Goal: Information Seeking & Learning: Check status

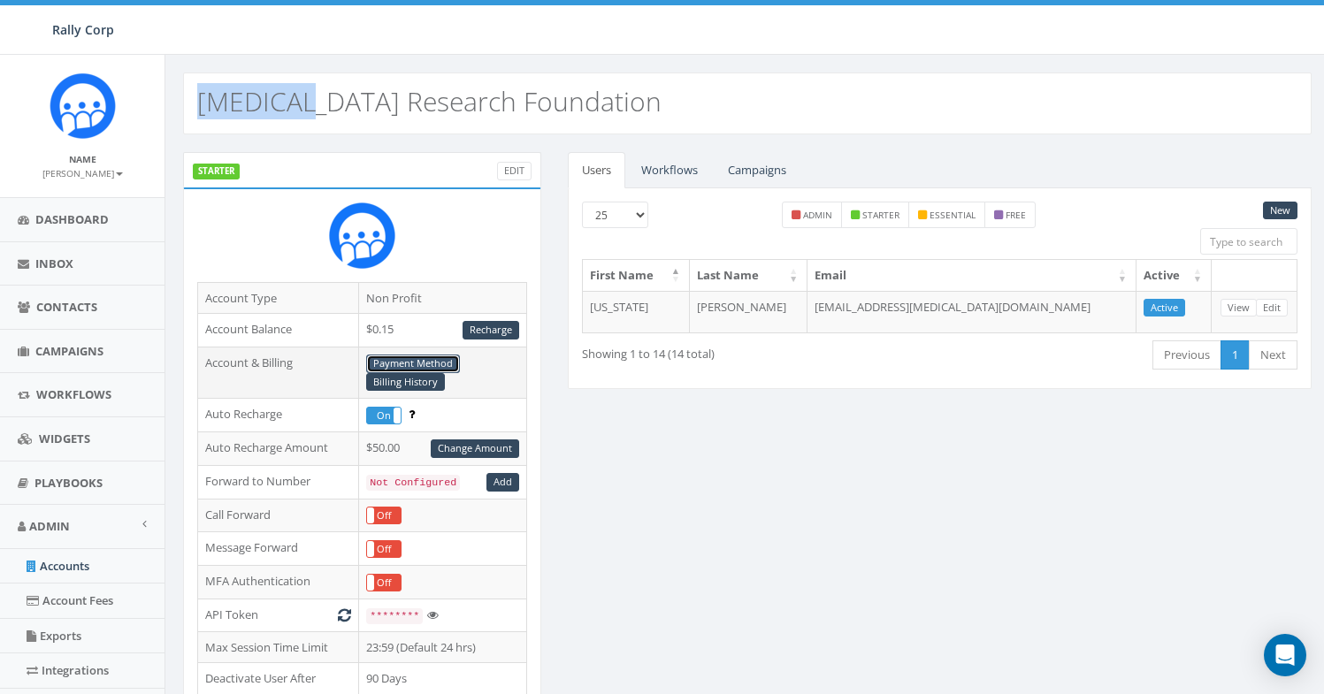
click at [450, 356] on link "Payment Method" at bounding box center [413, 364] width 94 height 19
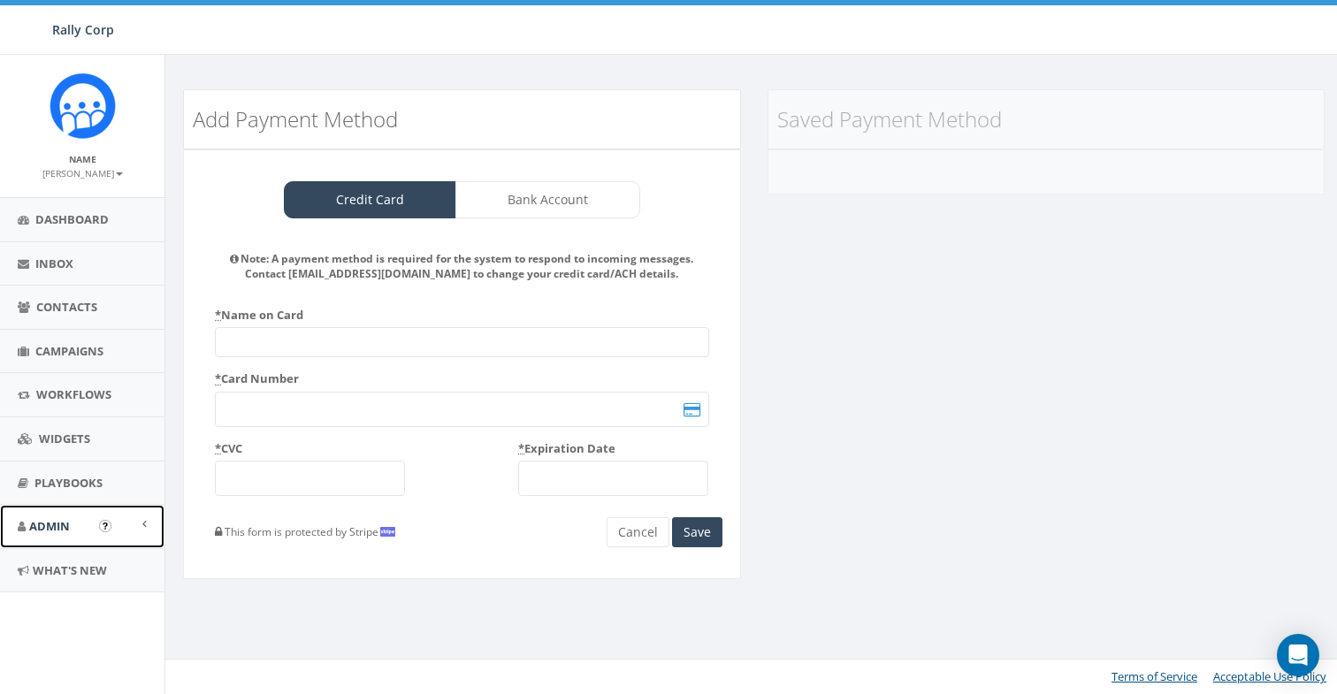
click at [52, 532] on span "Admin" at bounding box center [49, 526] width 41 height 16
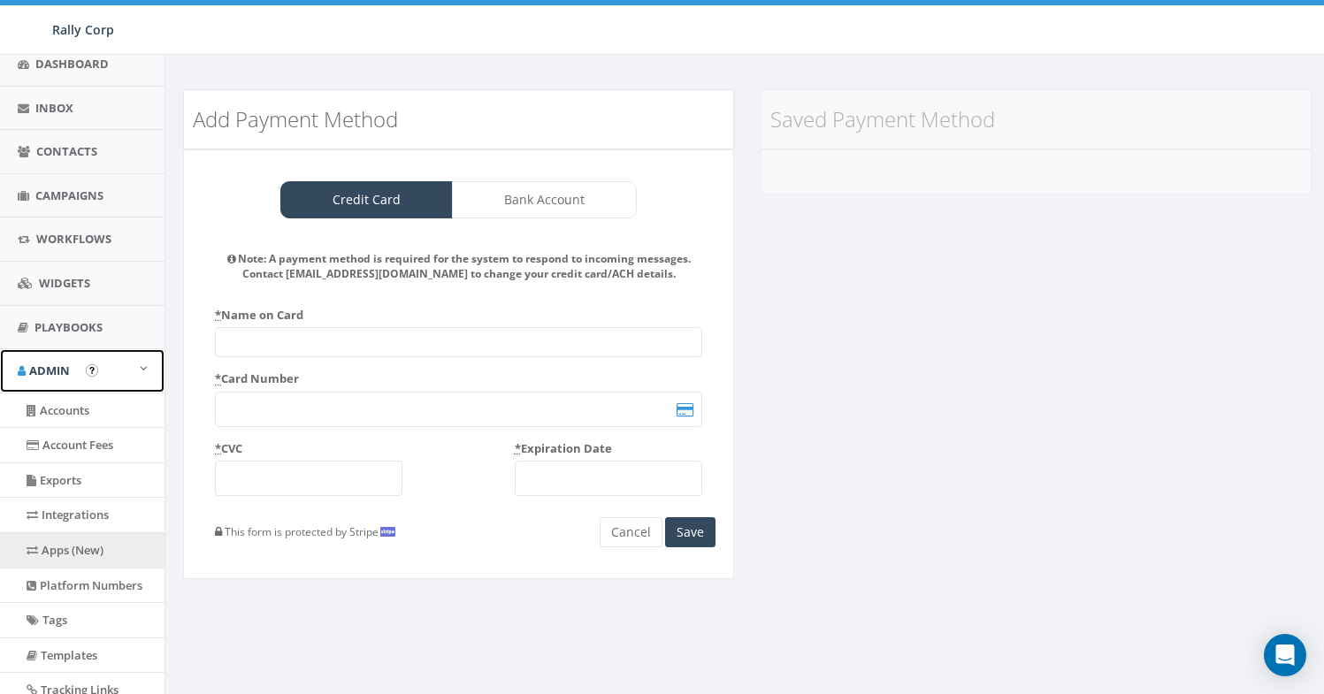
scroll to position [336, 0]
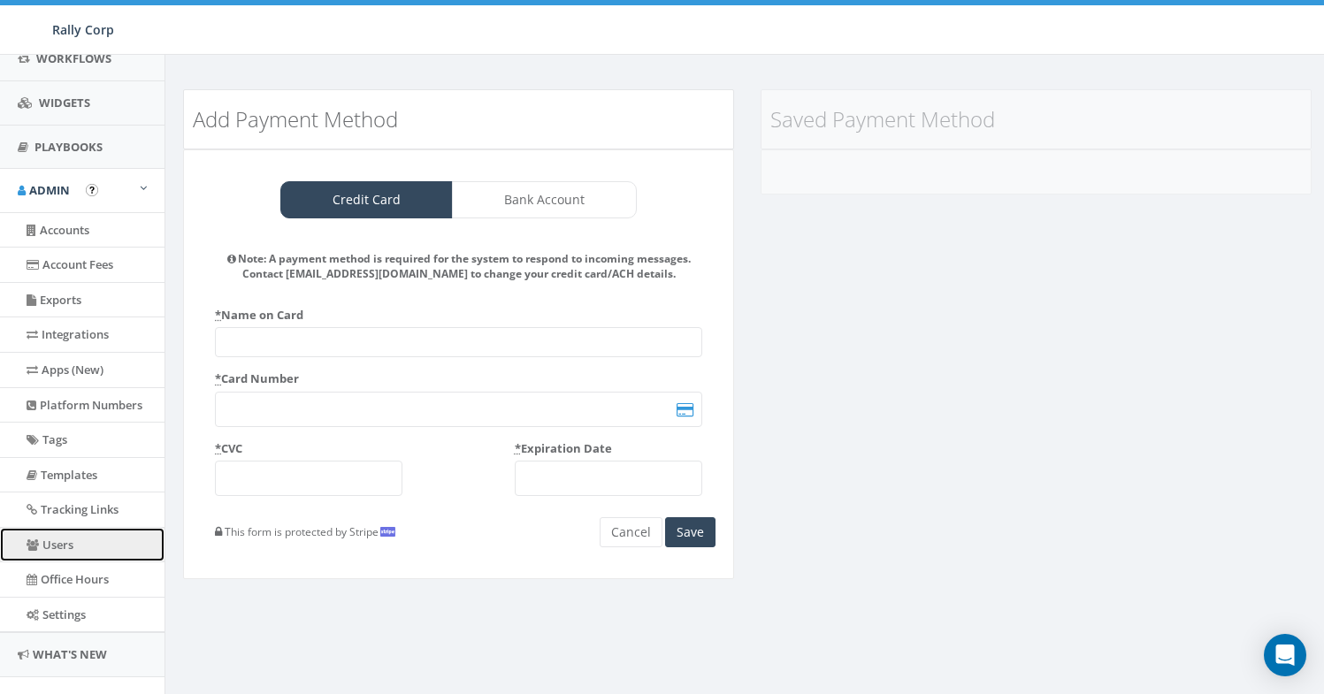
click at [85, 552] on link "Users" at bounding box center [82, 545] width 164 height 34
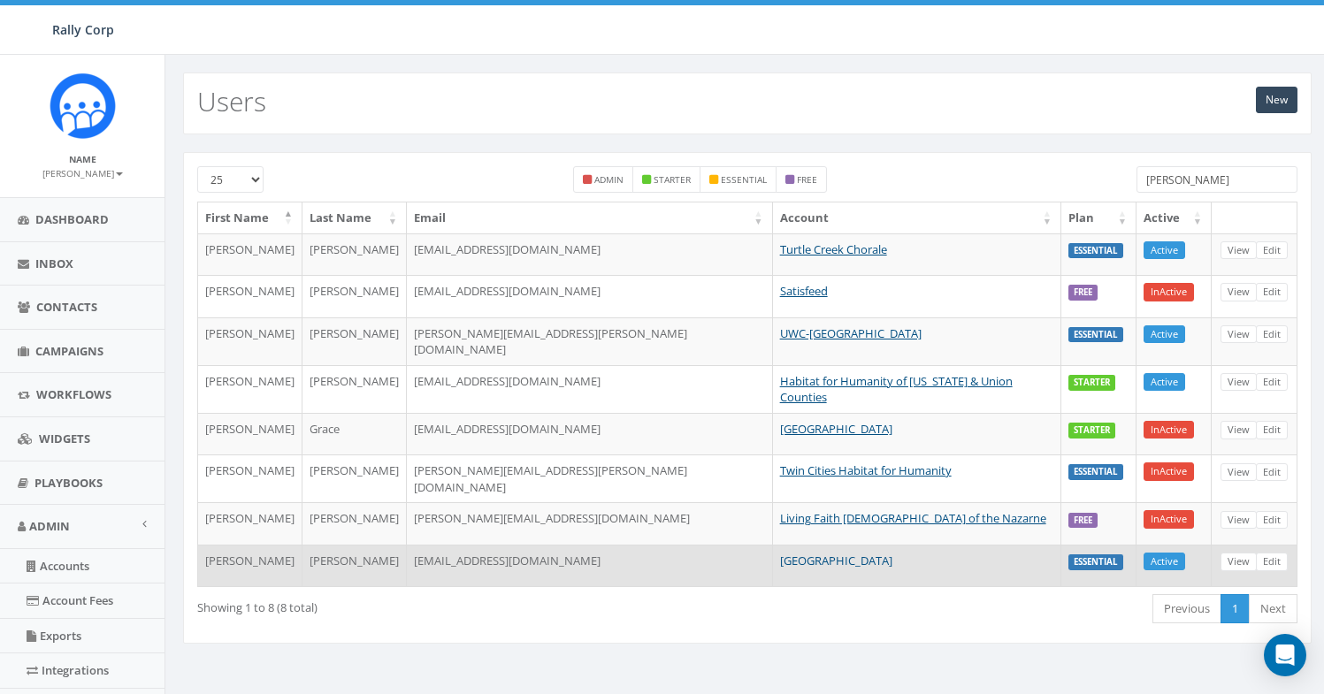
type input "Mike"
click at [780, 553] on link "[GEOGRAPHIC_DATA]" at bounding box center [836, 561] width 112 height 16
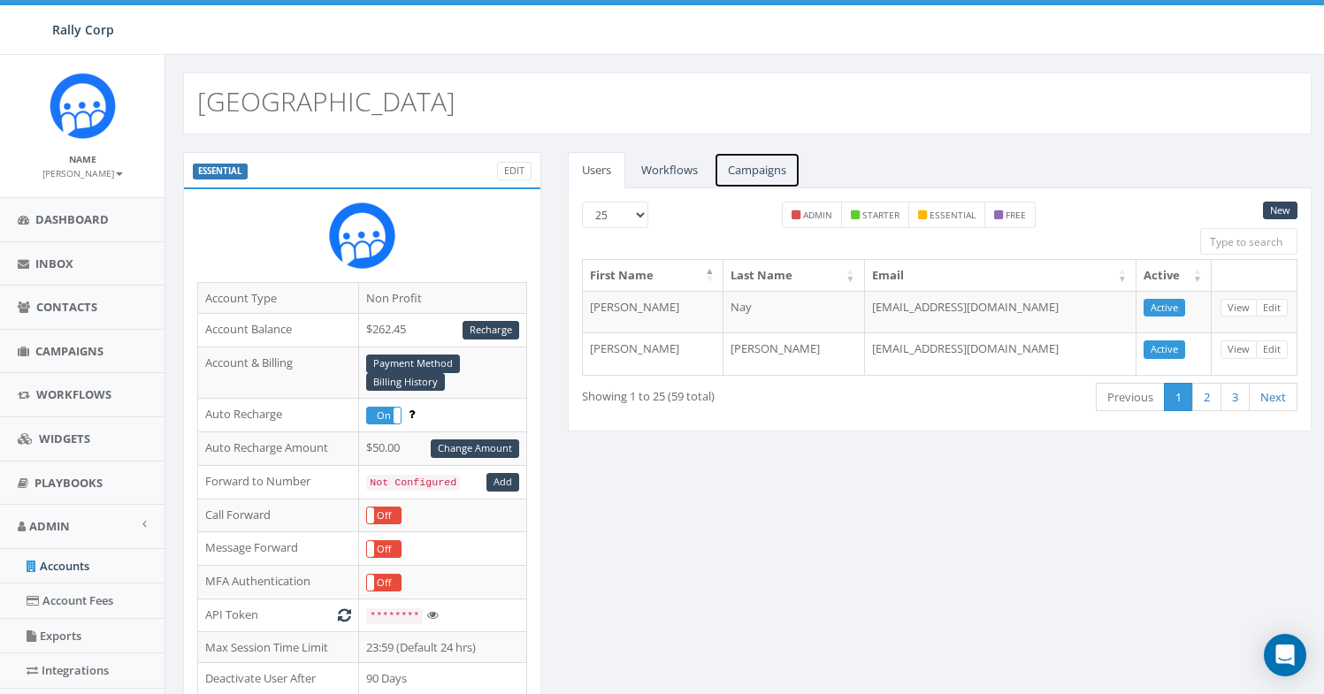
click at [764, 180] on link "Campaigns" at bounding box center [757, 170] width 87 height 36
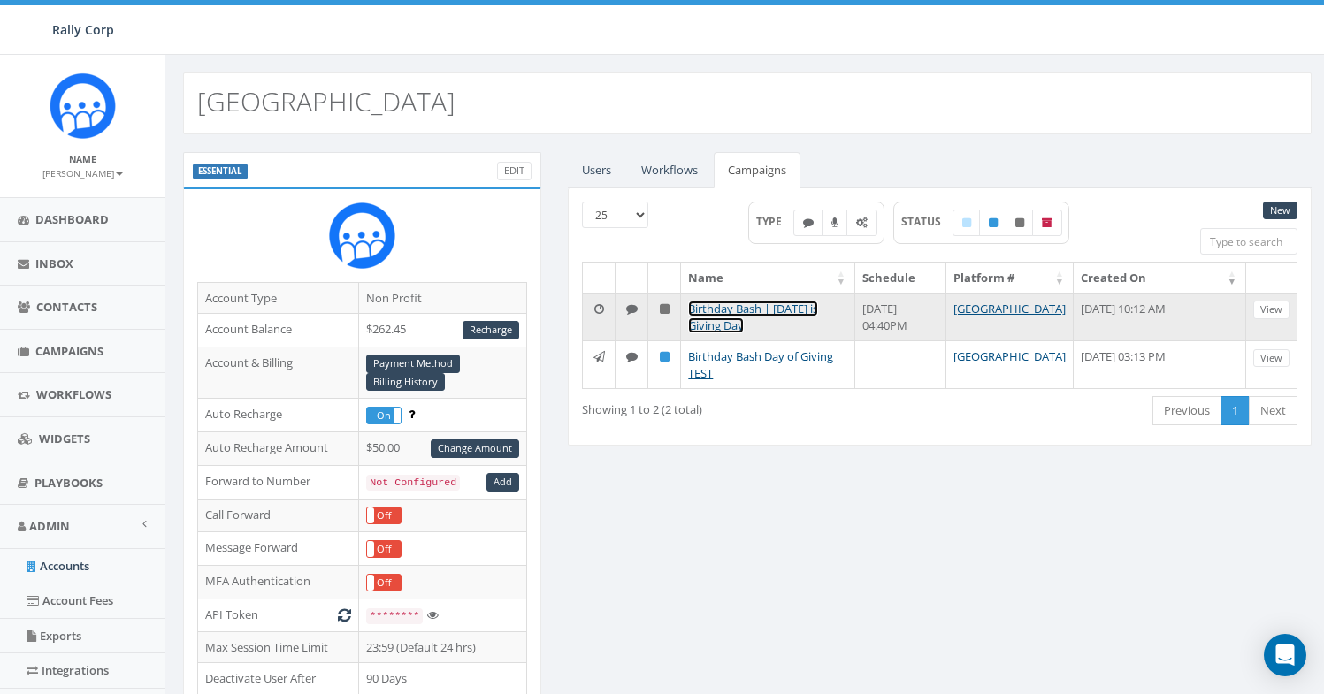
click at [724, 315] on link "Birthday Bash | Tomorrow is Giving Day" at bounding box center [753, 317] width 130 height 33
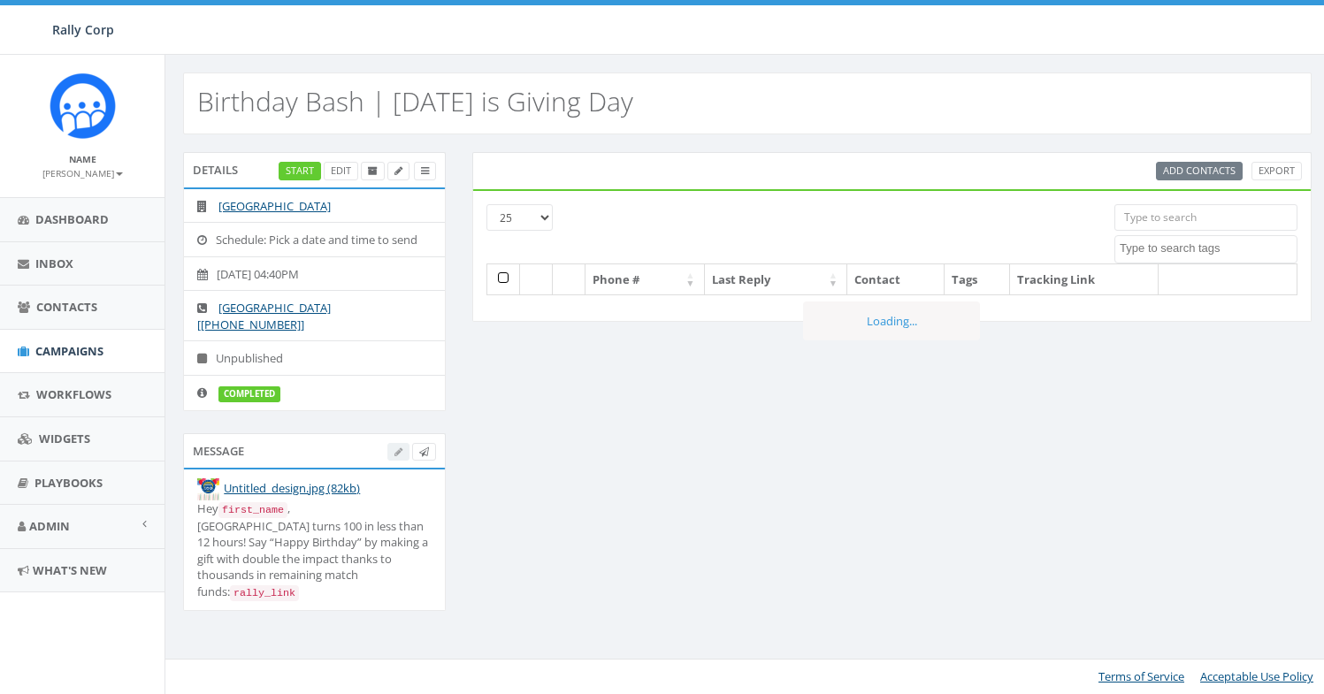
select select
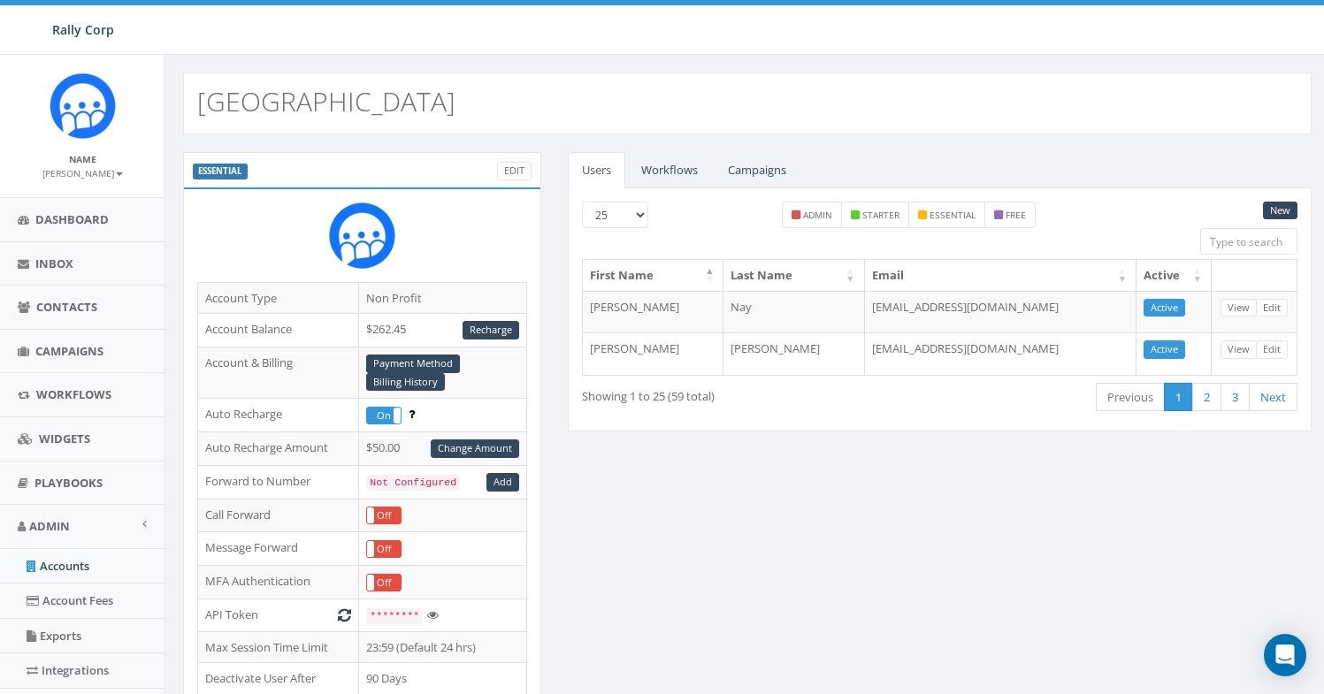
click at [244, 104] on h2 "[GEOGRAPHIC_DATA]" at bounding box center [326, 101] width 258 height 29
click at [244, 104] on h2 "Solebury School" at bounding box center [326, 101] width 258 height 29
copy h2 "Solebury"
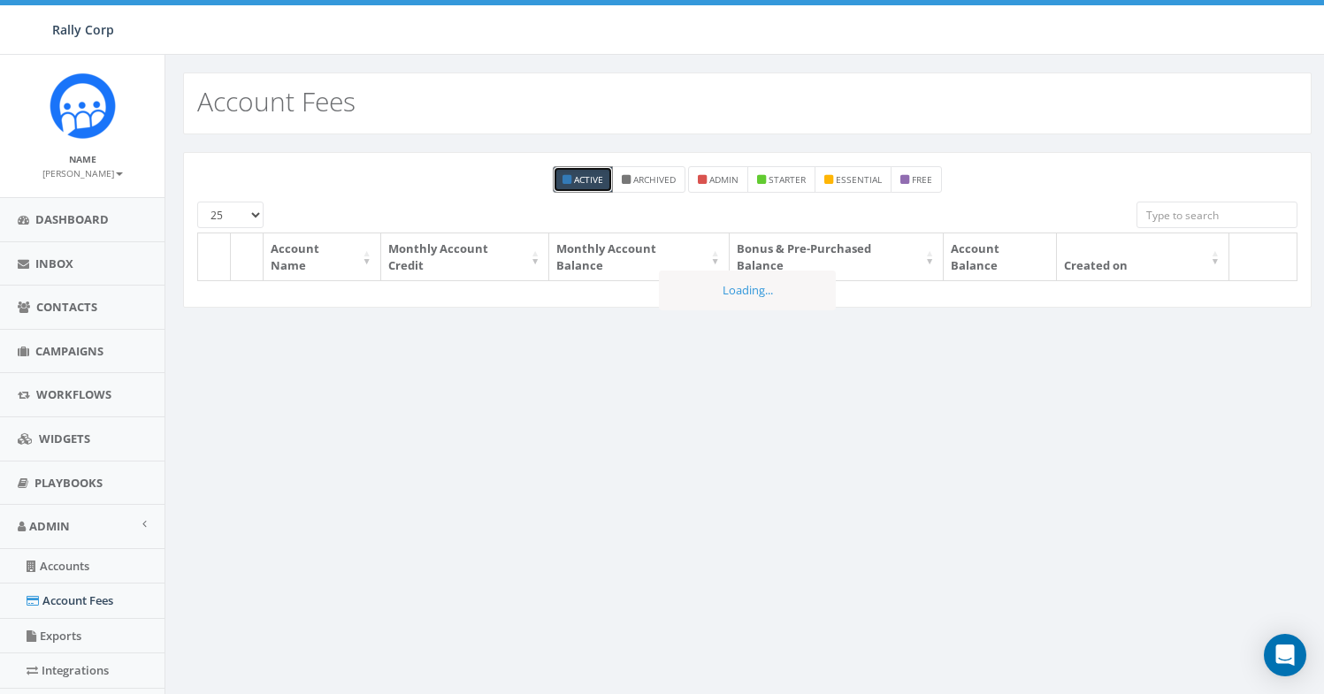
click at [1187, 205] on input "search" at bounding box center [1216, 215] width 161 height 27
paste input "Solebury"
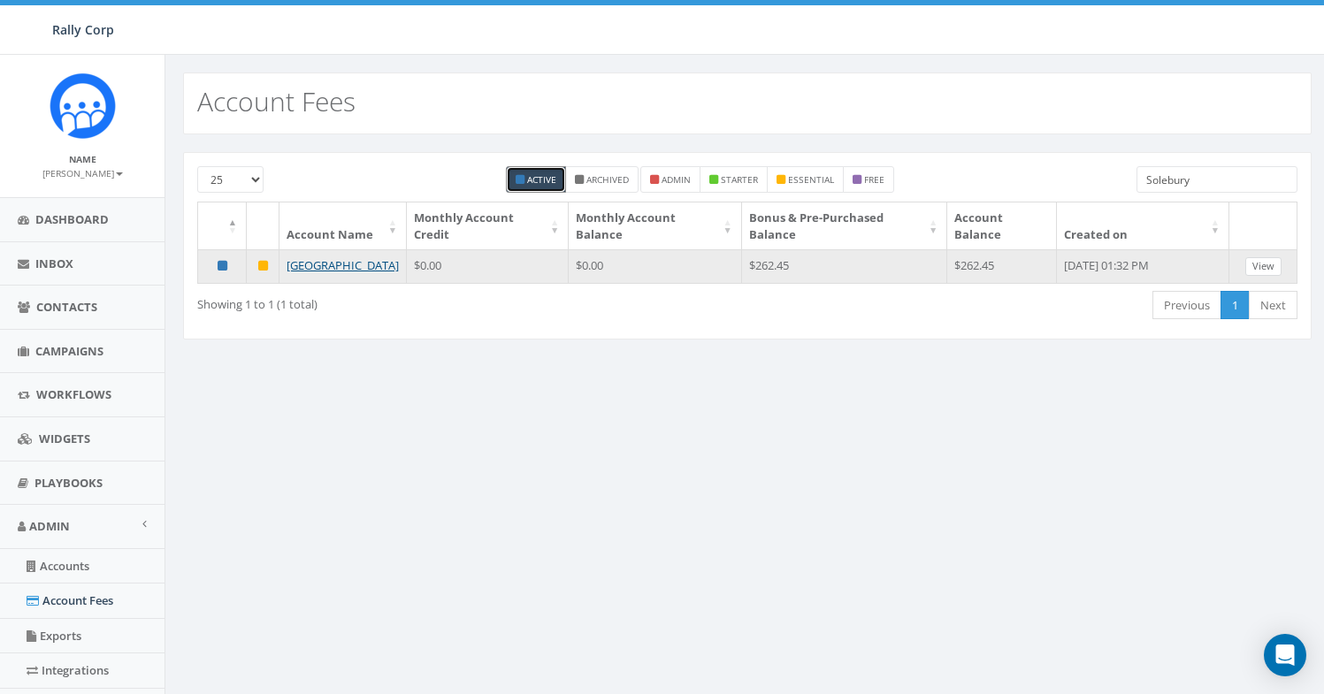
type input "Solebury"
click at [1255, 270] on link "View" at bounding box center [1263, 266] width 36 height 19
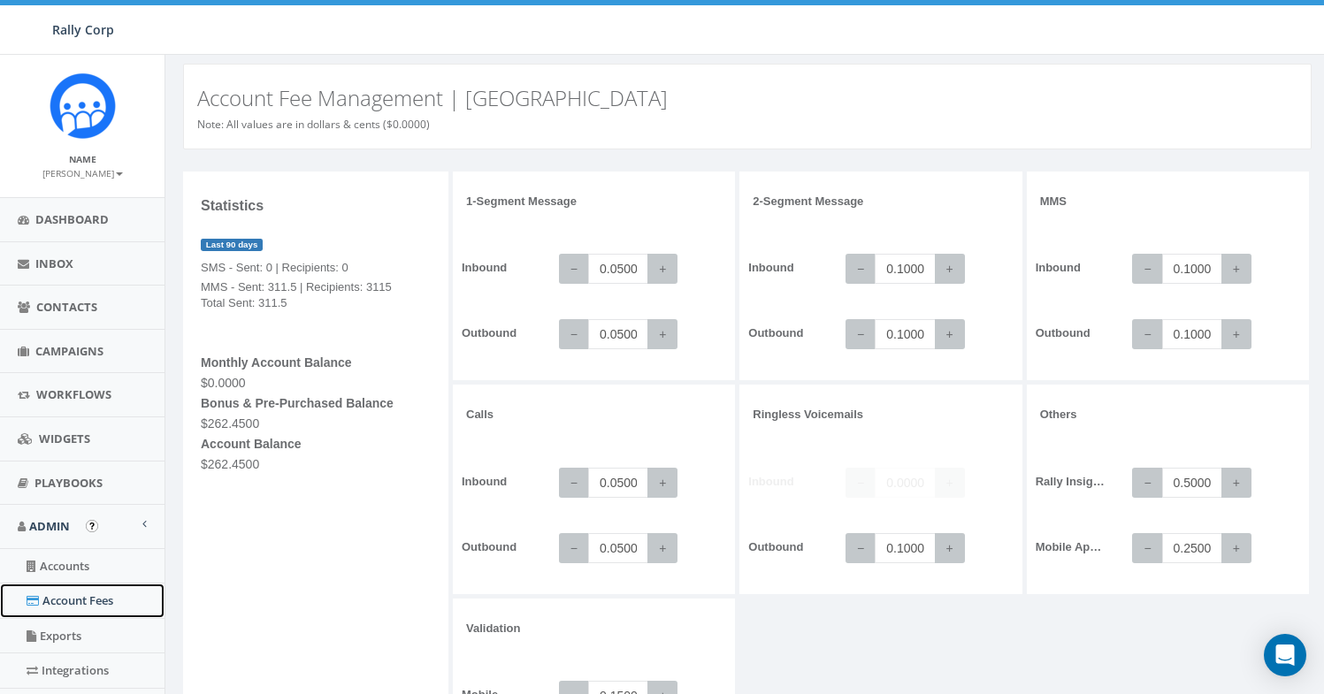
click at [48, 601] on link "Account Fees" at bounding box center [82, 601] width 164 height 34
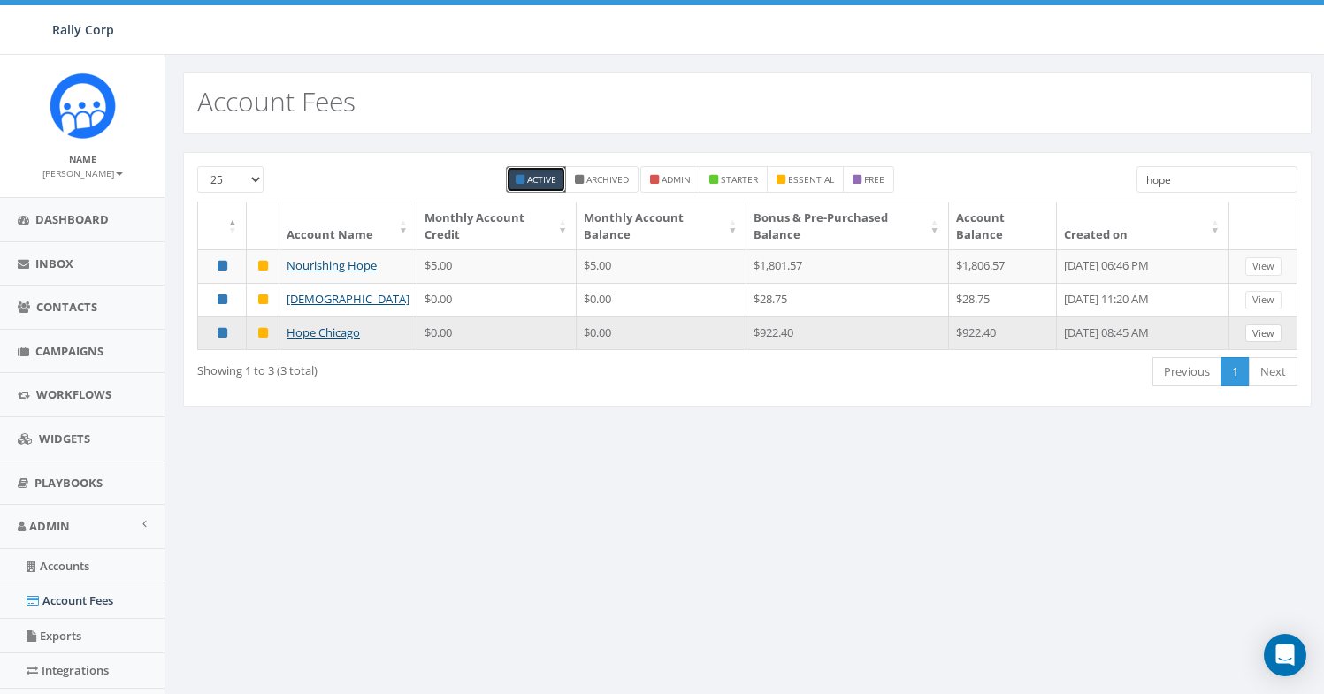
type input "hope"
click at [1261, 343] on link "View" at bounding box center [1263, 334] width 36 height 19
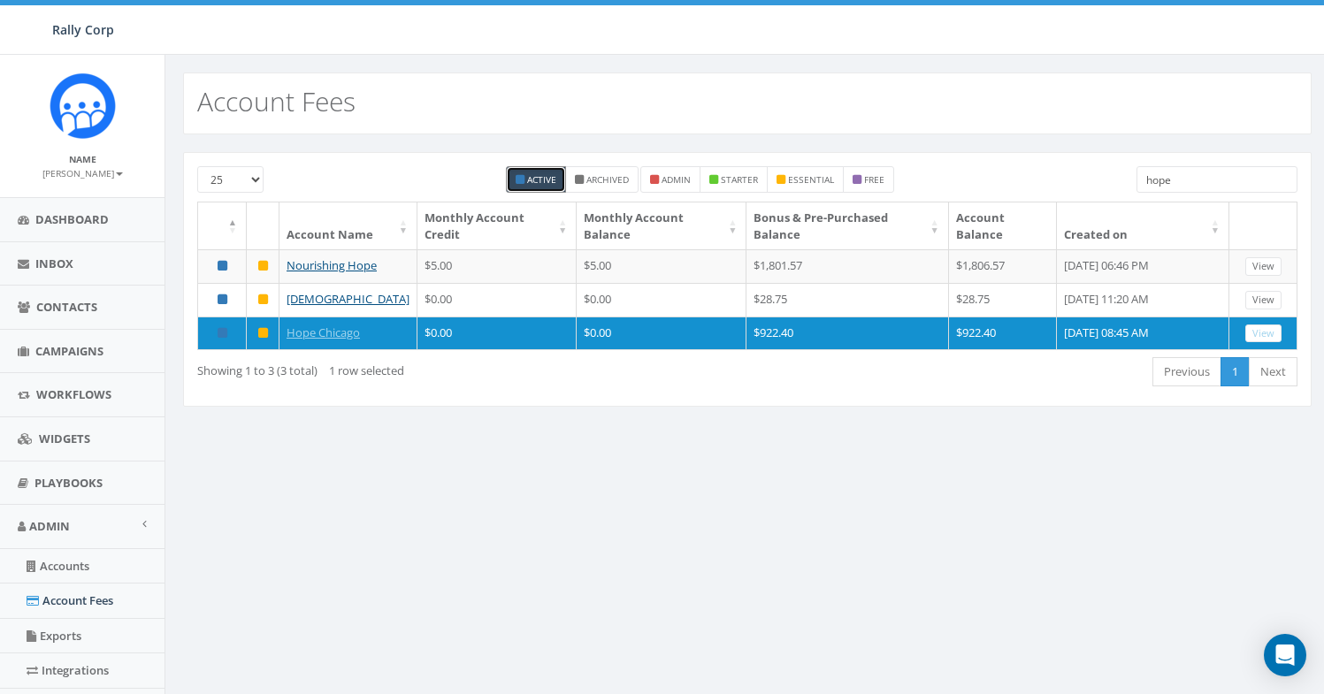
click at [1181, 185] on input "hope" at bounding box center [1216, 179] width 161 height 27
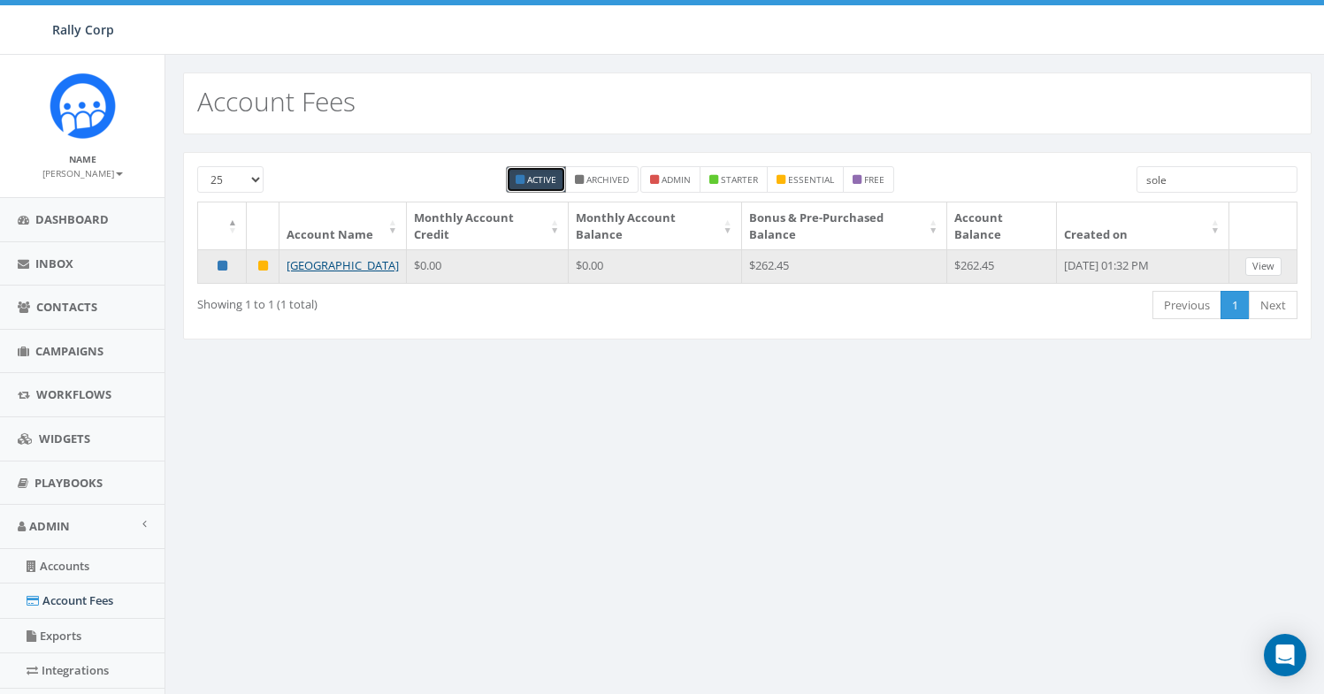
type input "sole"
click at [1245, 262] on link "View" at bounding box center [1263, 266] width 36 height 19
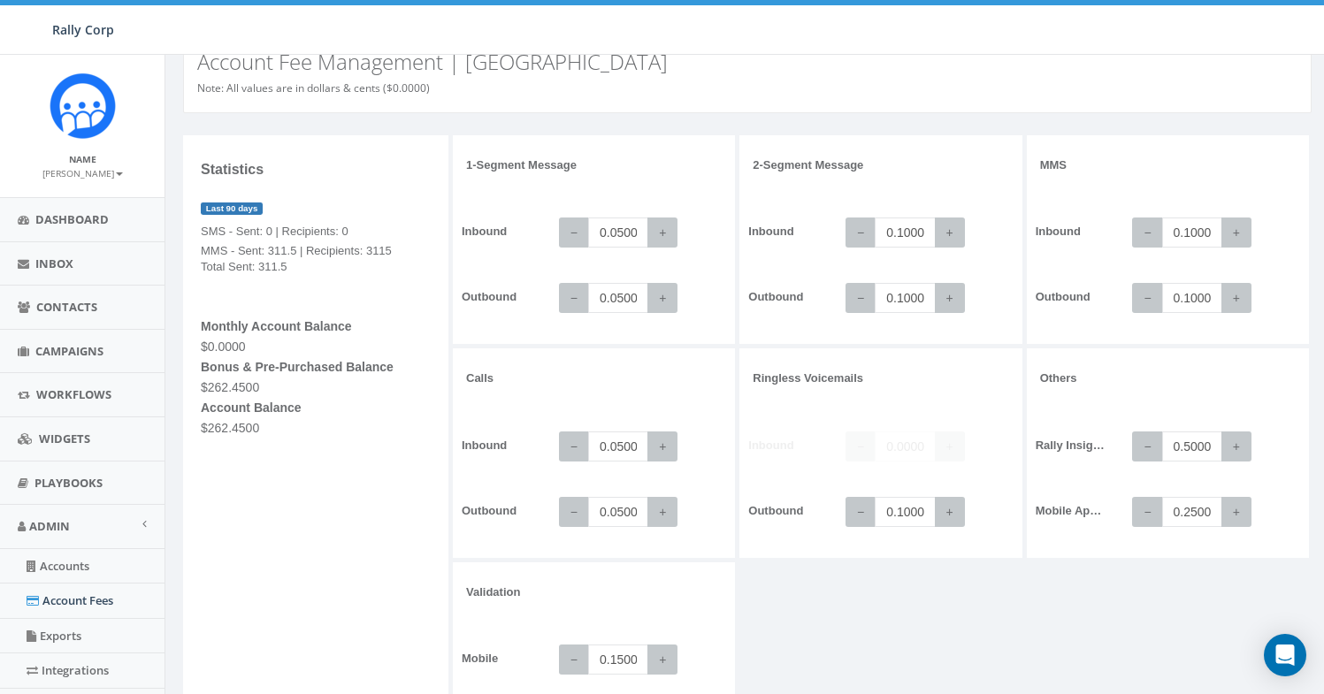
scroll to position [40, 0]
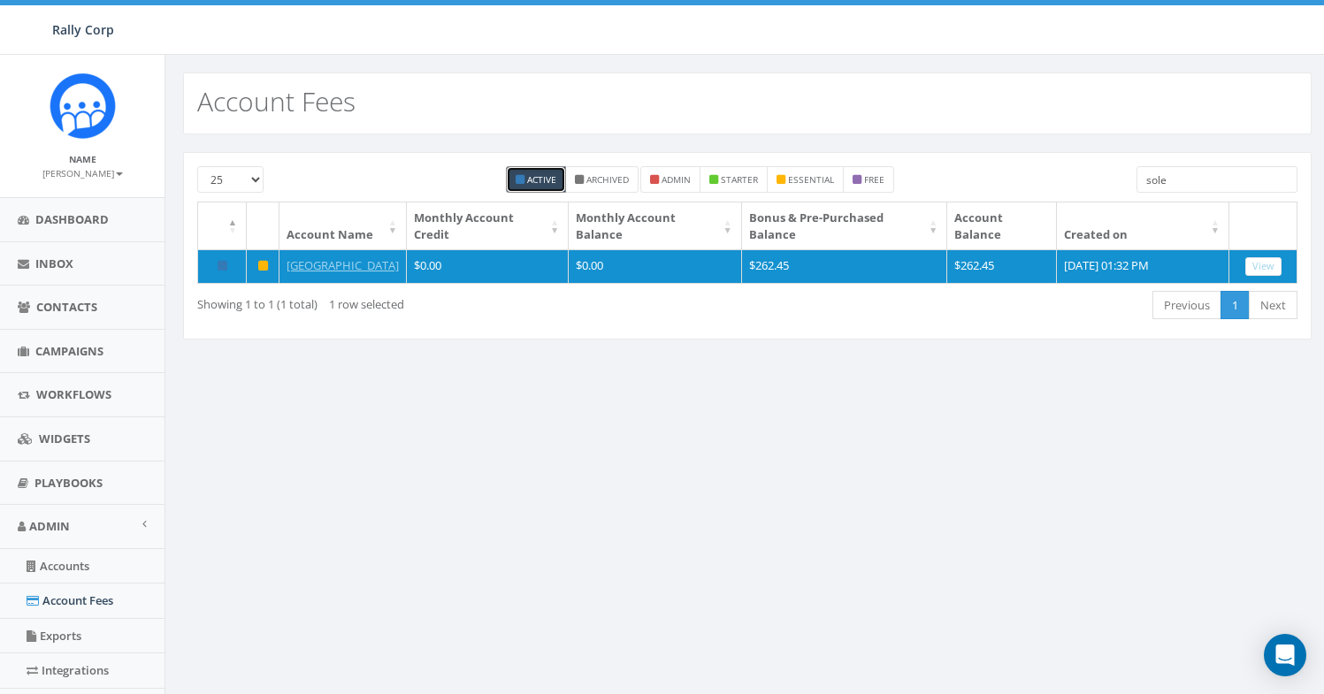
click at [1166, 174] on input "sole" at bounding box center [1216, 179] width 161 height 27
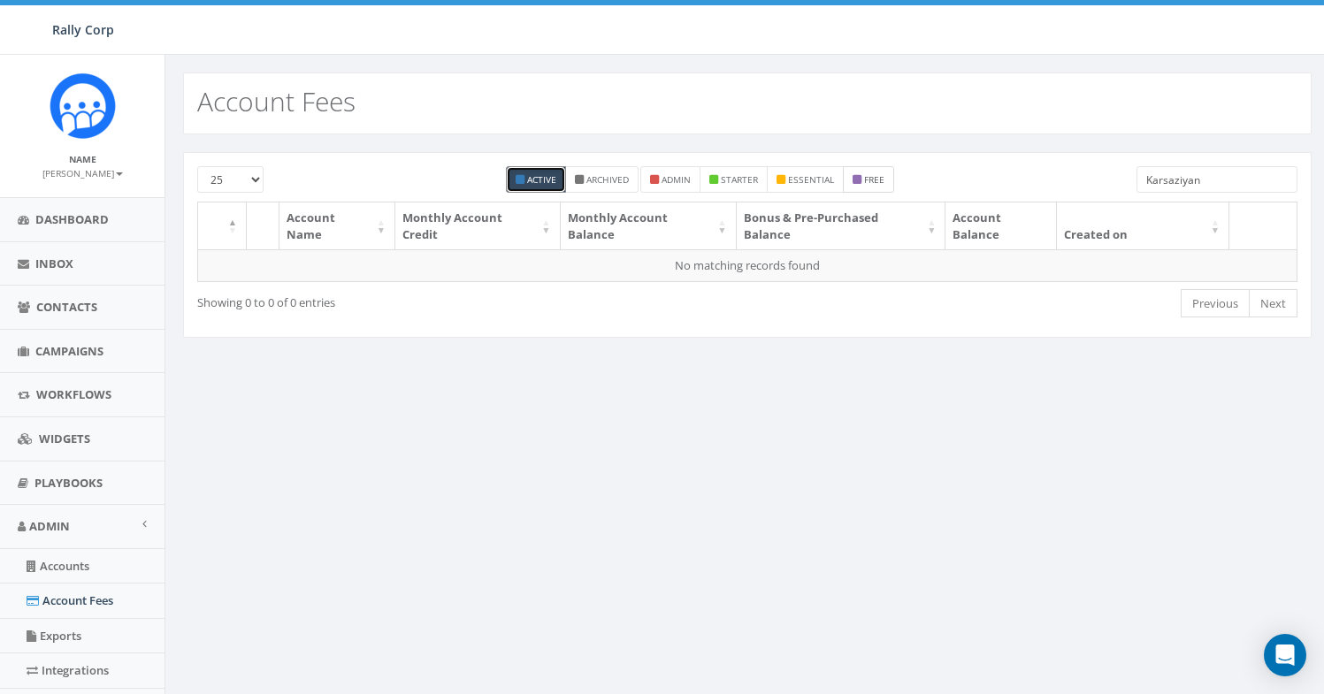
type input "Karsaziyan"
click at [874, 187] on label "free" at bounding box center [868, 179] width 51 height 27
checkbox input "true"
click at [620, 175] on small "Archived" at bounding box center [607, 179] width 42 height 12
checkbox input "true"
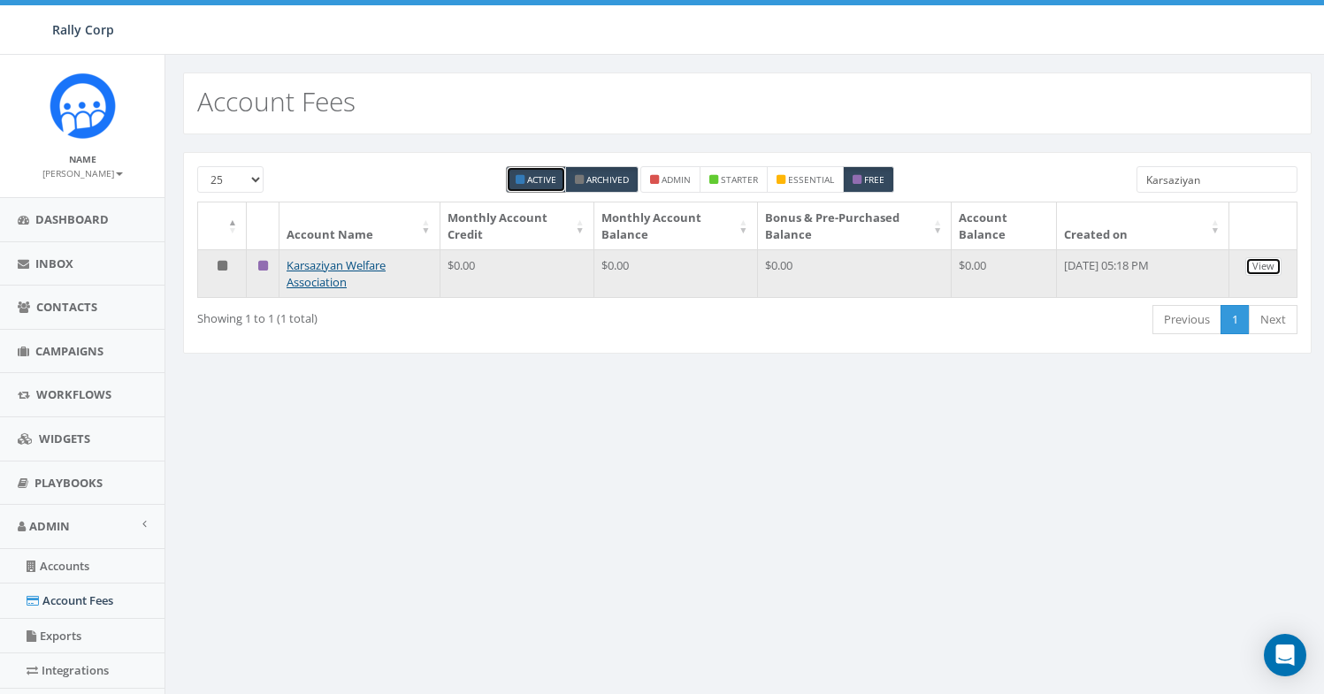
click at [1265, 264] on link "View" at bounding box center [1263, 266] width 36 height 19
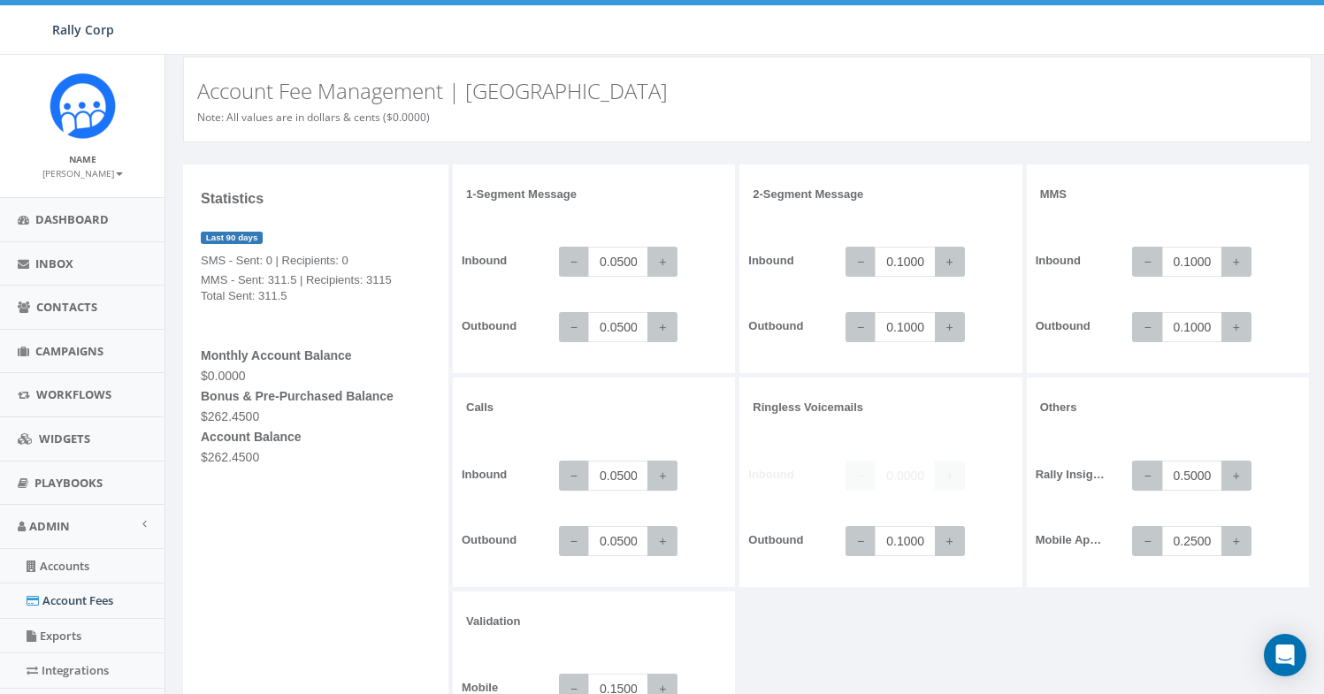
scroll to position [6, 0]
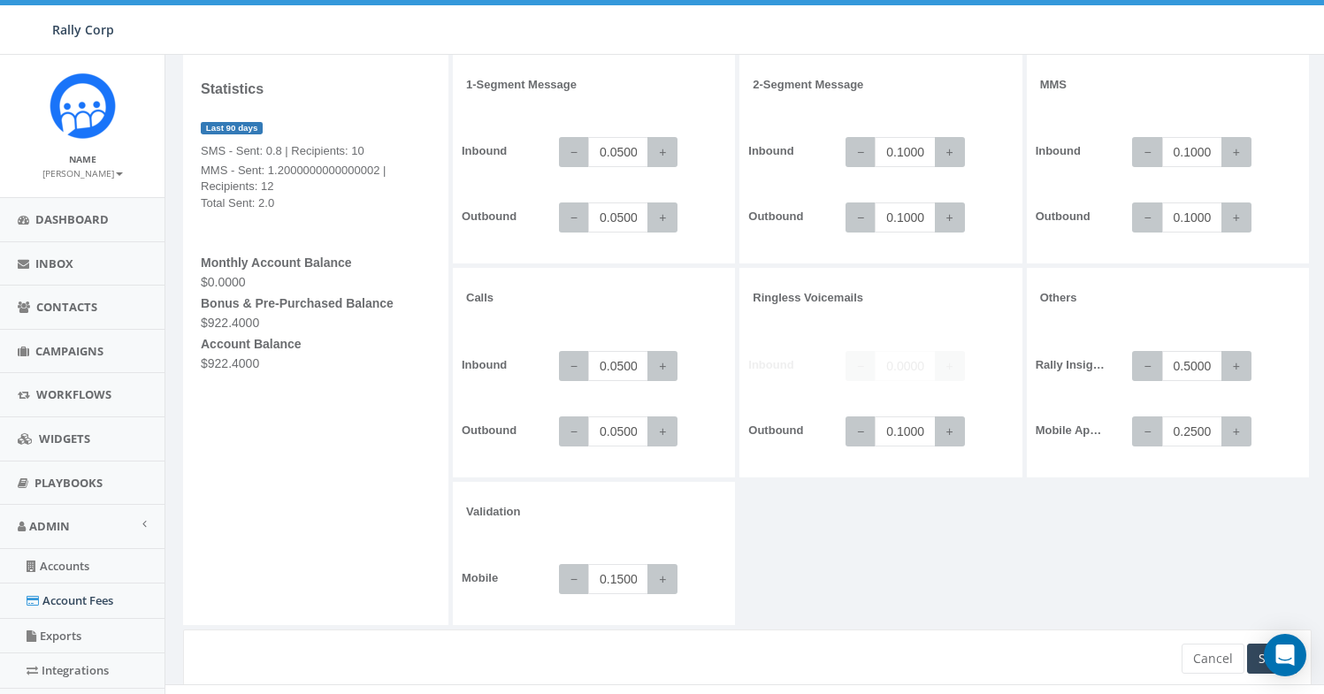
scroll to position [141, 0]
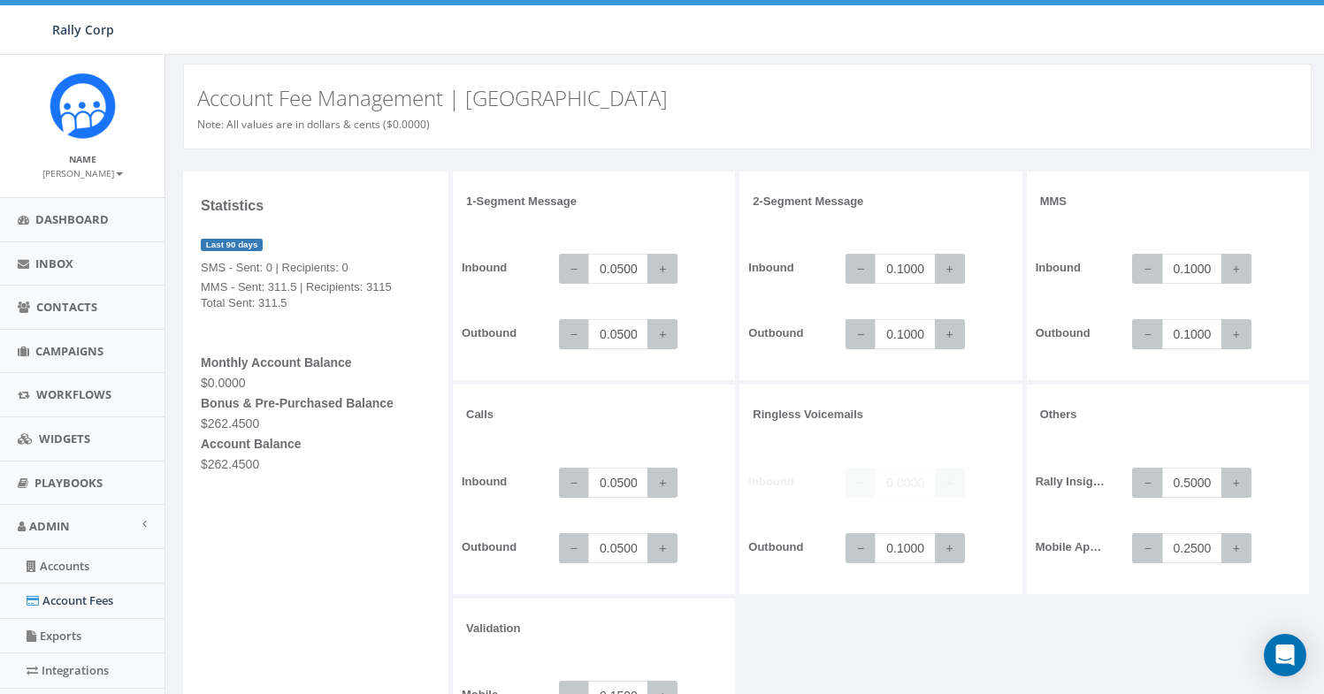
click at [218, 431] on div "Statistics Last 90 days SMS - Sent: 0 | Recipients: 0 MMS - Sent: 311.5 | Recip…" at bounding box center [315, 457] width 265 height 571
click at [215, 420] on h5 "$262.4500" at bounding box center [316, 423] width 230 height 13
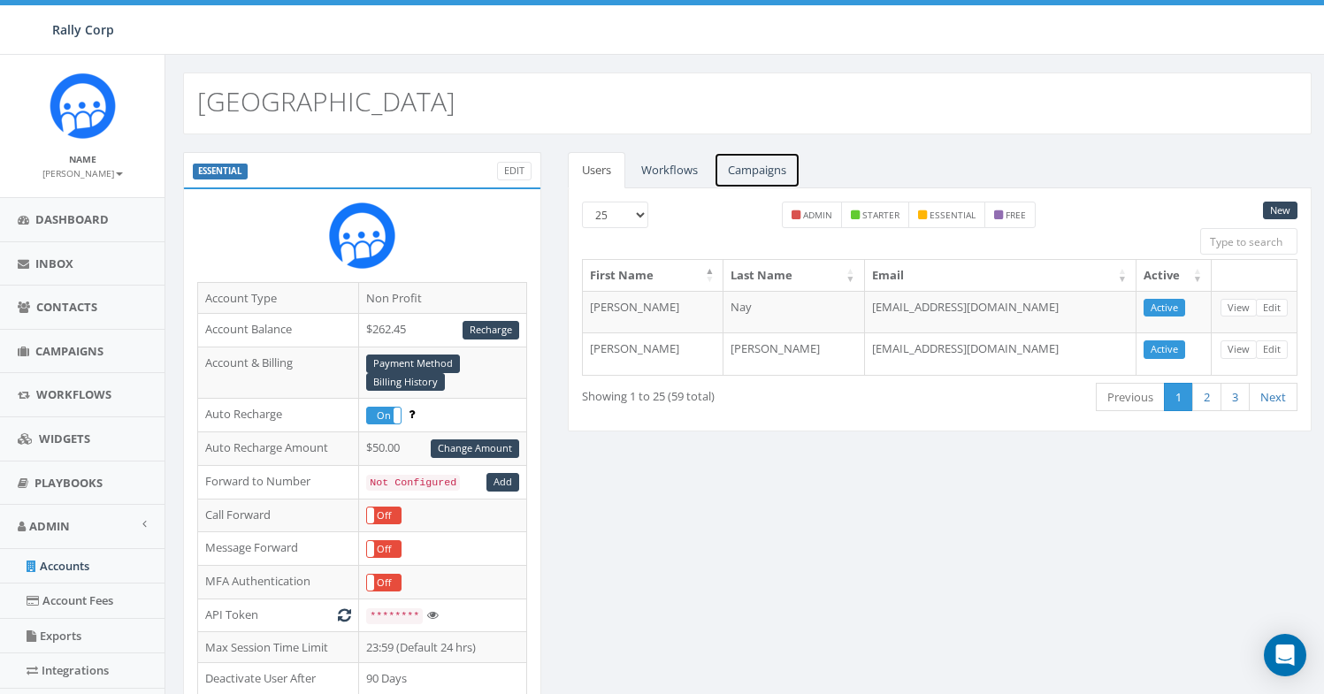
click at [741, 174] on link "Campaigns" at bounding box center [757, 170] width 87 height 36
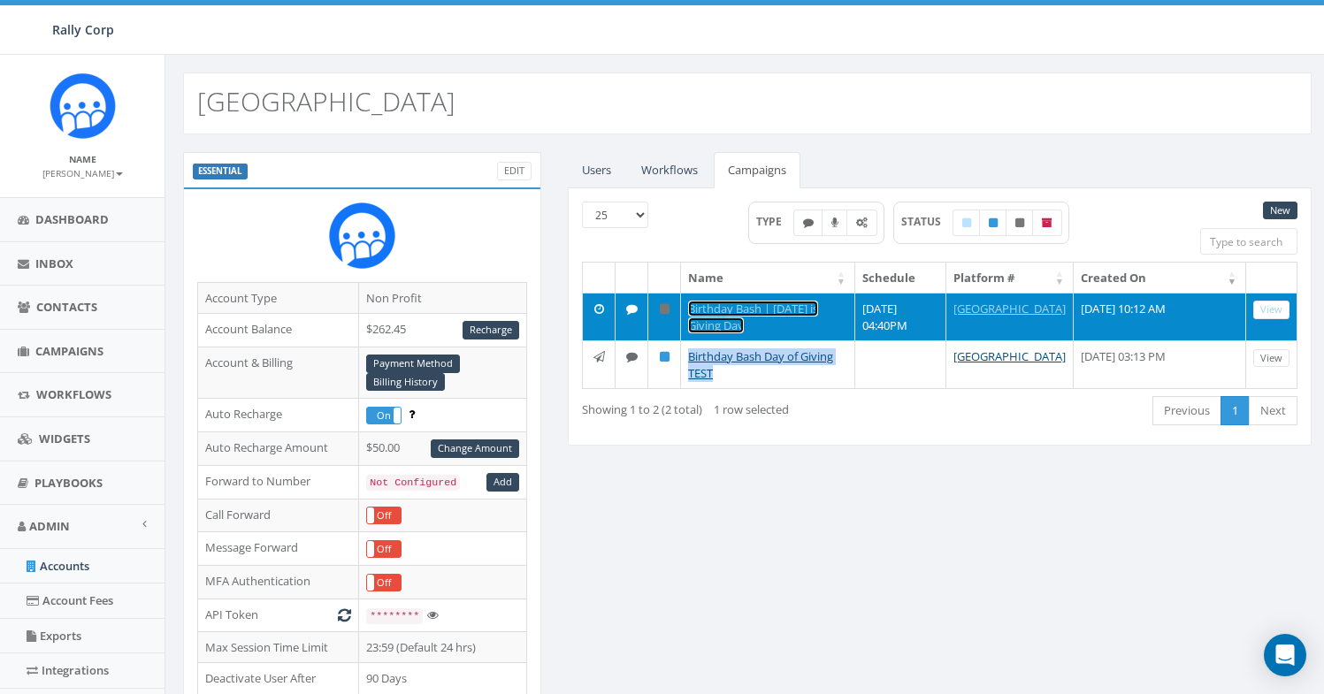
click at [775, 310] on link "Birthday Bash | [DATE] is Giving Day" at bounding box center [753, 317] width 130 height 33
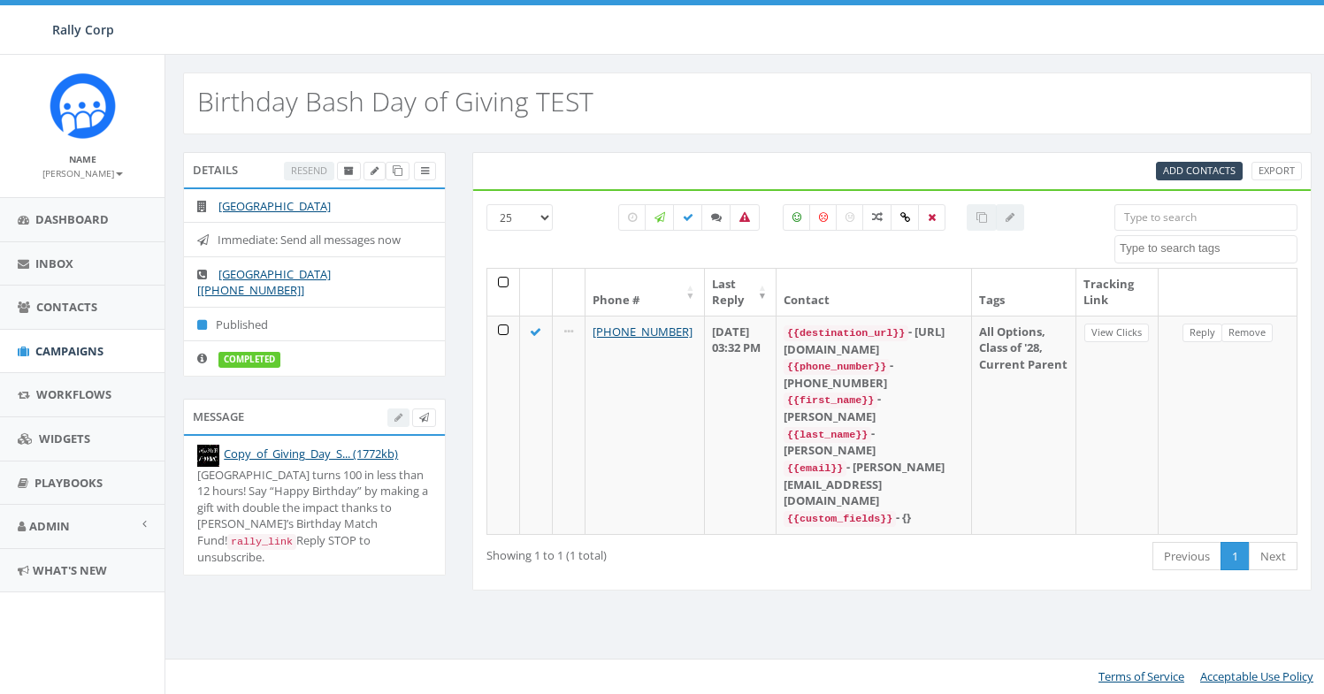
select select
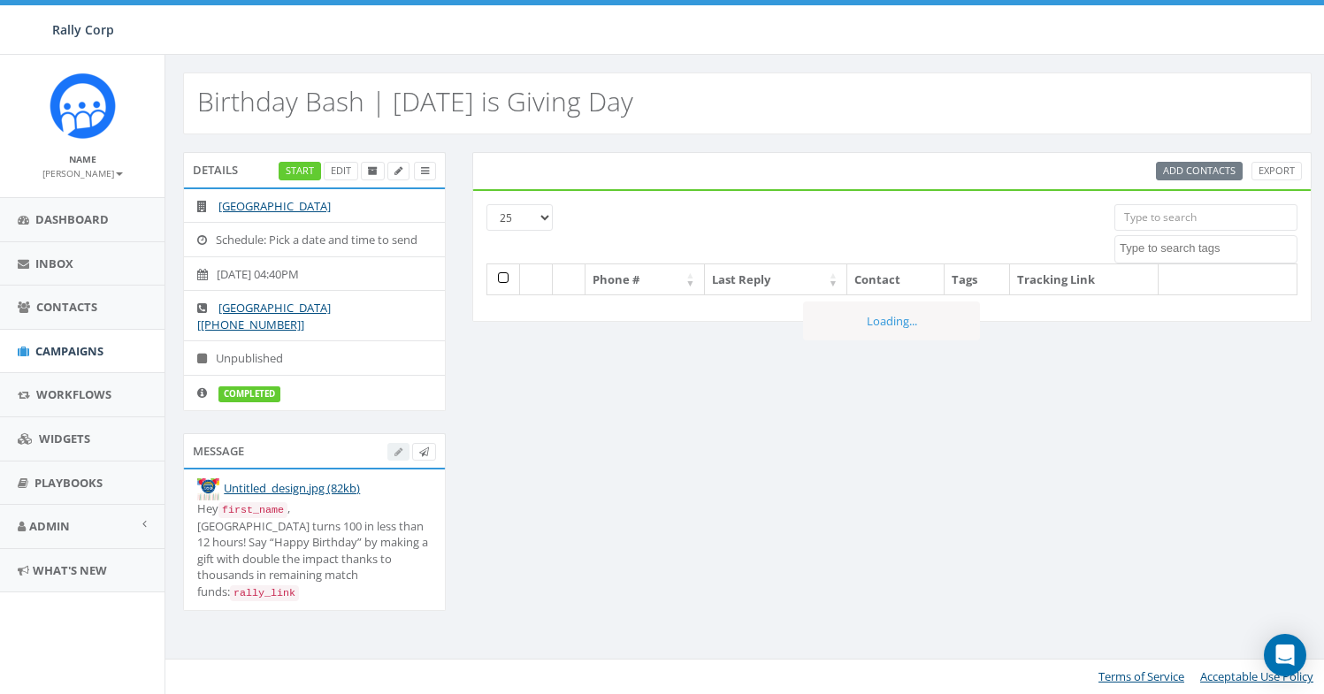
select select
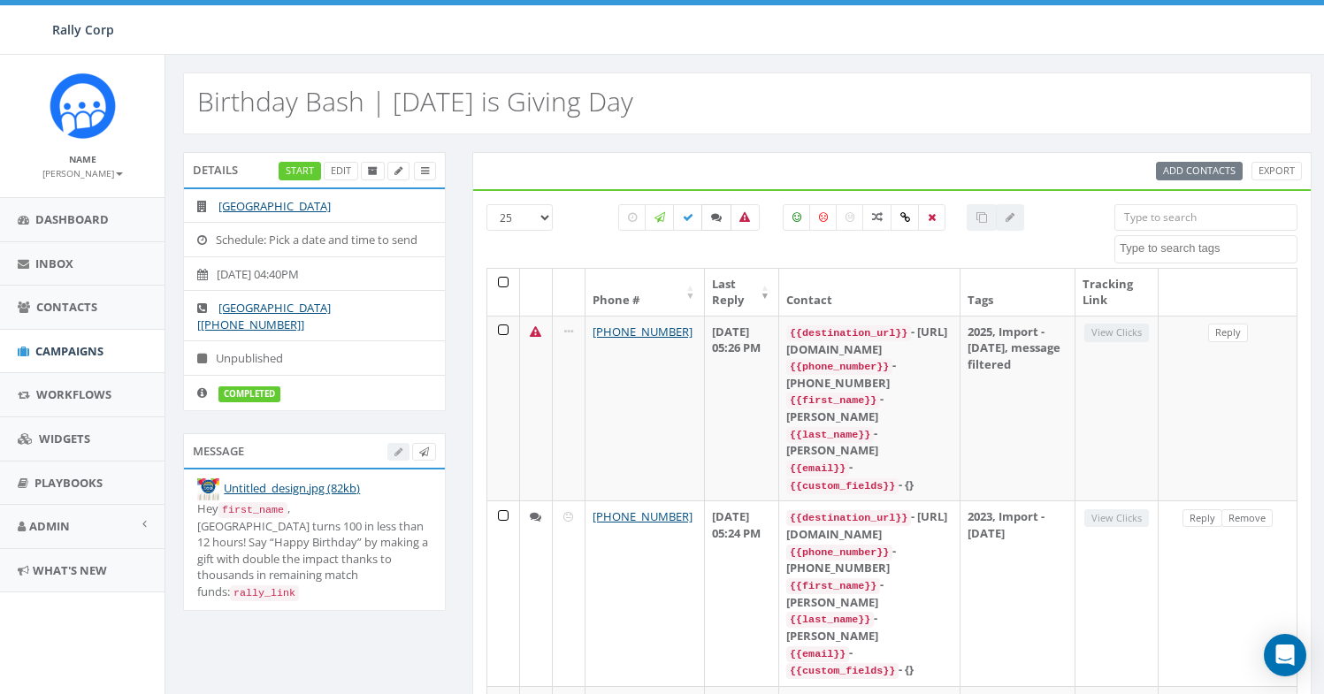
click at [717, 218] on icon at bounding box center [716, 217] width 11 height 11
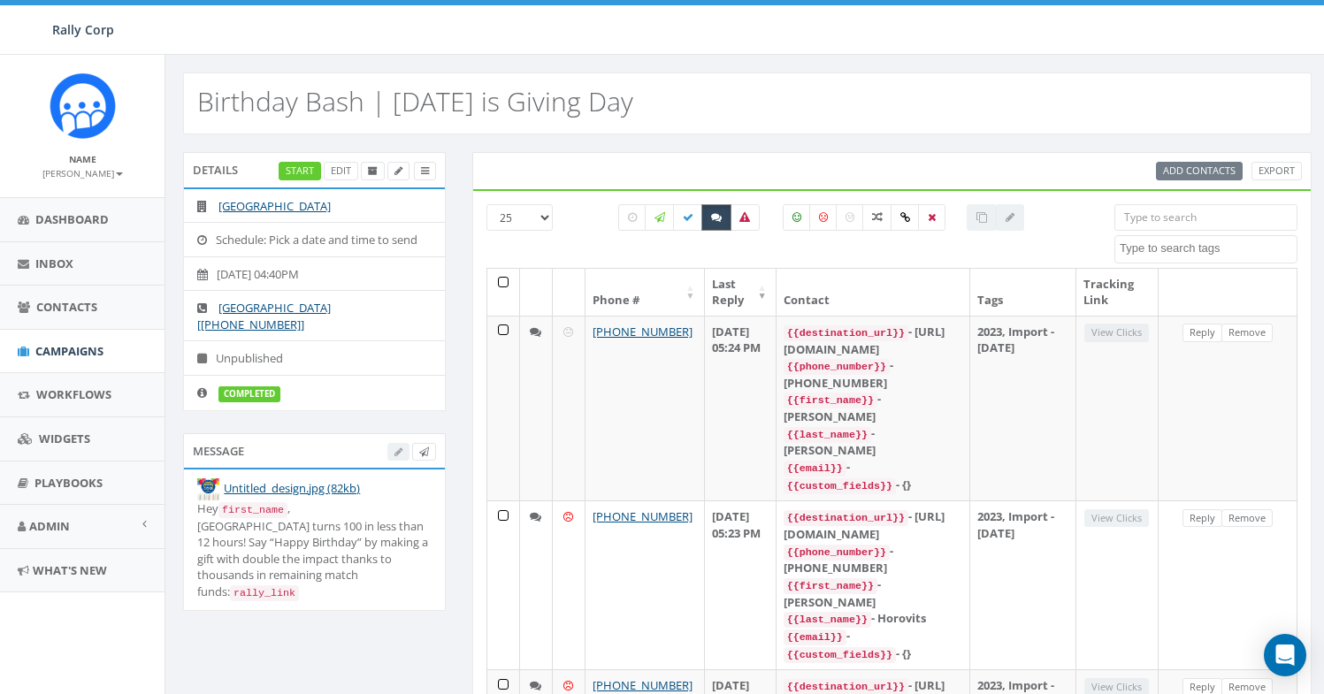
click at [715, 220] on icon at bounding box center [716, 217] width 11 height 11
checkbox input "false"
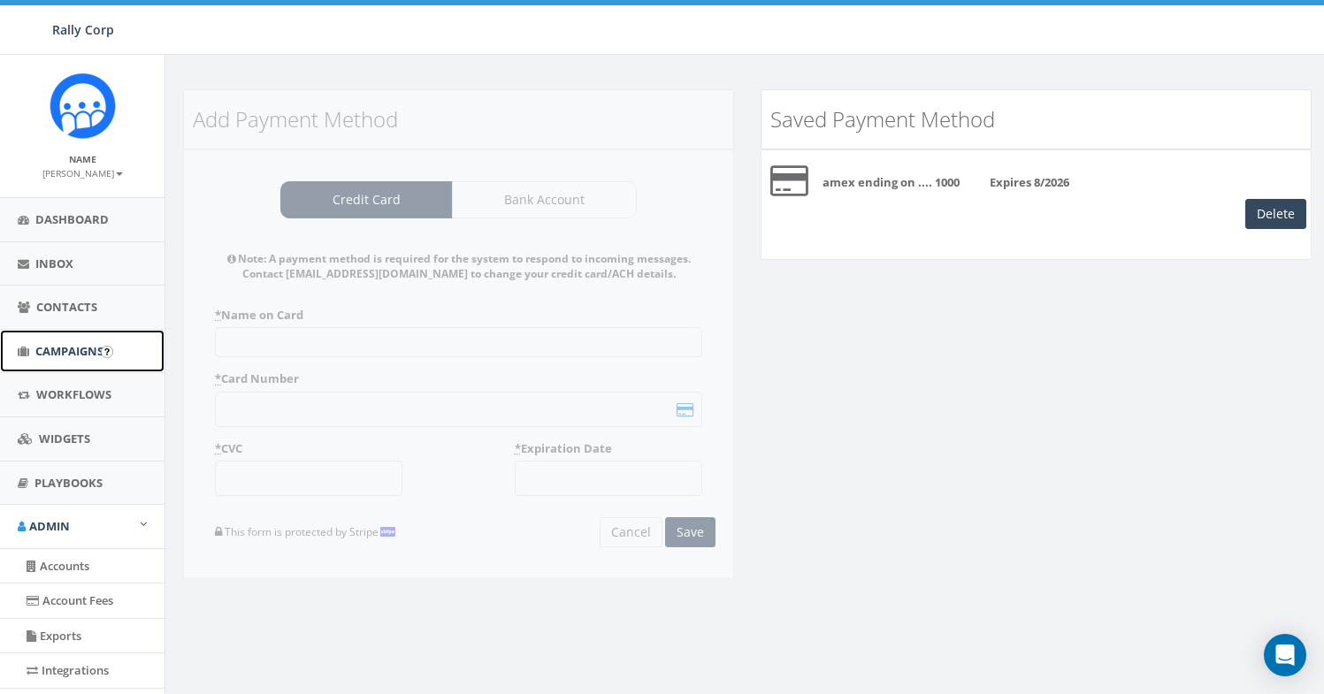
click at [92, 344] on span "Campaigns" at bounding box center [69, 351] width 68 height 16
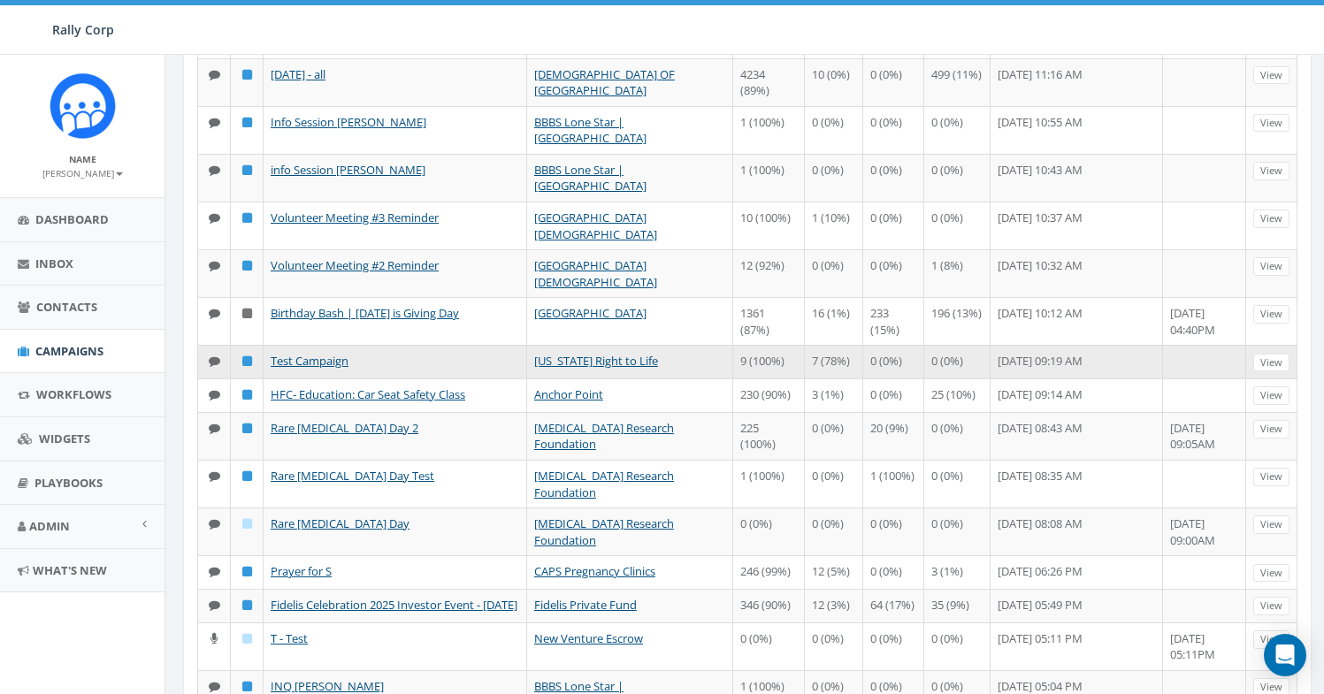
scroll to position [67, 0]
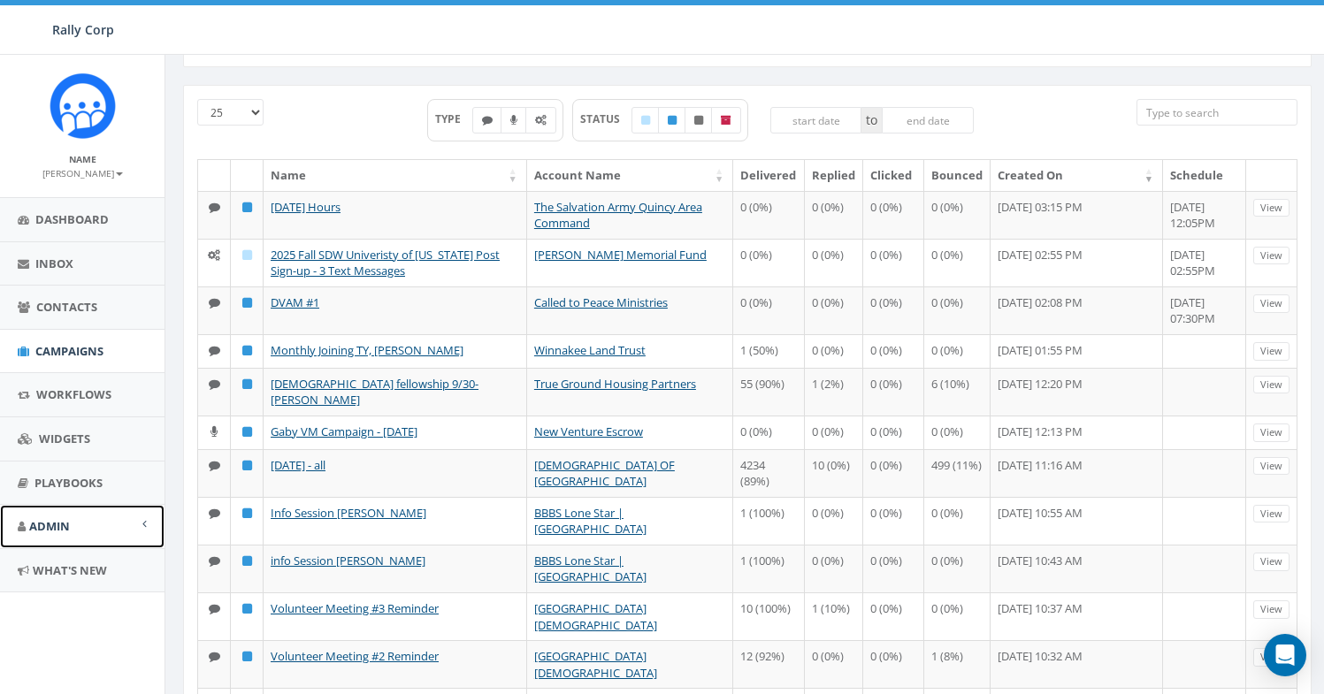
click at [85, 514] on link "Admin" at bounding box center [82, 526] width 164 height 43
click at [96, 559] on link "Accounts" at bounding box center [82, 566] width 164 height 34
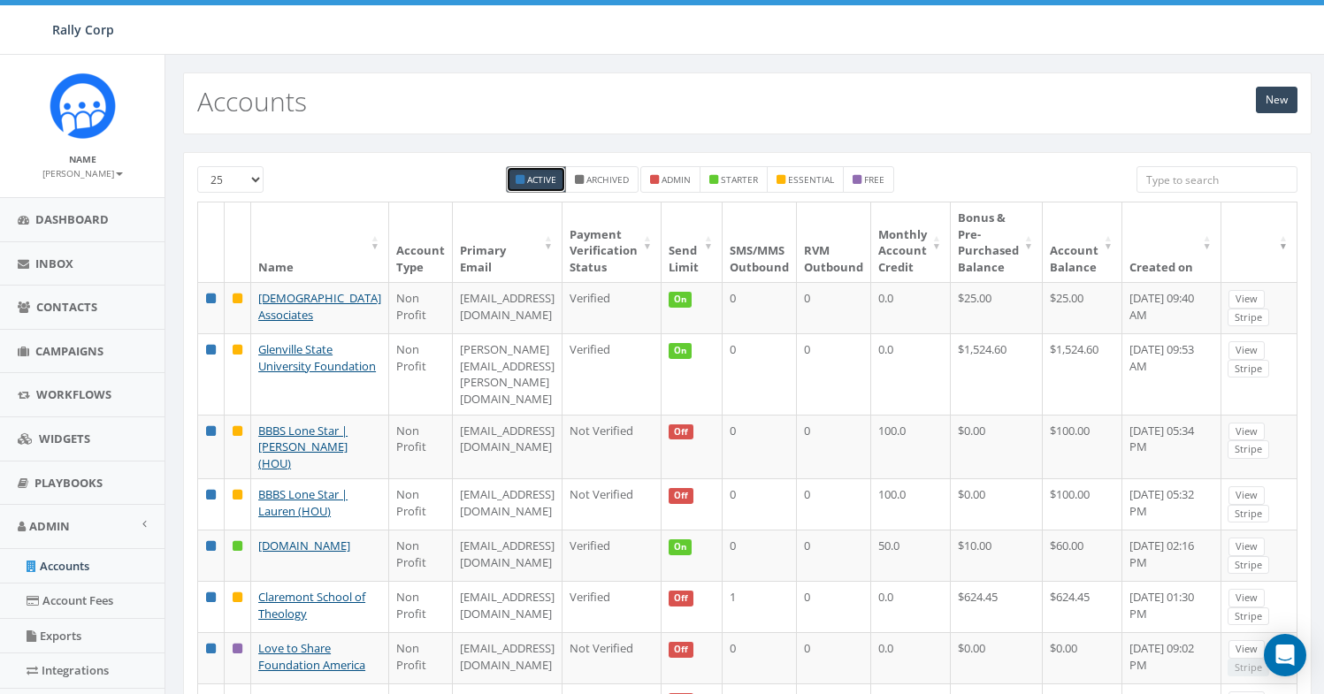
click at [1254, 186] on input "search" at bounding box center [1216, 179] width 161 height 27
click at [1168, 179] on input "pro" at bounding box center [1216, 179] width 161 height 27
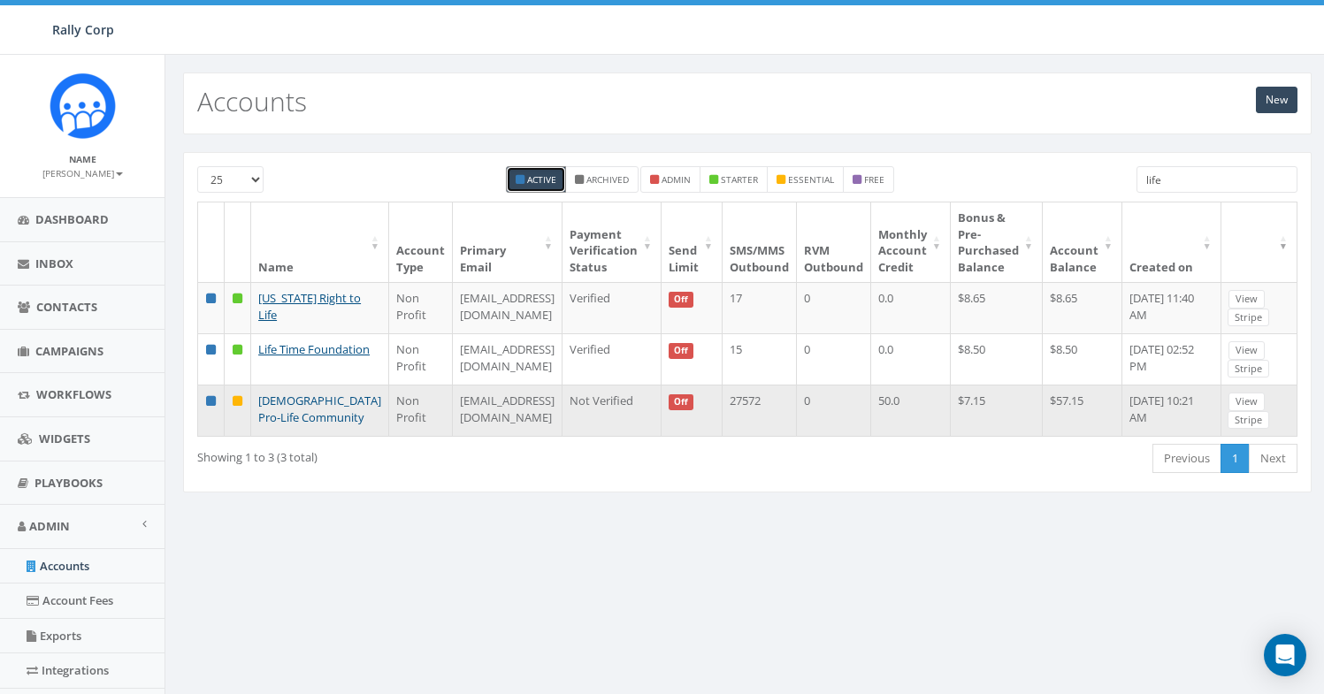
type input "life"
click at [303, 403] on link "[DEMOGRAPHIC_DATA] Pro-Life Community" at bounding box center [319, 409] width 123 height 33
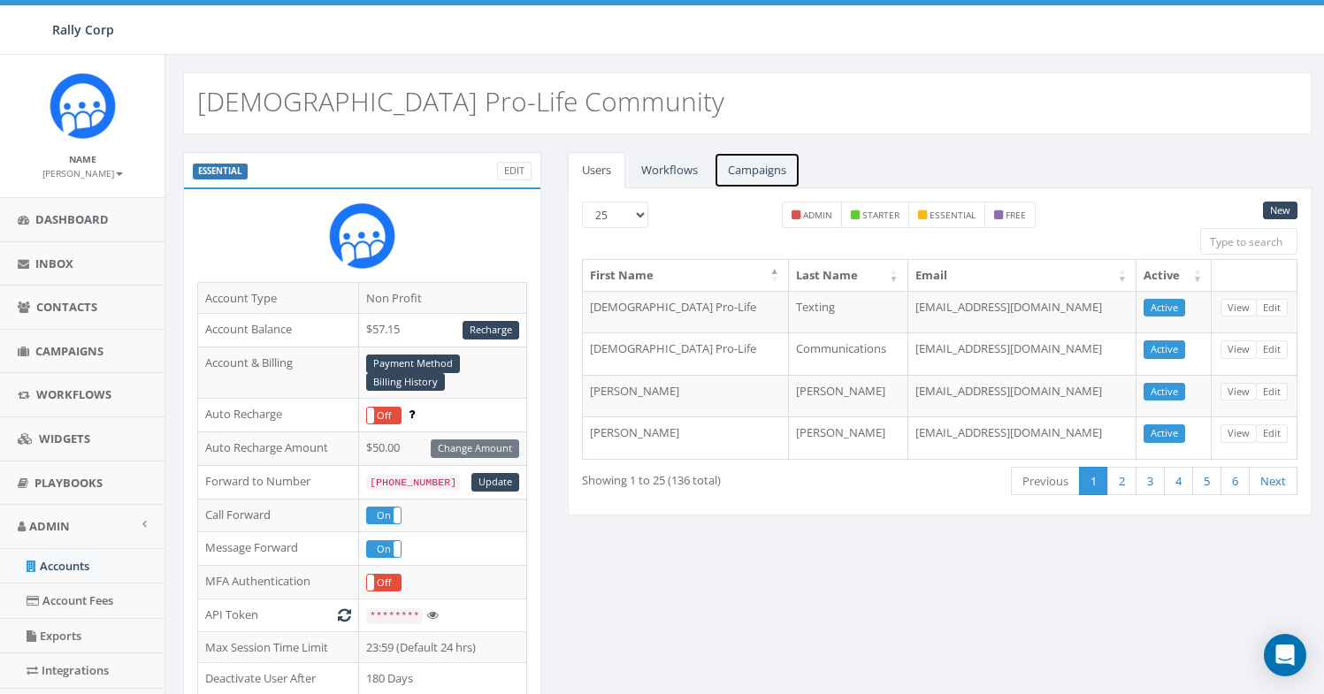
click at [766, 178] on link "Campaigns" at bounding box center [757, 170] width 87 height 36
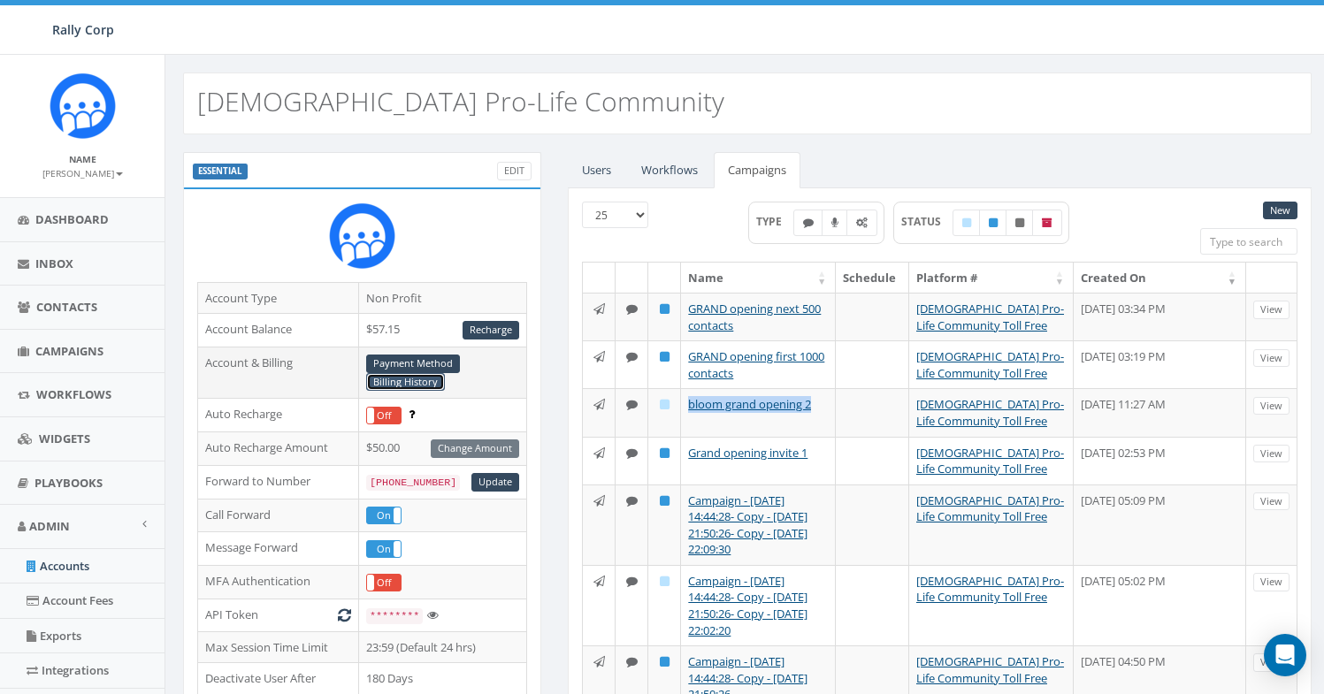
click at [431, 382] on link "Billing History" at bounding box center [405, 382] width 79 height 19
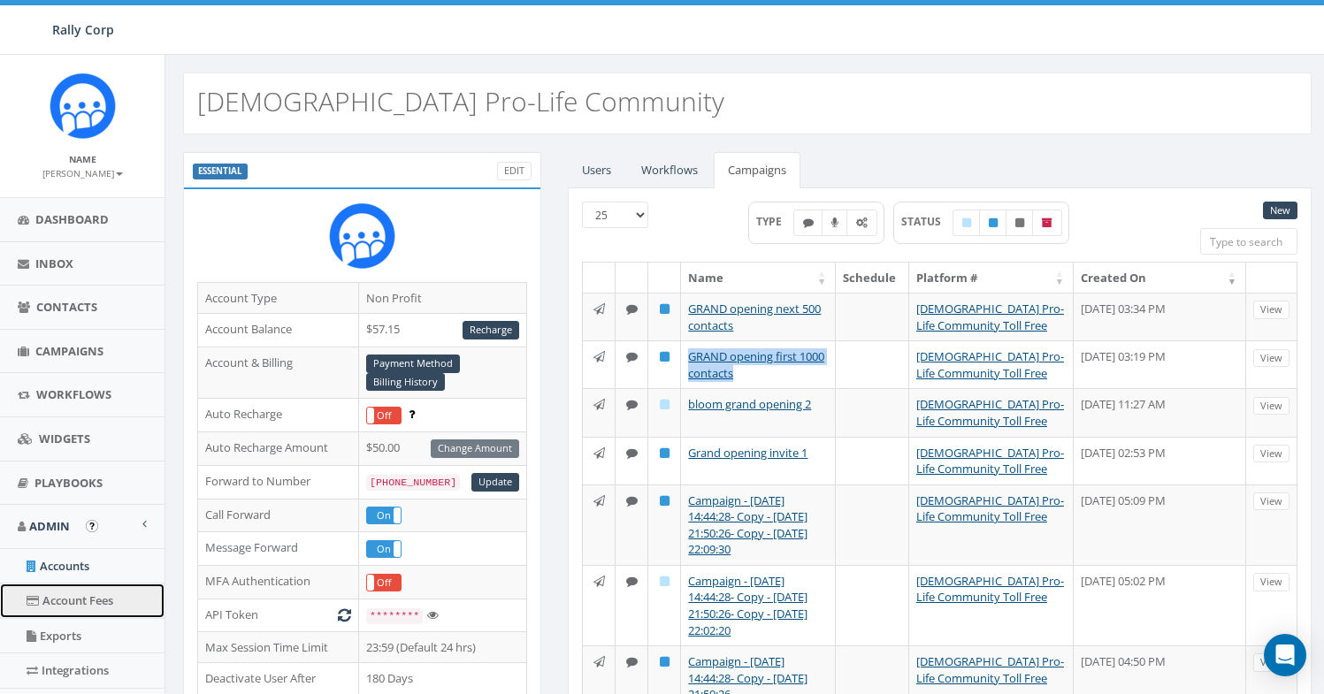
click at [84, 599] on link "Account Fees" at bounding box center [82, 601] width 164 height 34
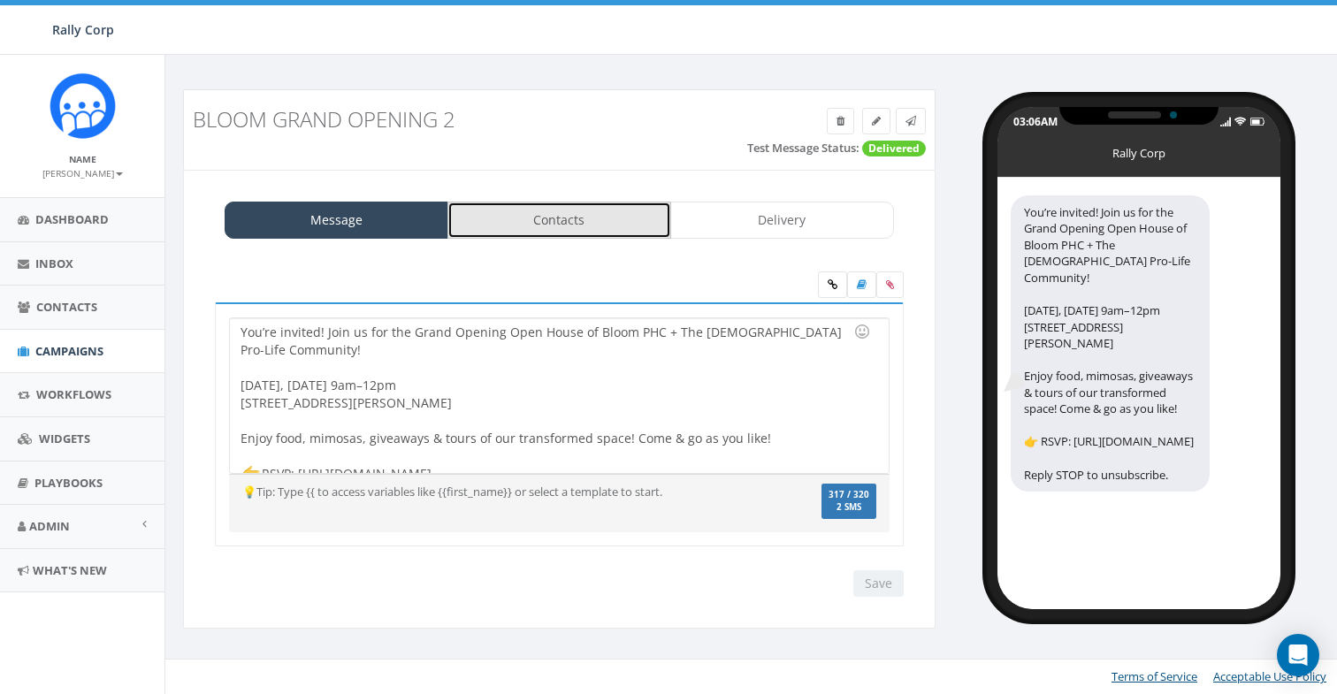
click at [576, 210] on link "Contacts" at bounding box center [559, 220] width 224 height 37
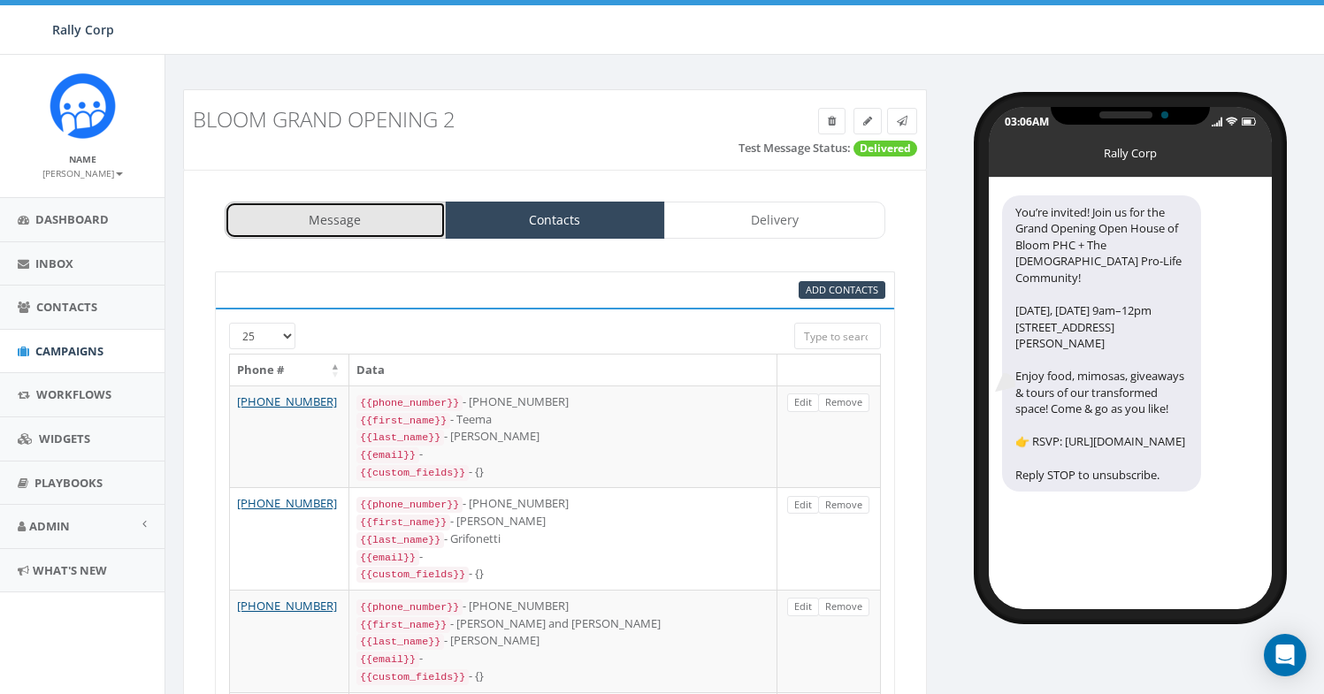
click at [356, 227] on link "Message" at bounding box center [335, 220] width 221 height 37
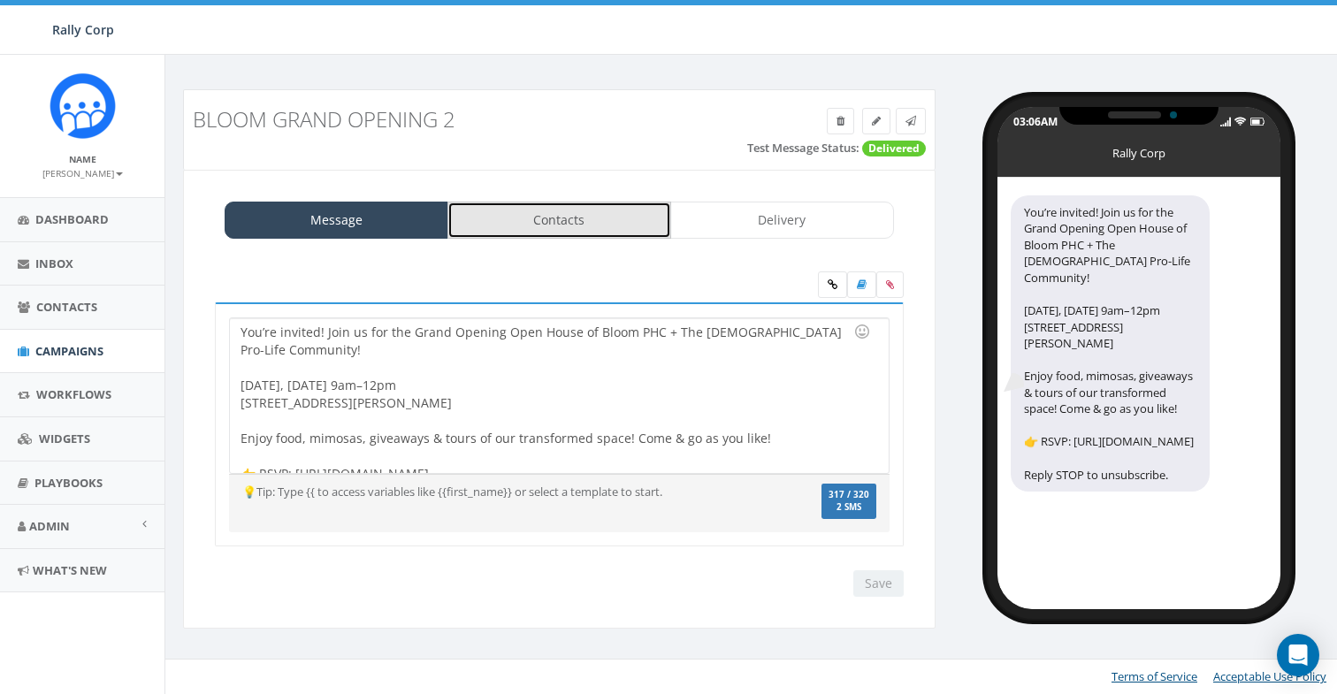
click at [571, 221] on link "Contacts" at bounding box center [559, 220] width 224 height 37
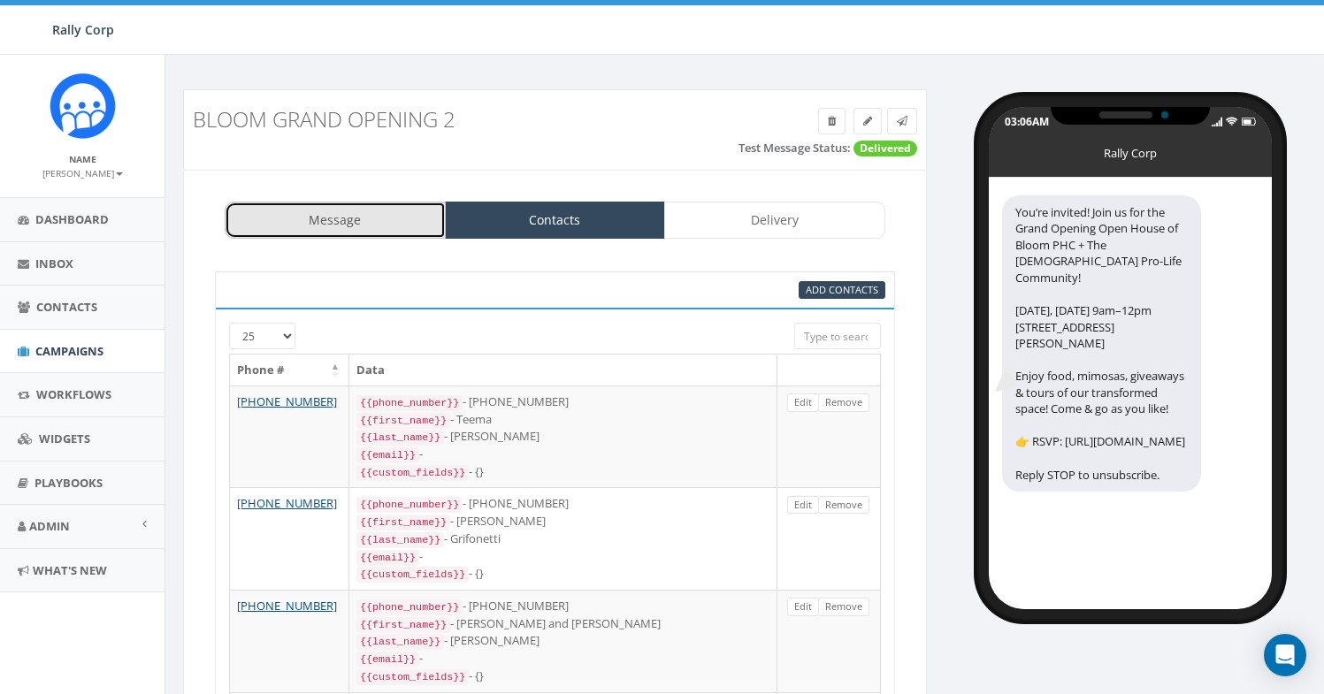
click at [404, 218] on link "Message" at bounding box center [335, 220] width 221 height 37
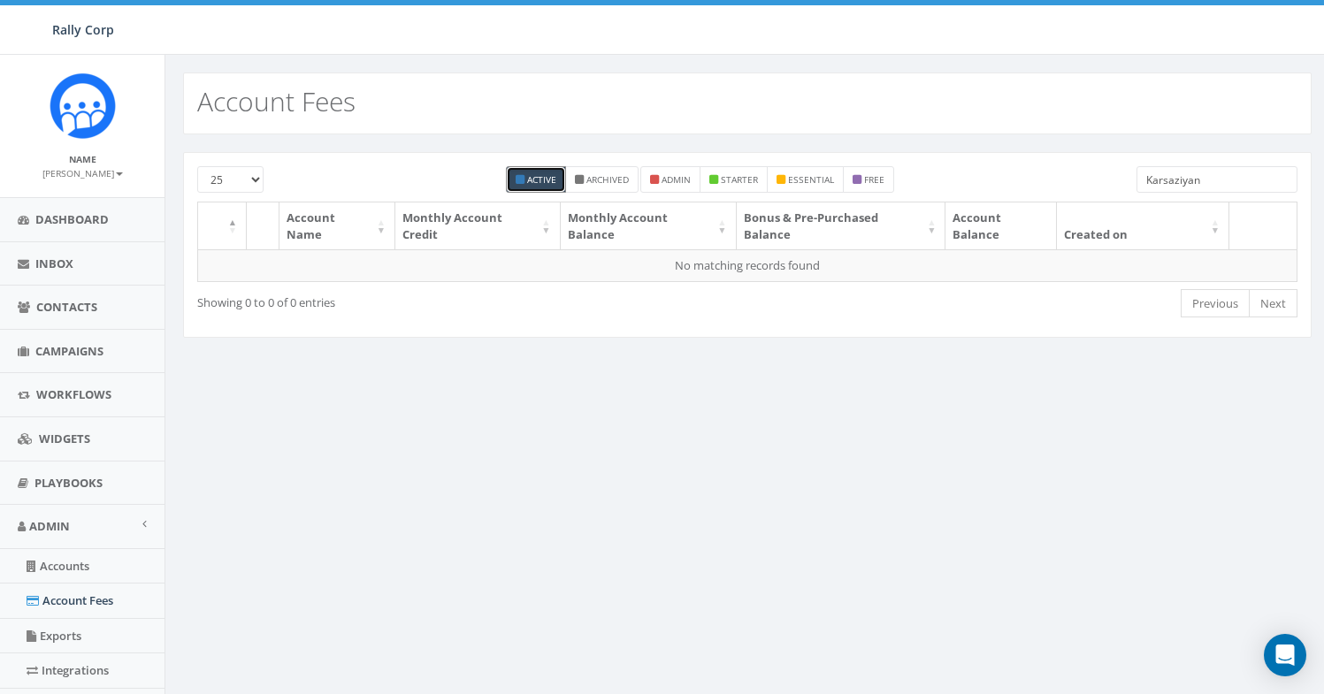
click at [1168, 186] on input "Karsaziyan" at bounding box center [1216, 179] width 161 height 27
click at [1167, 186] on input "Karsaziyan" at bounding box center [1216, 179] width 161 height 27
type input "p"
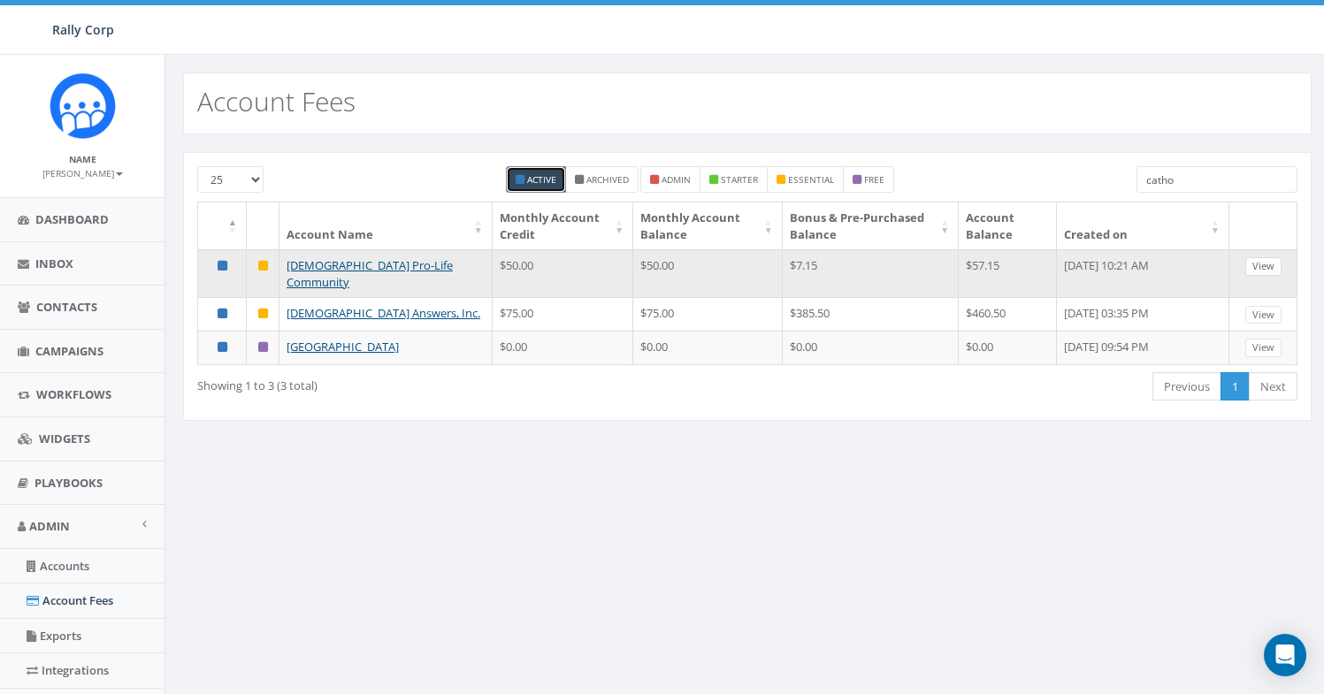
type input "catho"
click at [1258, 265] on link "View" at bounding box center [1263, 266] width 36 height 19
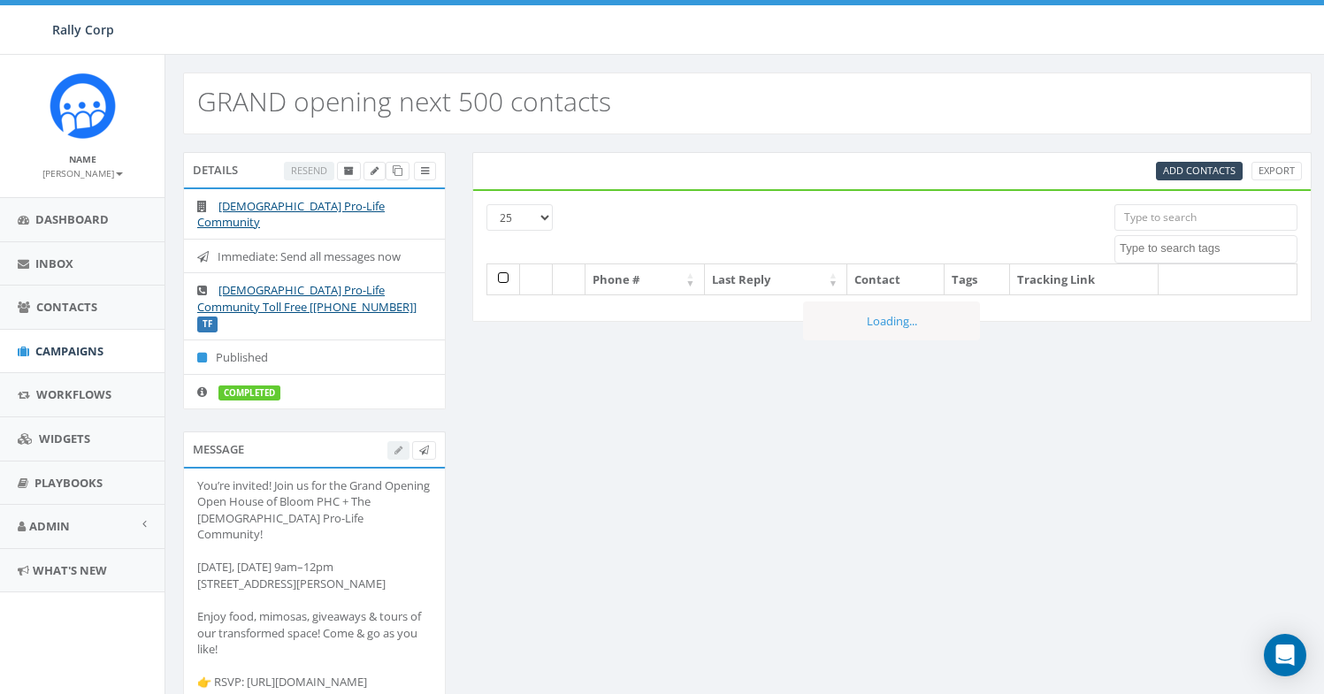
select select
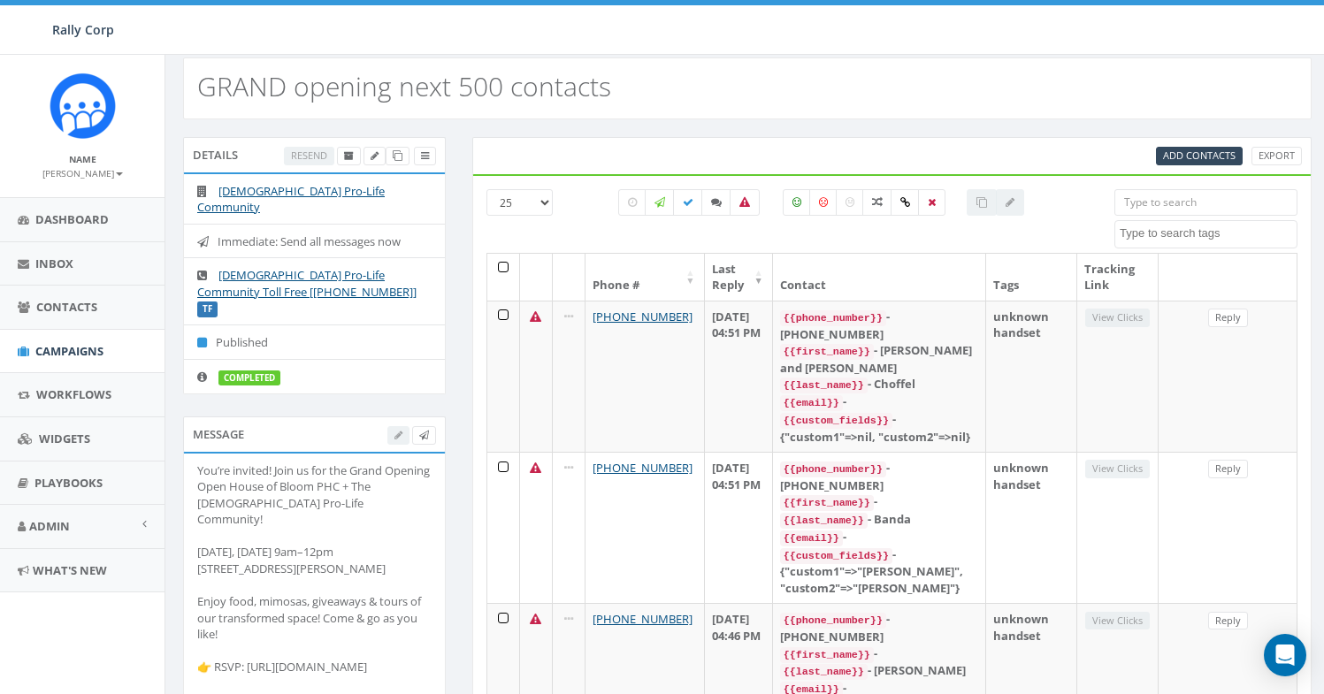
scroll to position [13, 0]
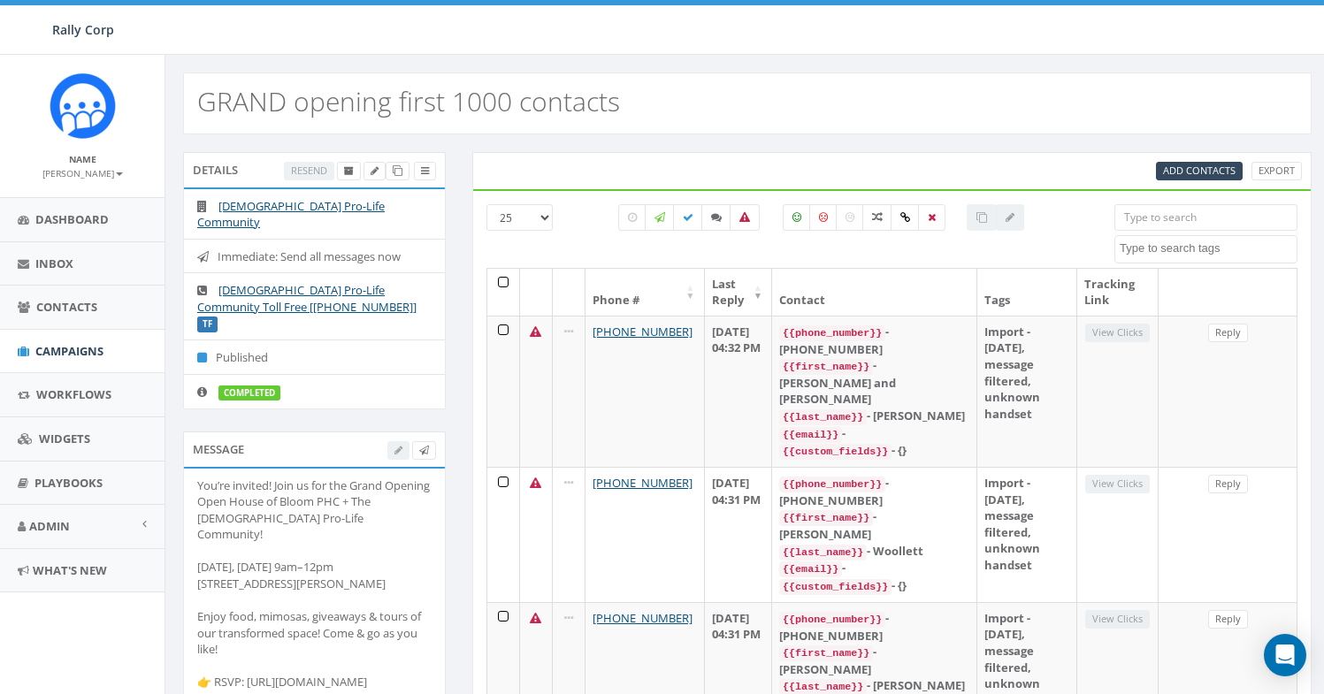
select select
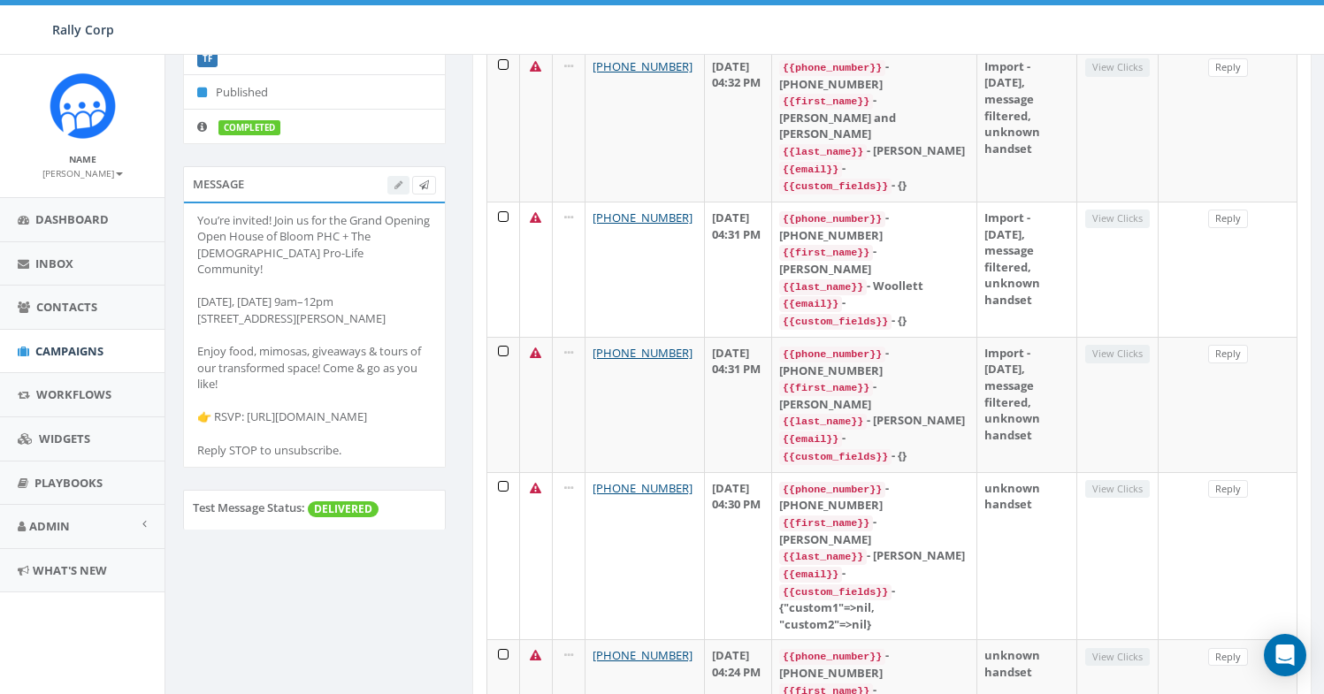
scroll to position [60, 0]
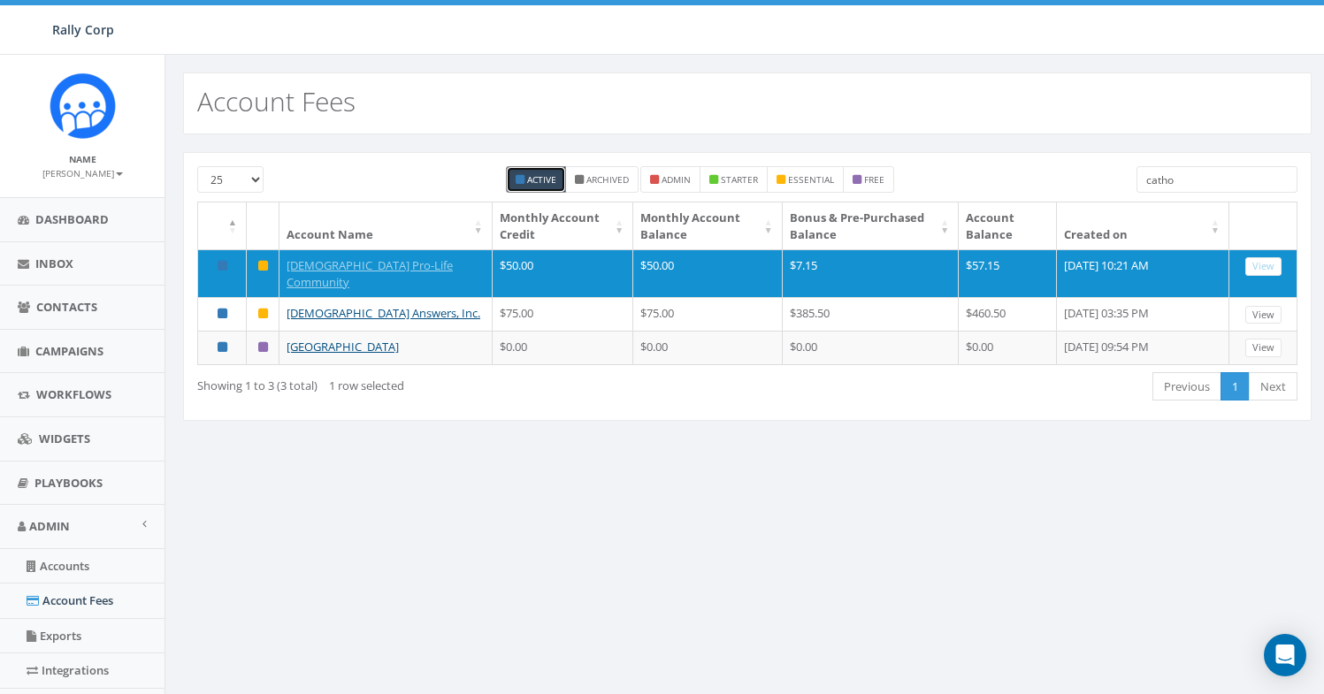
click at [1174, 177] on input "catho" at bounding box center [1216, 179] width 161 height 27
paste input "Salvation"
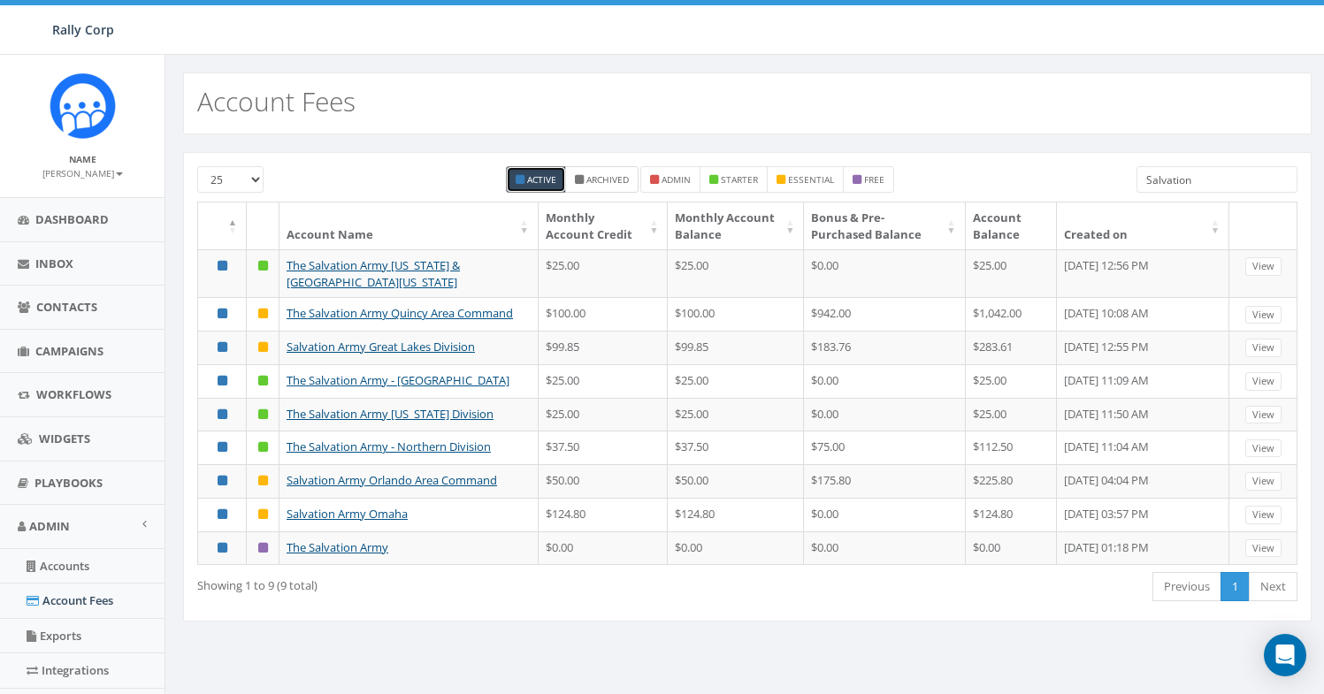
type input "Salvation"
click at [623, 189] on label "Archived" at bounding box center [601, 179] width 73 height 27
checkbox input "true"
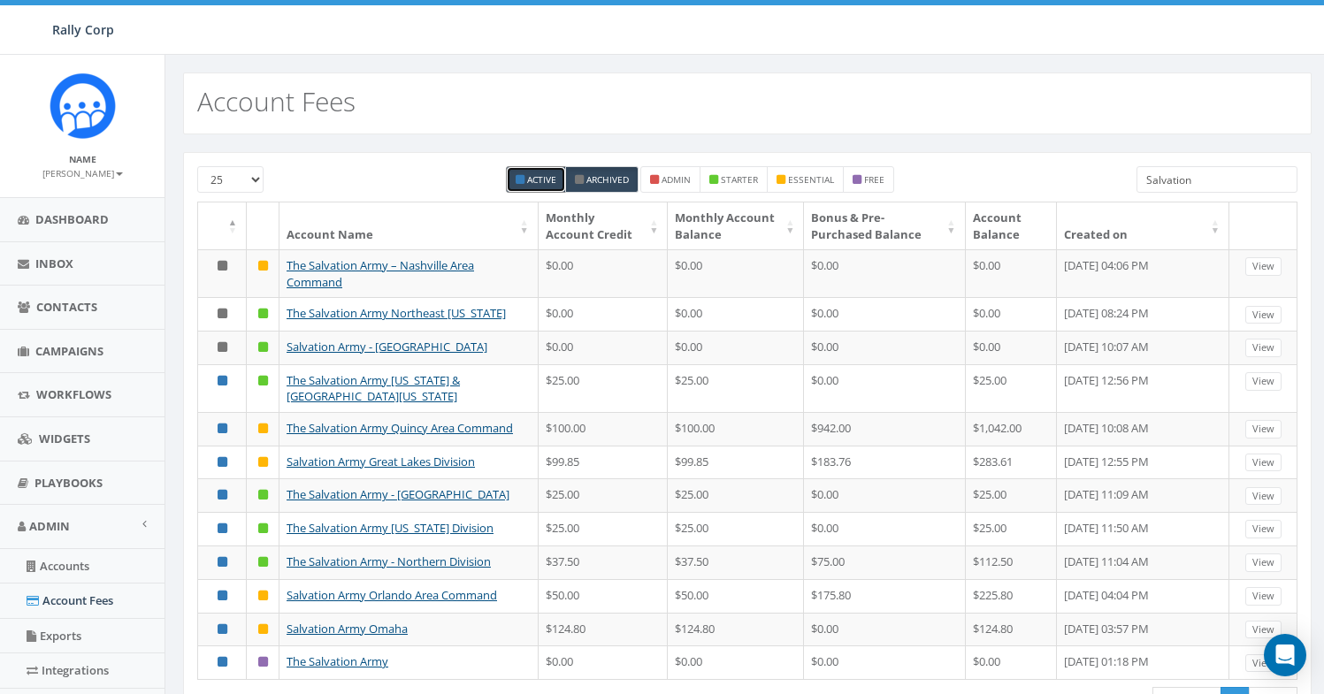
click at [1159, 186] on input "Salvation" at bounding box center [1216, 179] width 161 height 27
paste input "Westcoast"
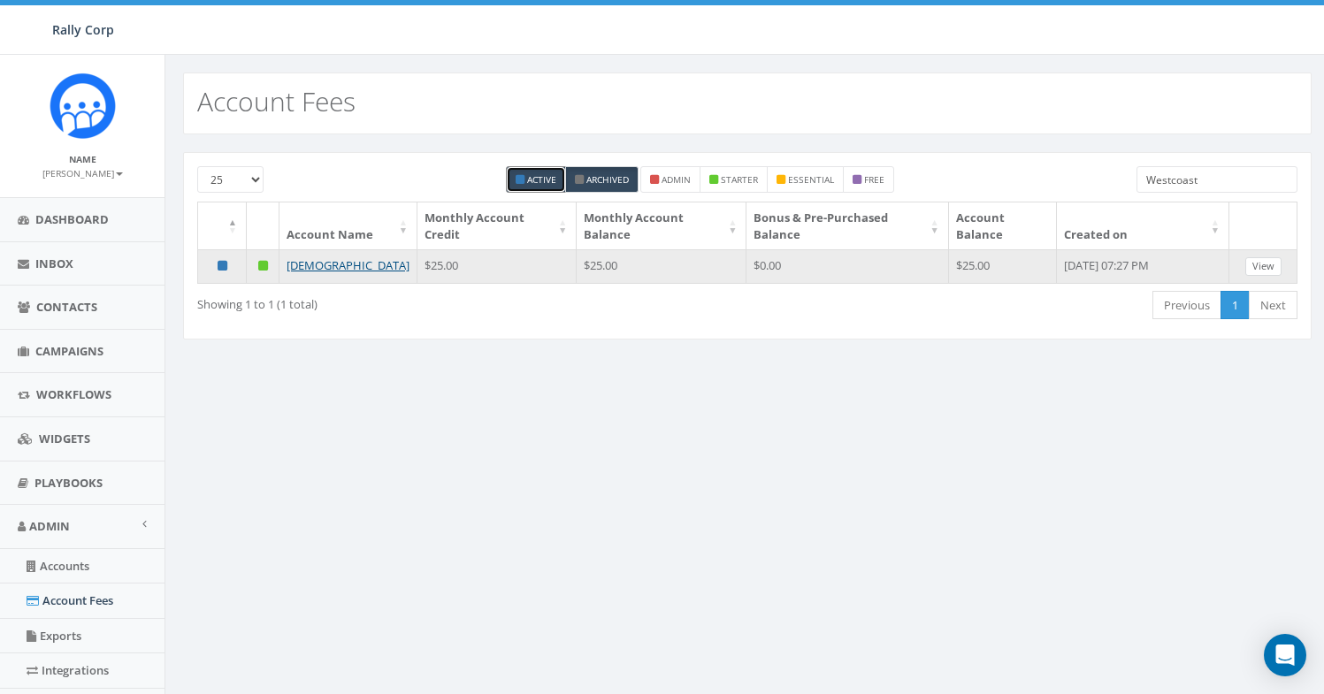
type input "Westcoast"
click at [1265, 264] on link "View" at bounding box center [1263, 266] width 36 height 19
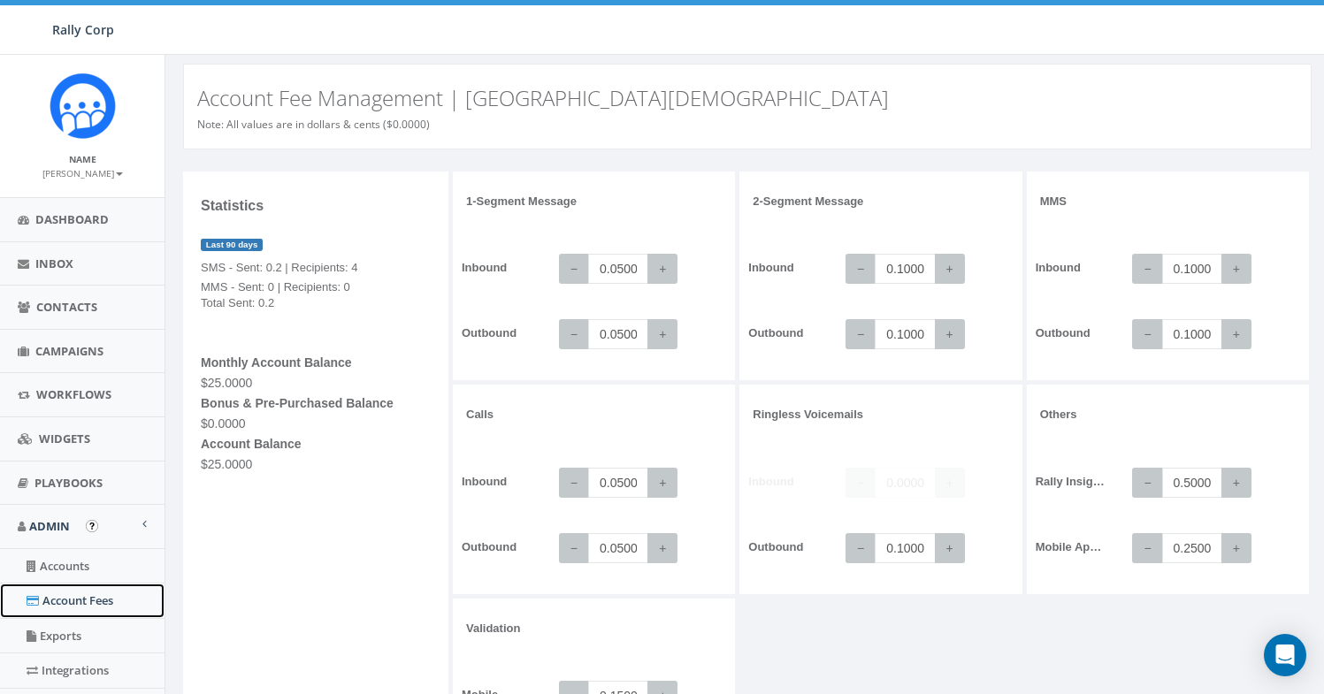
click at [57, 599] on link "Account Fees" at bounding box center [82, 601] width 164 height 34
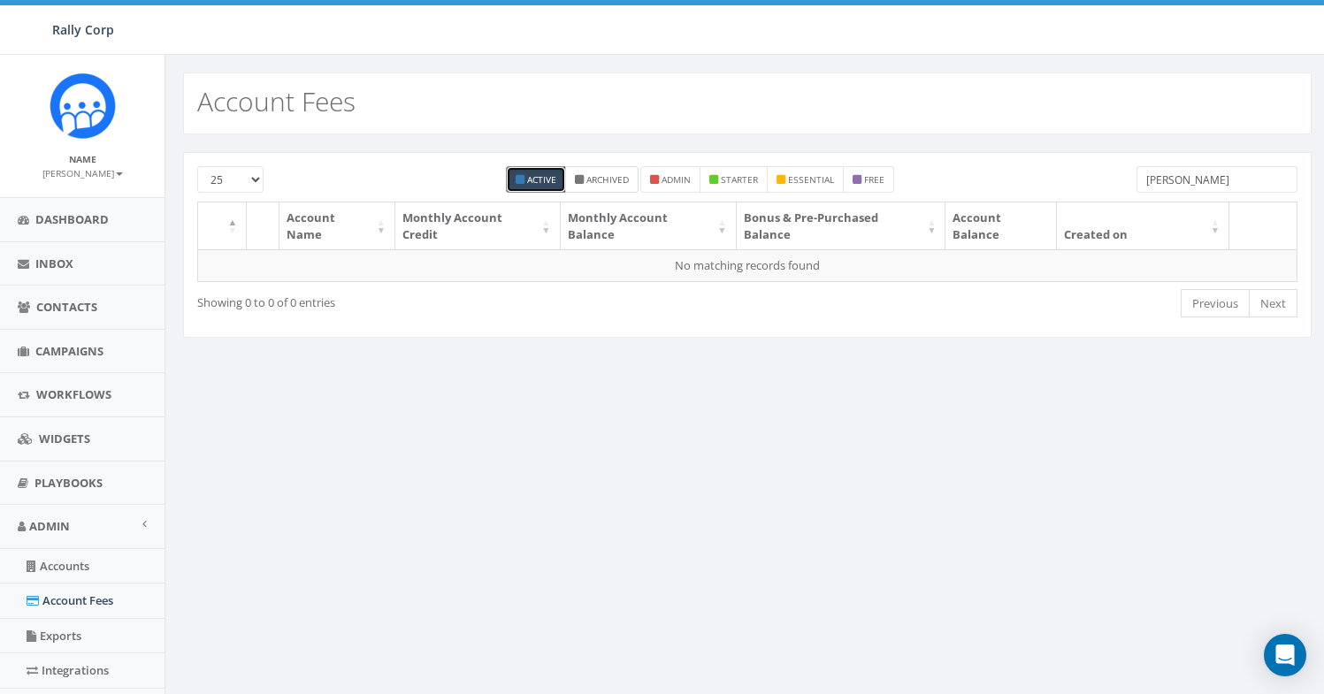
type input "[PERSON_NAME]"
click at [609, 183] on small "Archived" at bounding box center [607, 179] width 42 height 12
checkbox input "true"
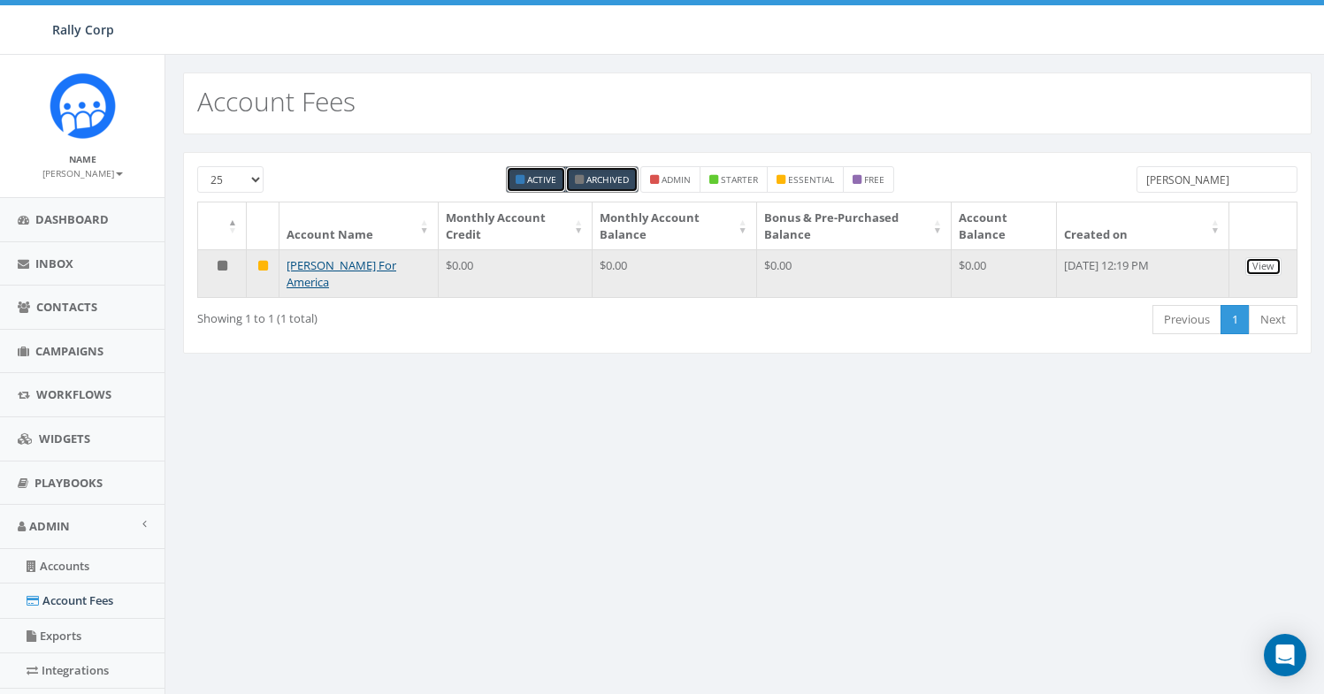
click at [1258, 271] on link "View" at bounding box center [1263, 266] width 36 height 19
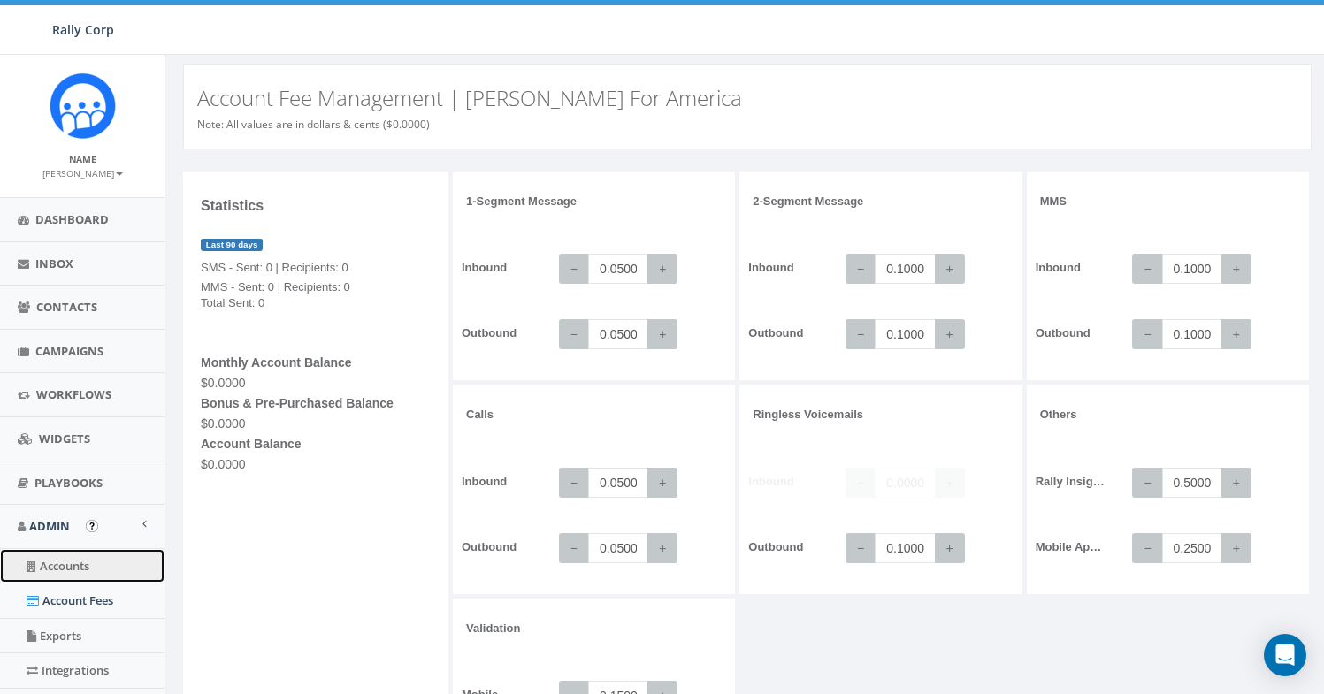
click at [71, 576] on link "Accounts" at bounding box center [82, 566] width 164 height 34
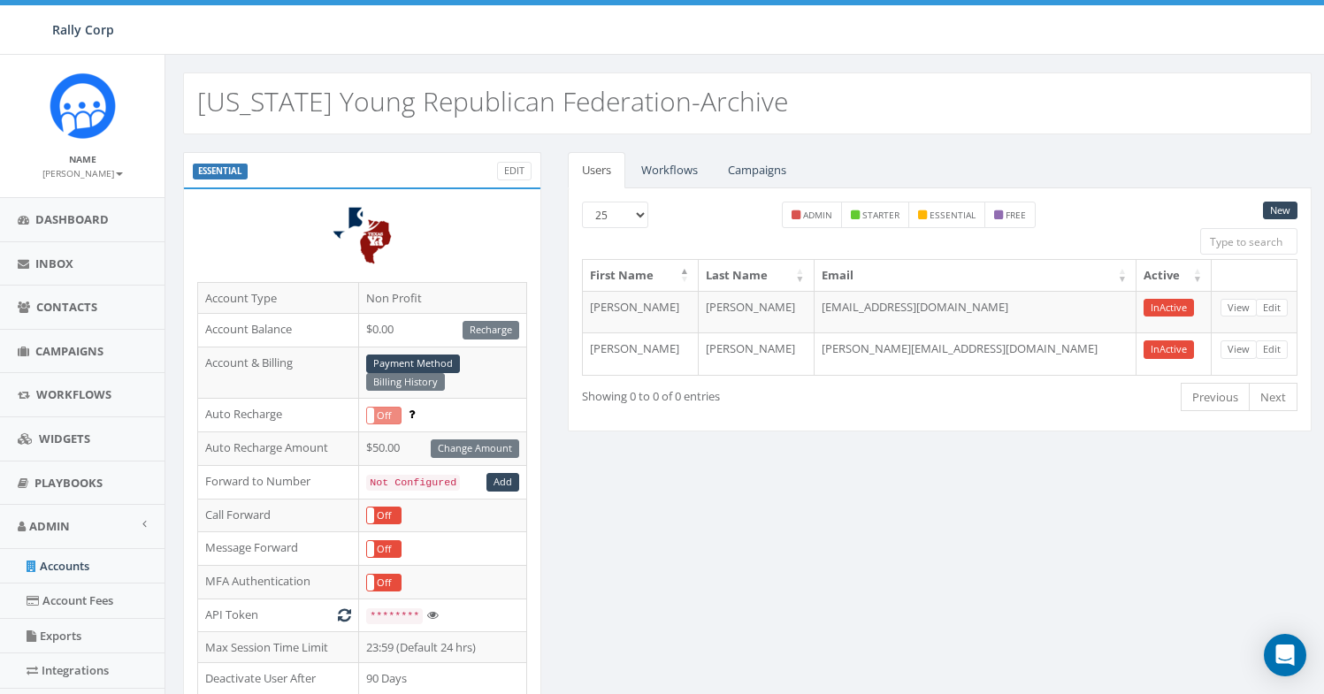
click at [235, 109] on h2 "[US_STATE] Young Republican Federation-Archive" at bounding box center [492, 101] width 591 height 29
click at [235, 109] on h2 "Texas Young Republican Federation-Archive" at bounding box center [492, 101] width 591 height 29
copy h2 "[US_STATE]"
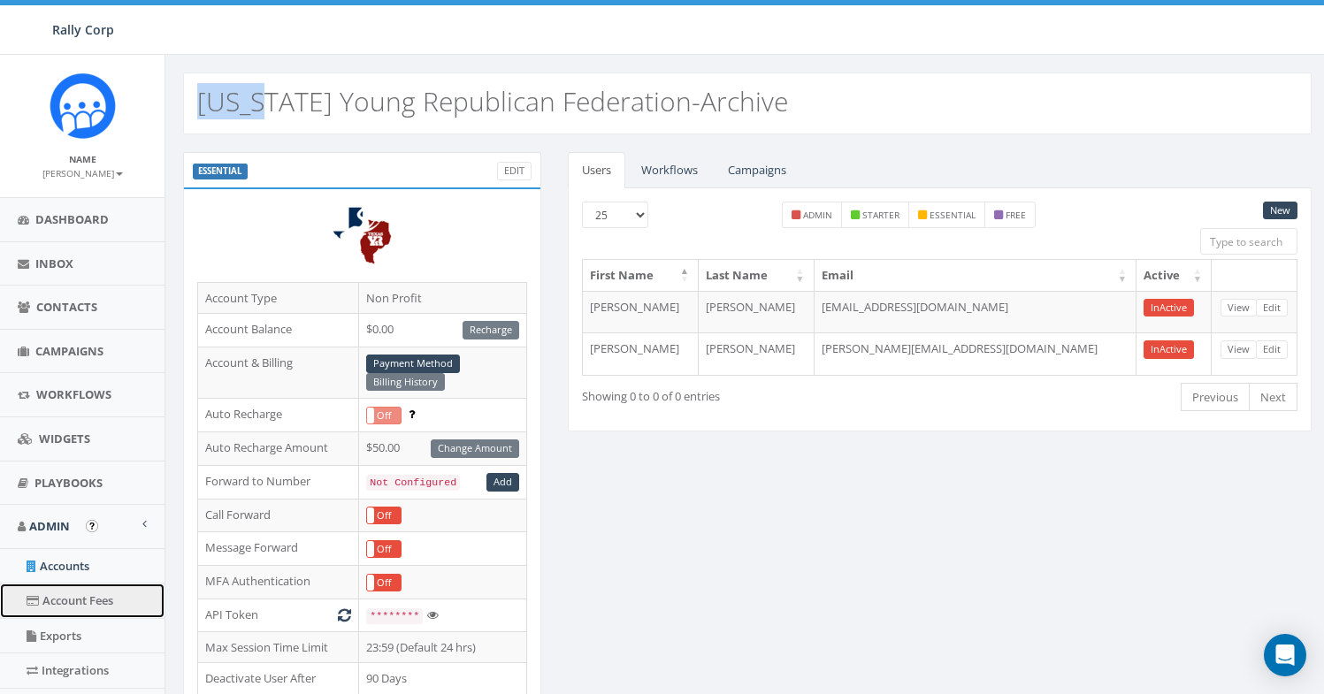
click at [66, 596] on link "Account Fees" at bounding box center [82, 601] width 164 height 34
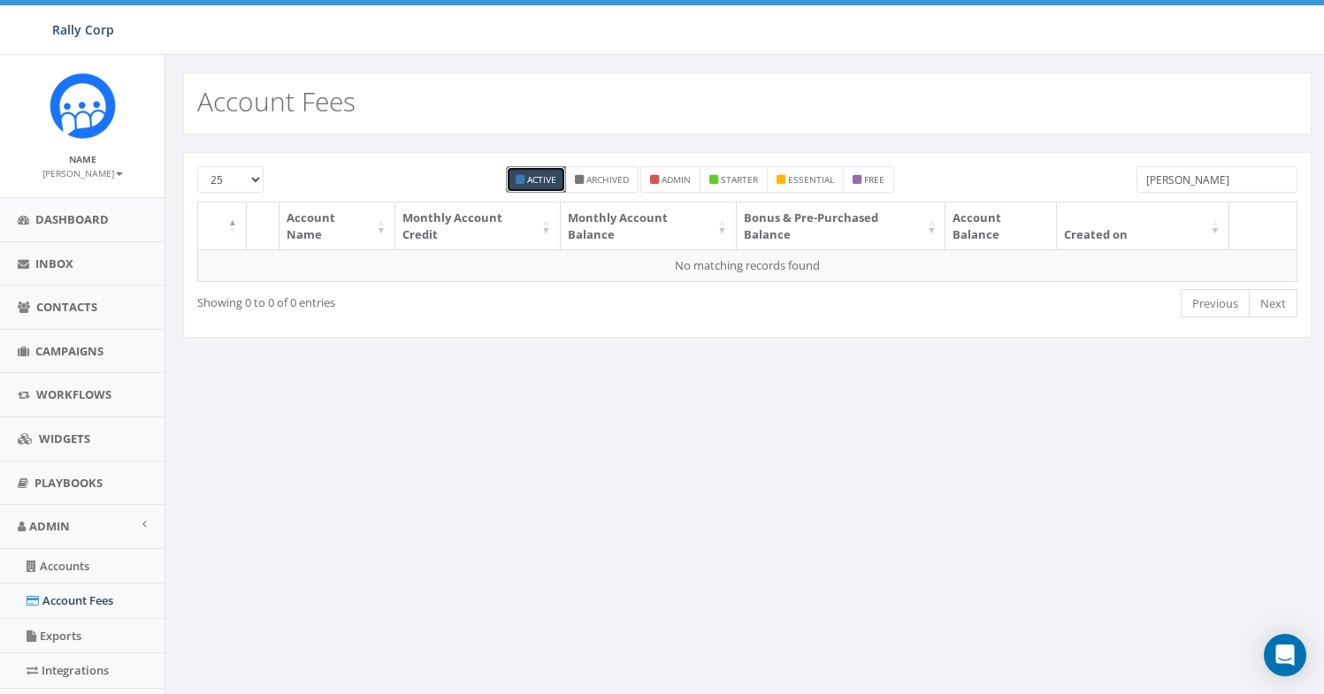
click at [1165, 174] on input "[PERSON_NAME]" at bounding box center [1216, 179] width 161 height 27
paste input "[US_STATE]"
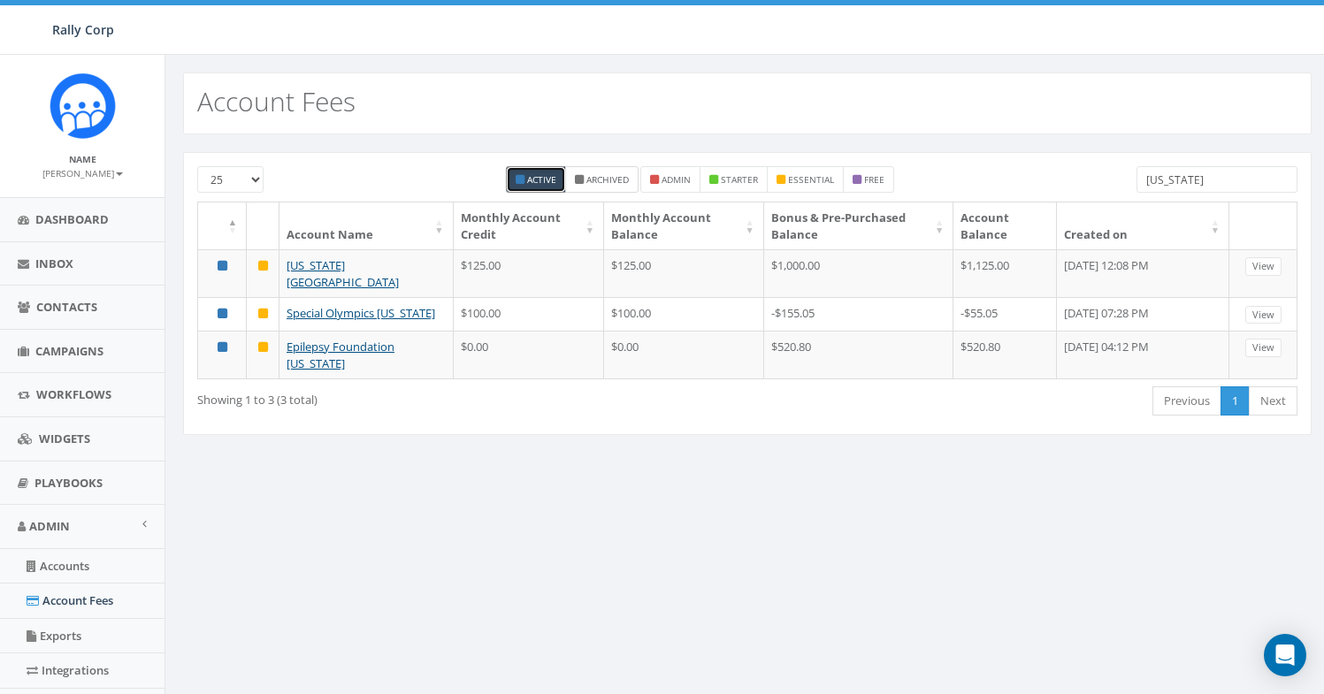
type input "[US_STATE]"
click at [623, 190] on label "Archived" at bounding box center [601, 179] width 73 height 27
checkbox input "true"
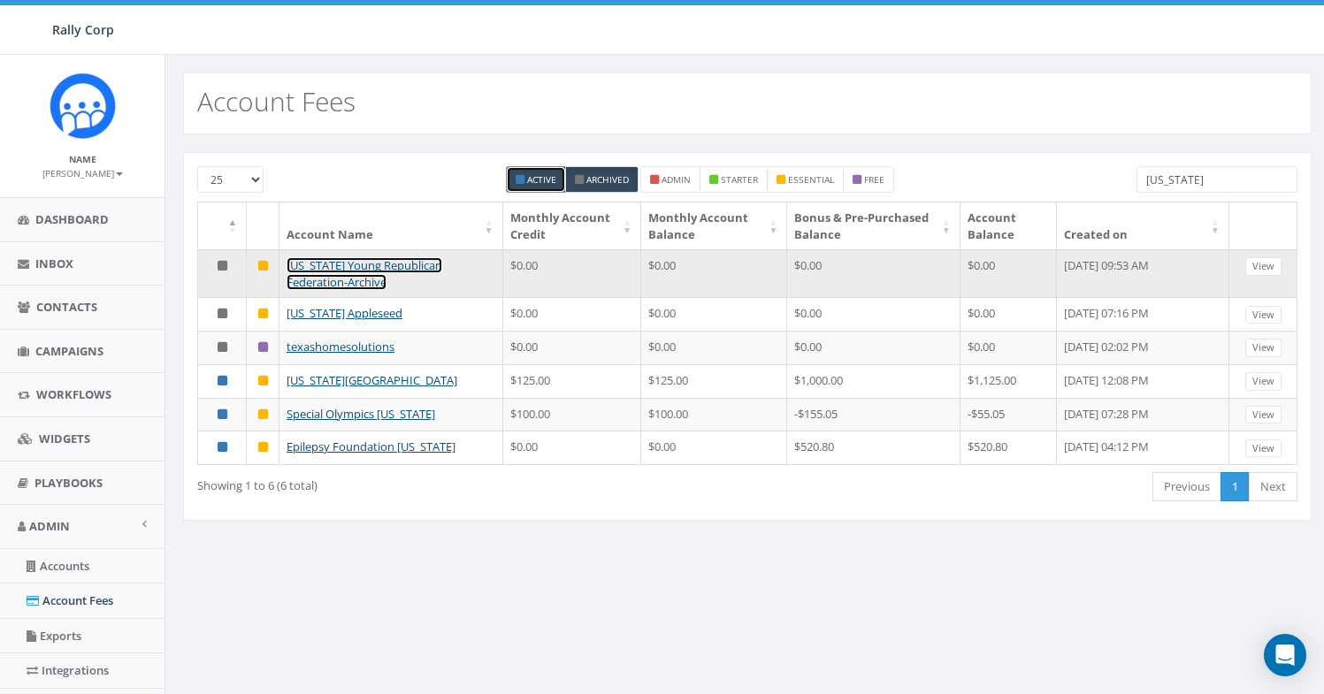
click at [375, 269] on link "Texas Young Republican Federation-Archive" at bounding box center [365, 273] width 156 height 33
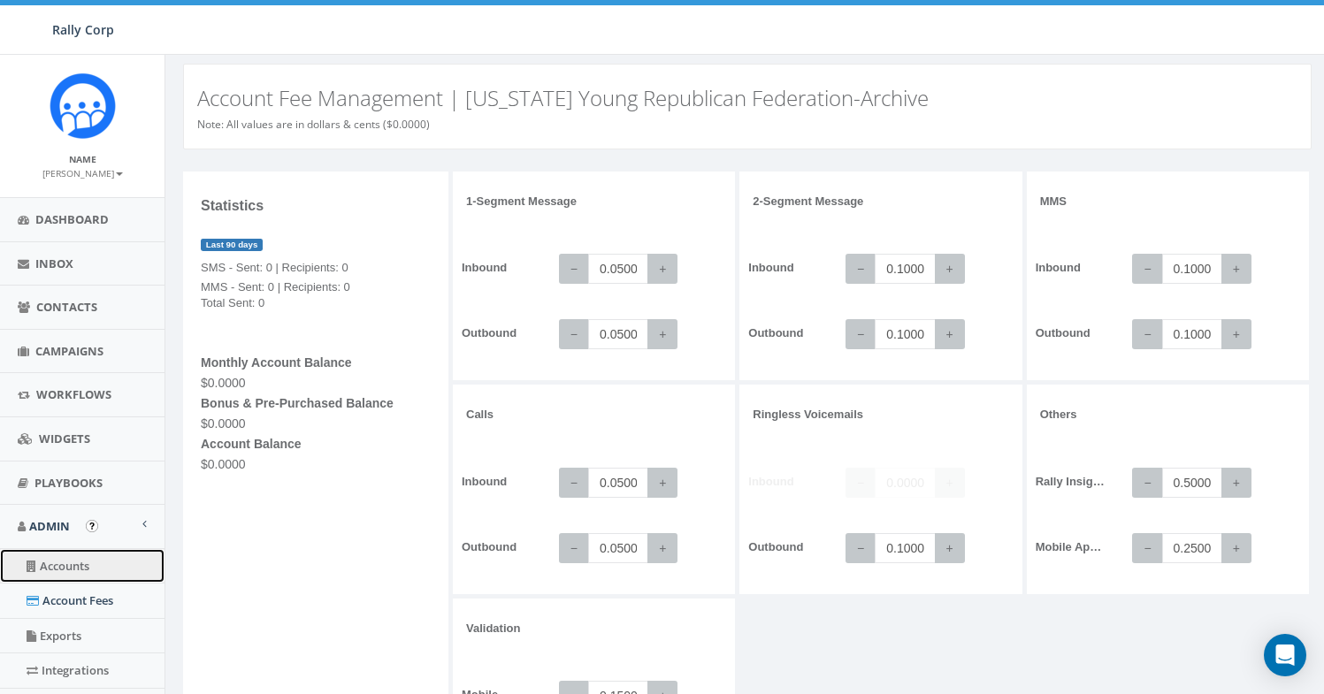
click at [81, 564] on link "Accounts" at bounding box center [82, 566] width 164 height 34
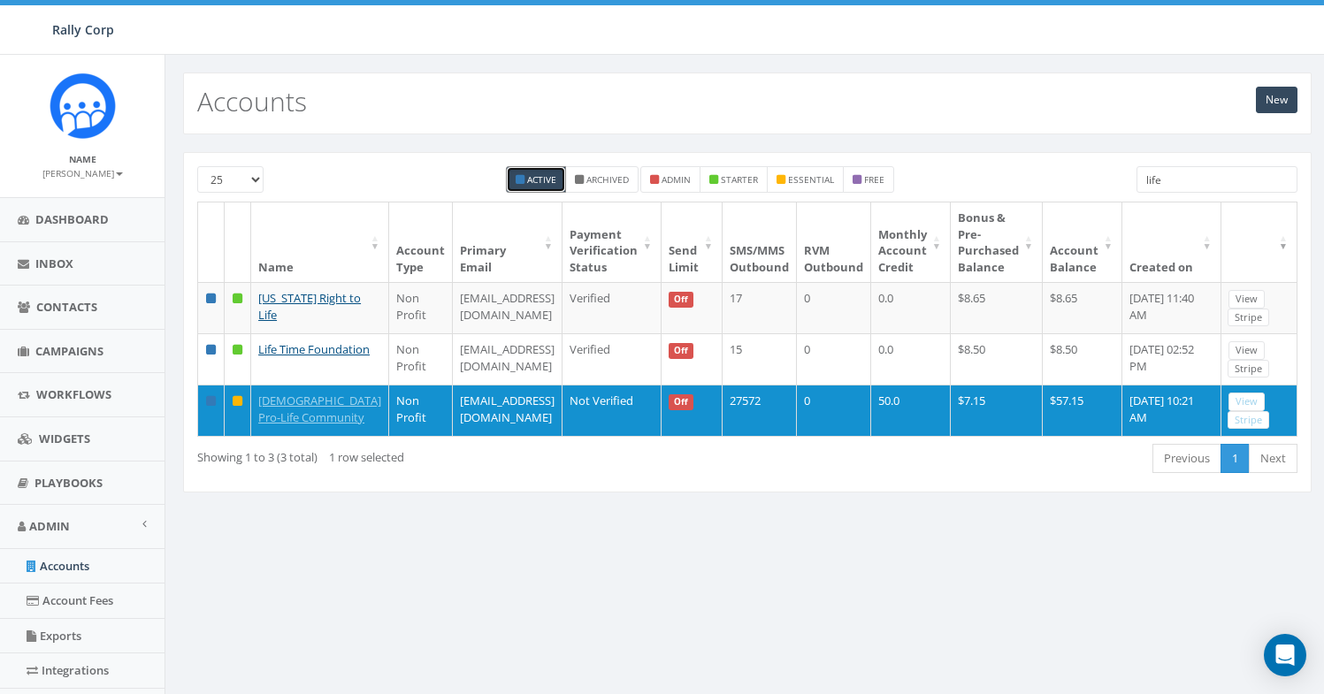
click at [1156, 183] on input "life" at bounding box center [1216, 179] width 161 height 27
paste input "Salvation"
type input "Salvation"
click at [613, 188] on label "Archived" at bounding box center [601, 179] width 73 height 27
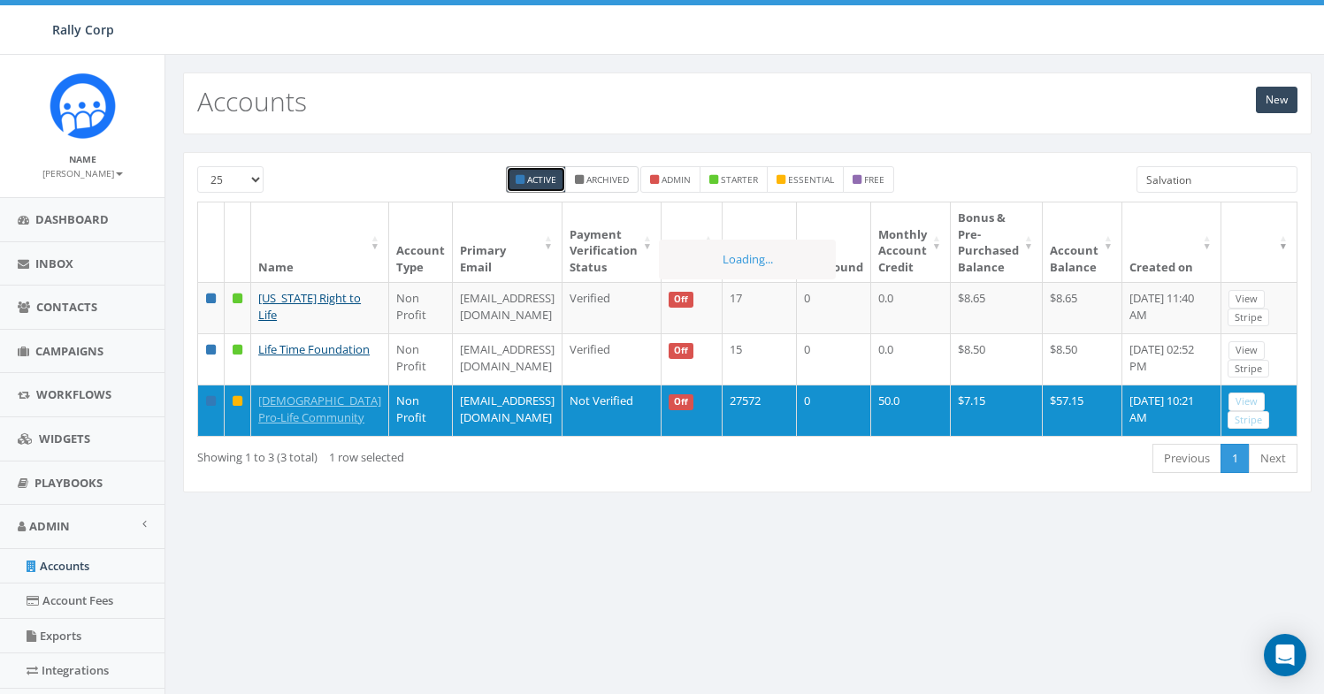
checkbox input "true"
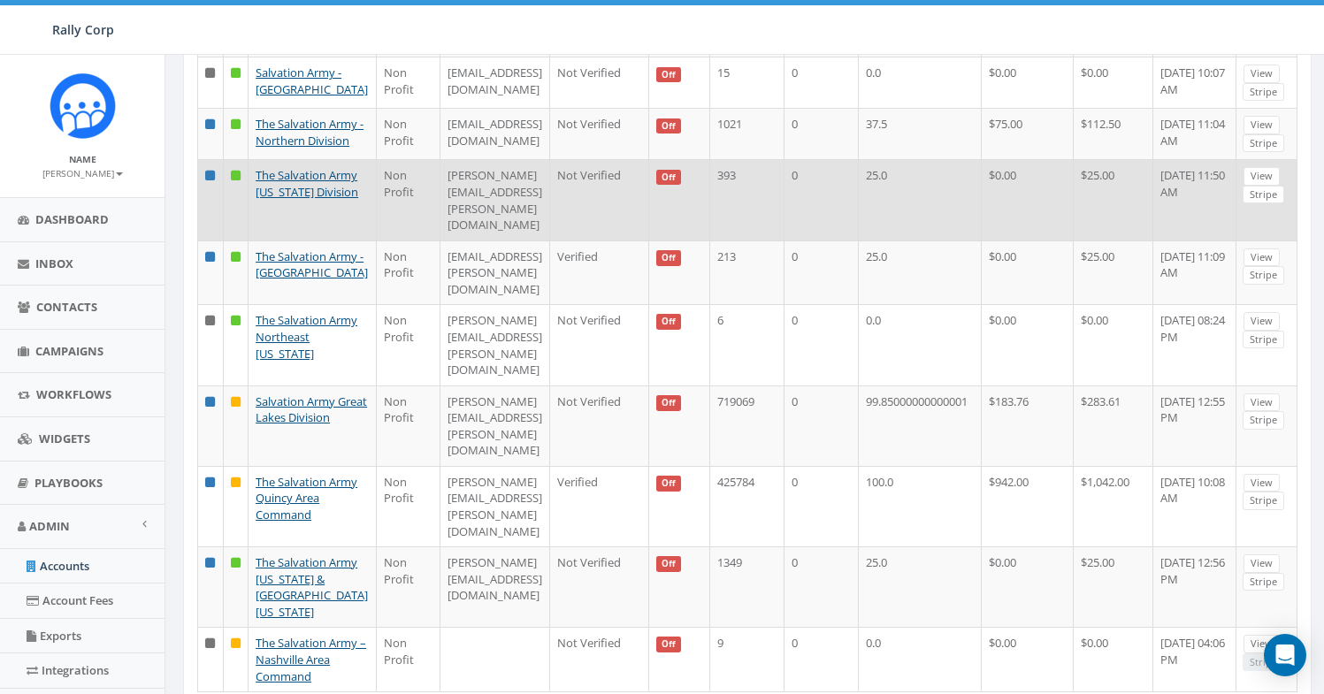
scroll to position [180, 0]
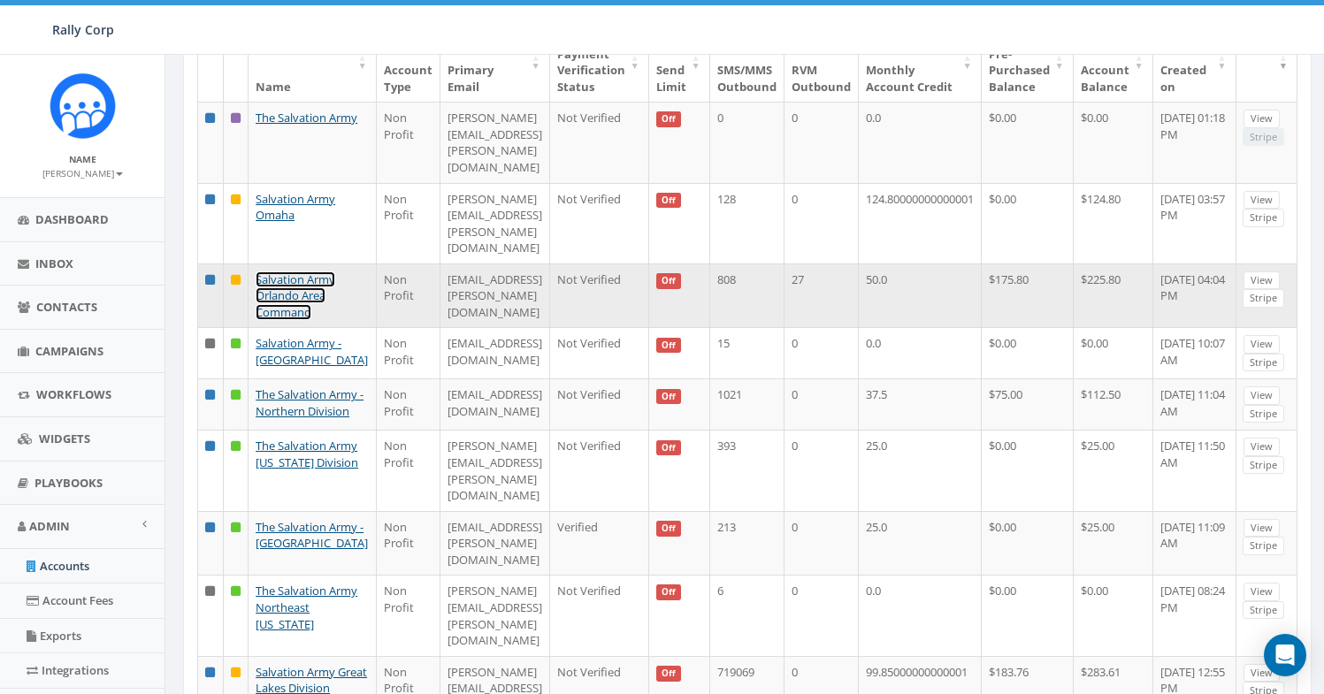
click at [284, 271] on link "Salvation Army Orlando Area Command" at bounding box center [296, 295] width 80 height 49
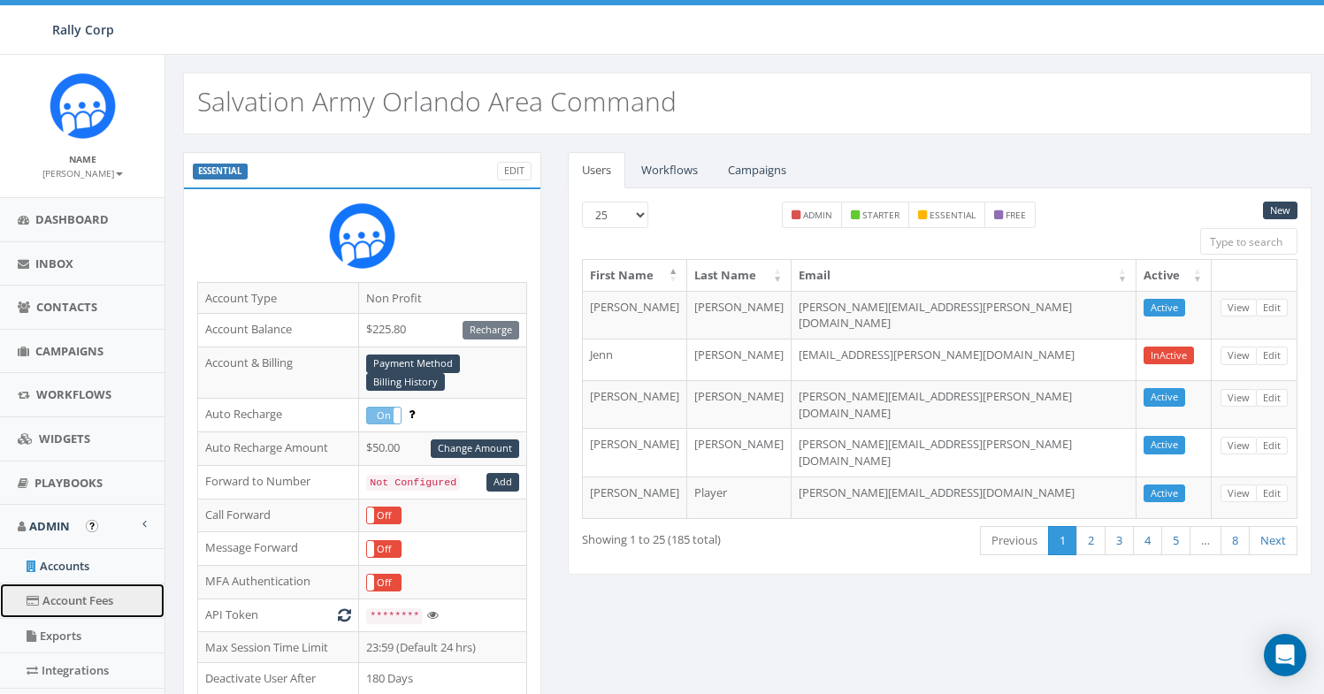
click at [90, 597] on link "Account Fees" at bounding box center [82, 601] width 164 height 34
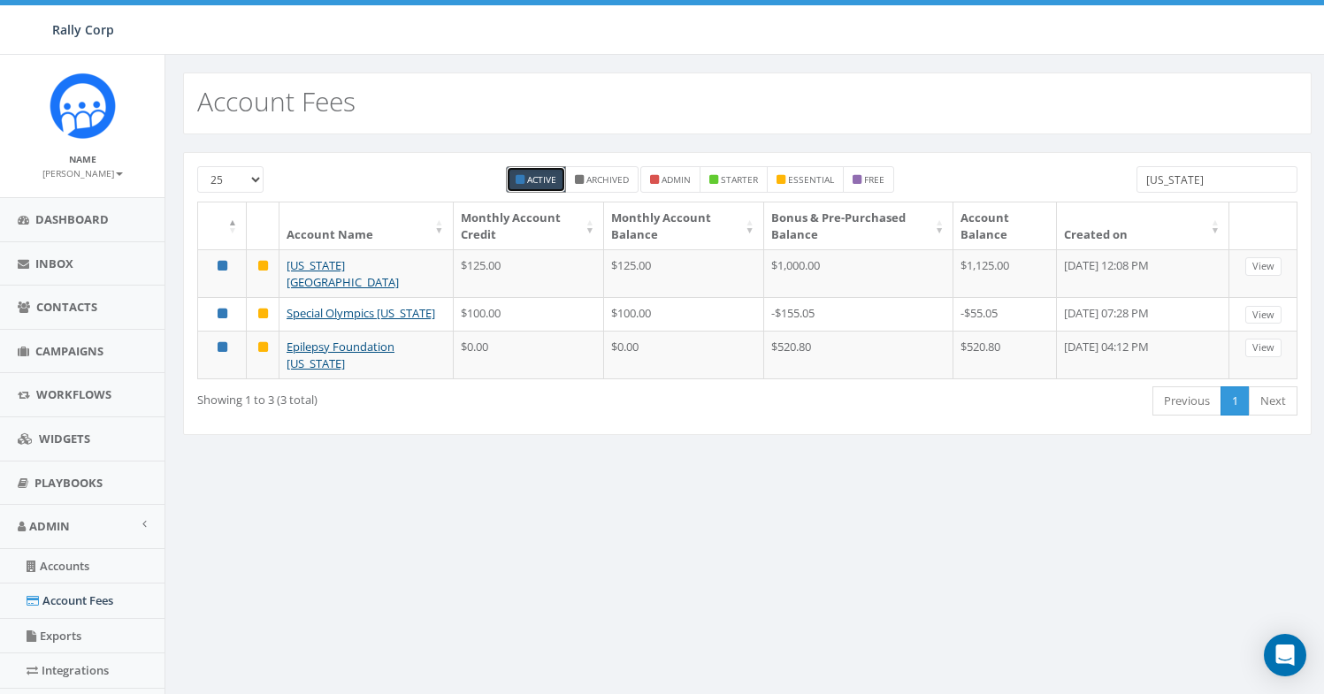
click at [1177, 172] on input "Texas" at bounding box center [1216, 179] width 161 height 27
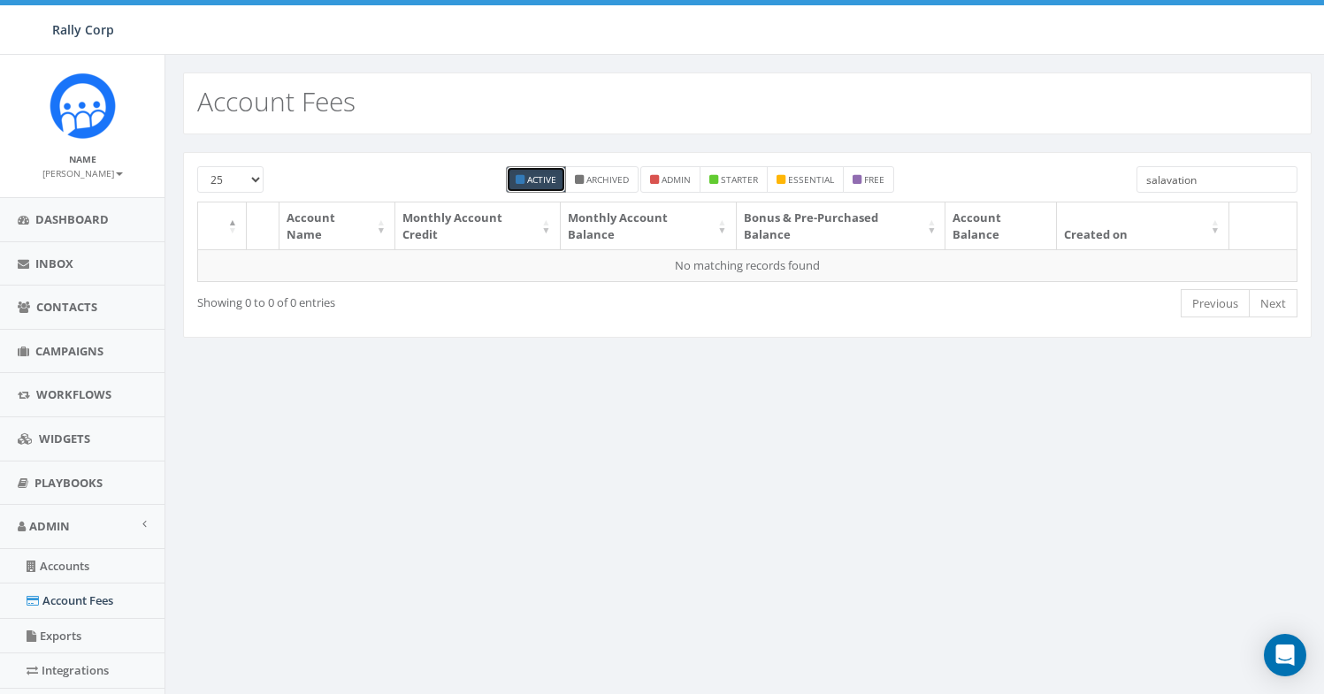
click at [1158, 183] on input "salavation" at bounding box center [1216, 179] width 161 height 27
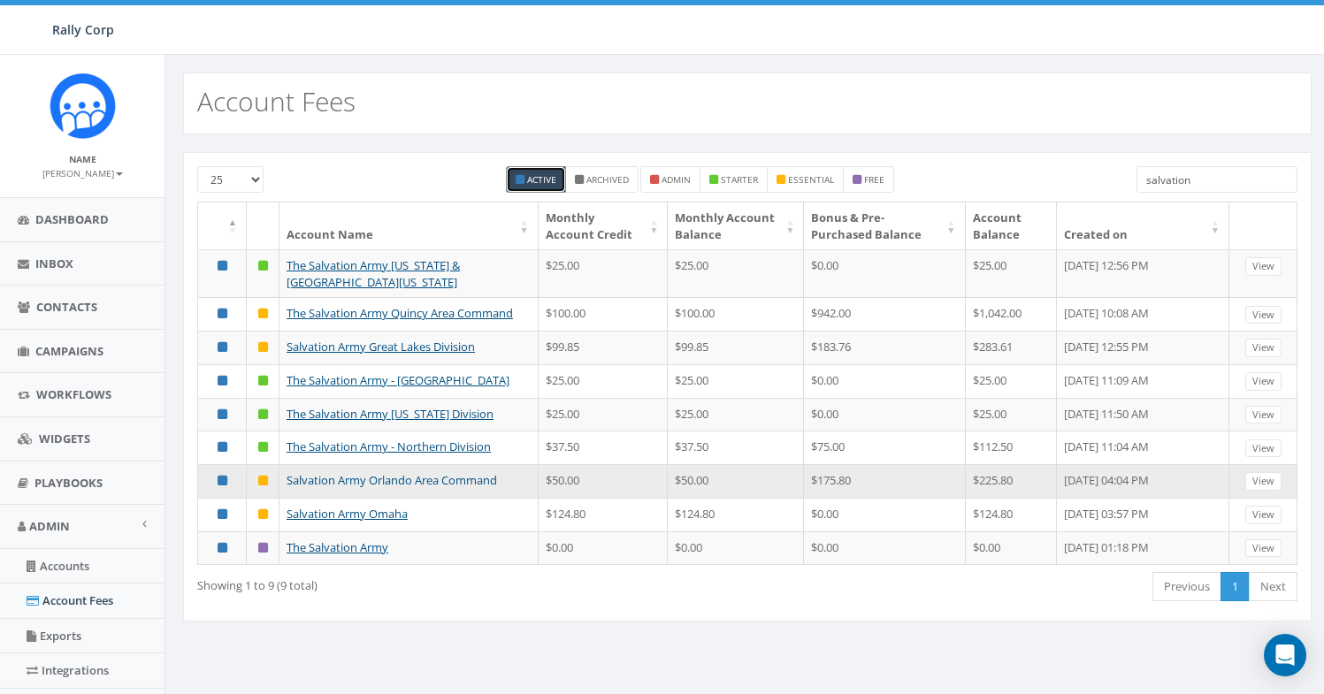
type input "salvation"
click at [407, 488] on link "Salvation Army Orlando Area Command" at bounding box center [392, 480] width 210 height 16
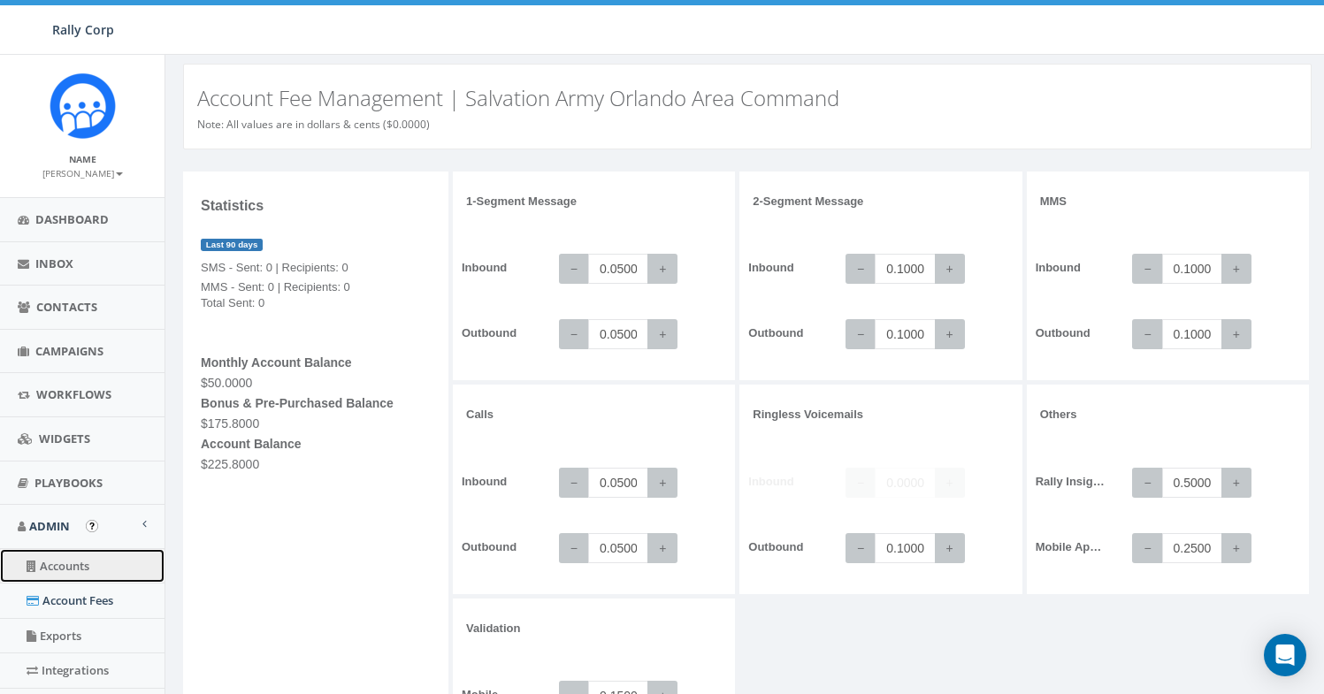
click at [76, 577] on link "Accounts" at bounding box center [82, 566] width 164 height 34
click at [80, 574] on link "Accounts" at bounding box center [82, 566] width 164 height 34
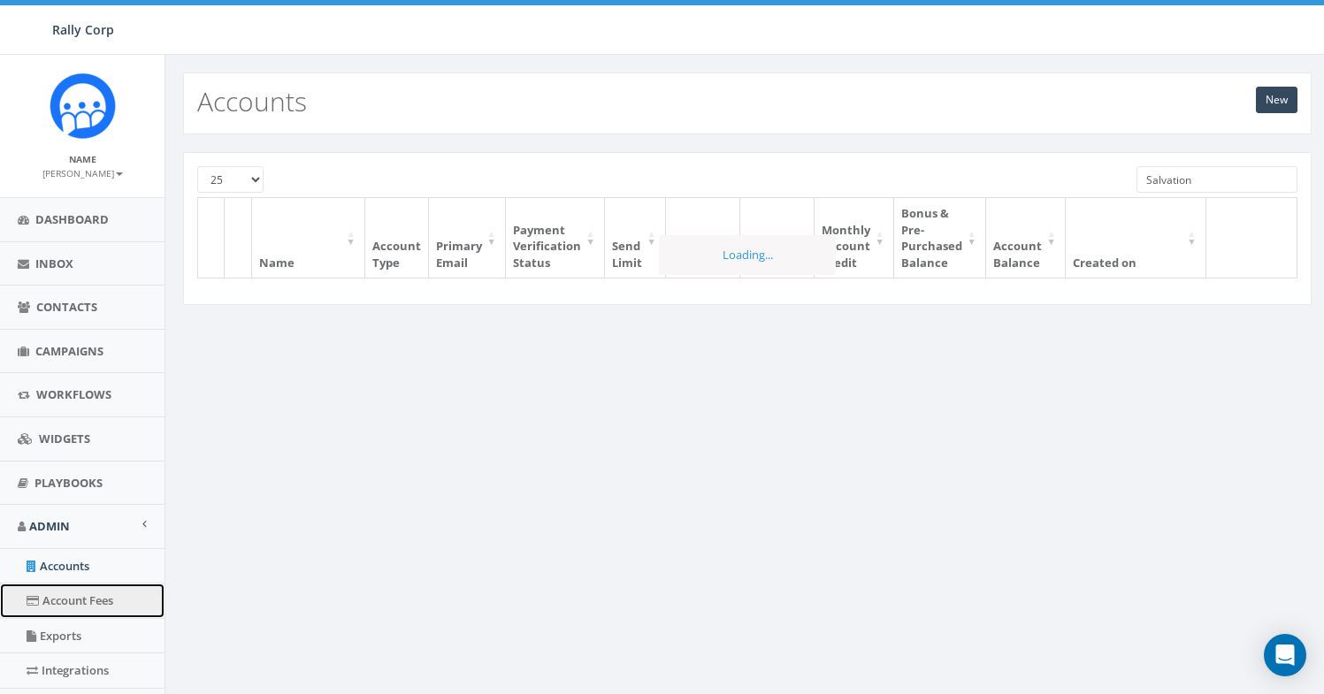
click at [73, 599] on link "Account Fees" at bounding box center [82, 601] width 164 height 34
click at [1172, 174] on input "Salvation" at bounding box center [1216, 179] width 161 height 27
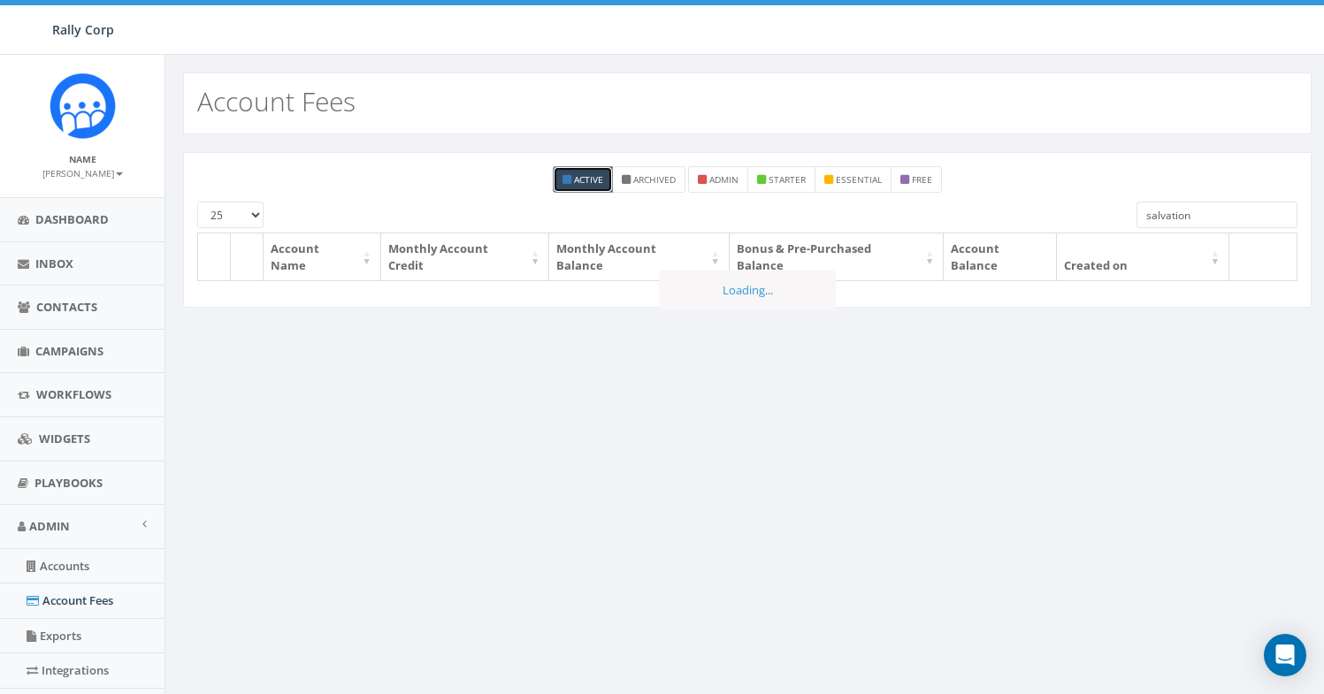
click at [1171, 221] on input "salvation" at bounding box center [1216, 215] width 161 height 27
paste input "Arts On Mai"
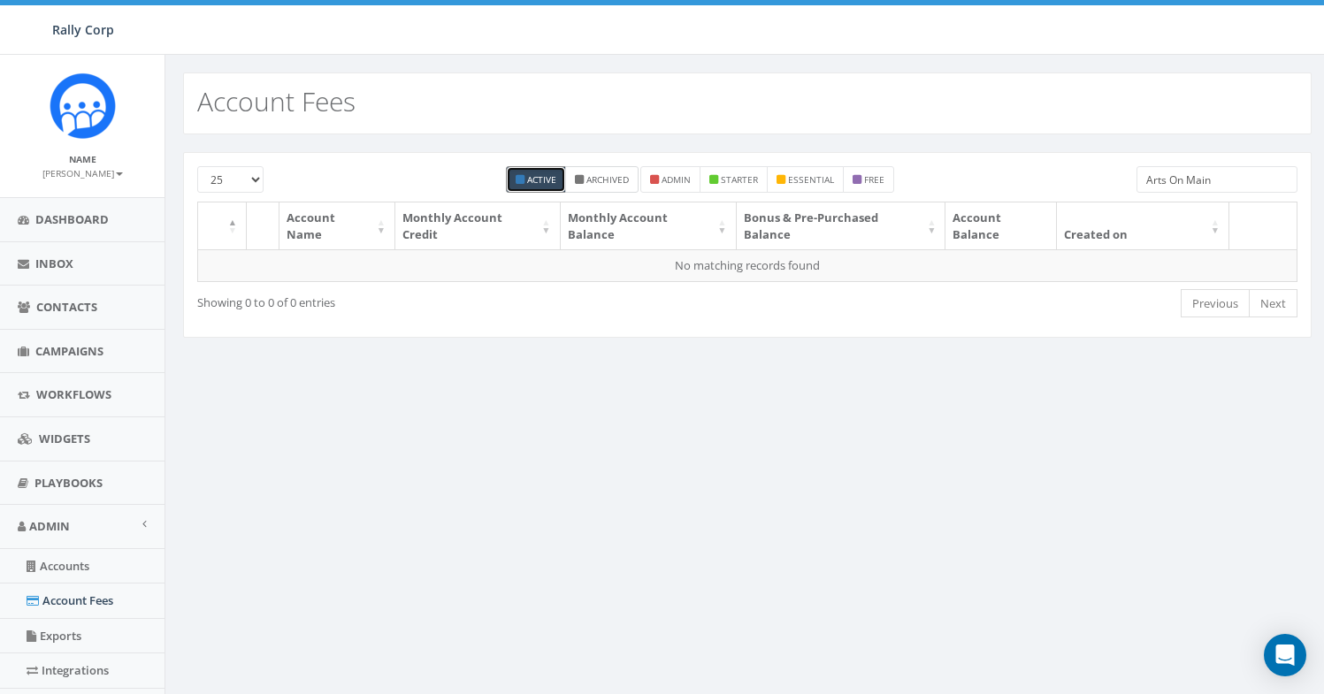
type input "Arts On Main"
click at [608, 183] on small "Archived" at bounding box center [607, 179] width 42 height 12
checkbox input "true"
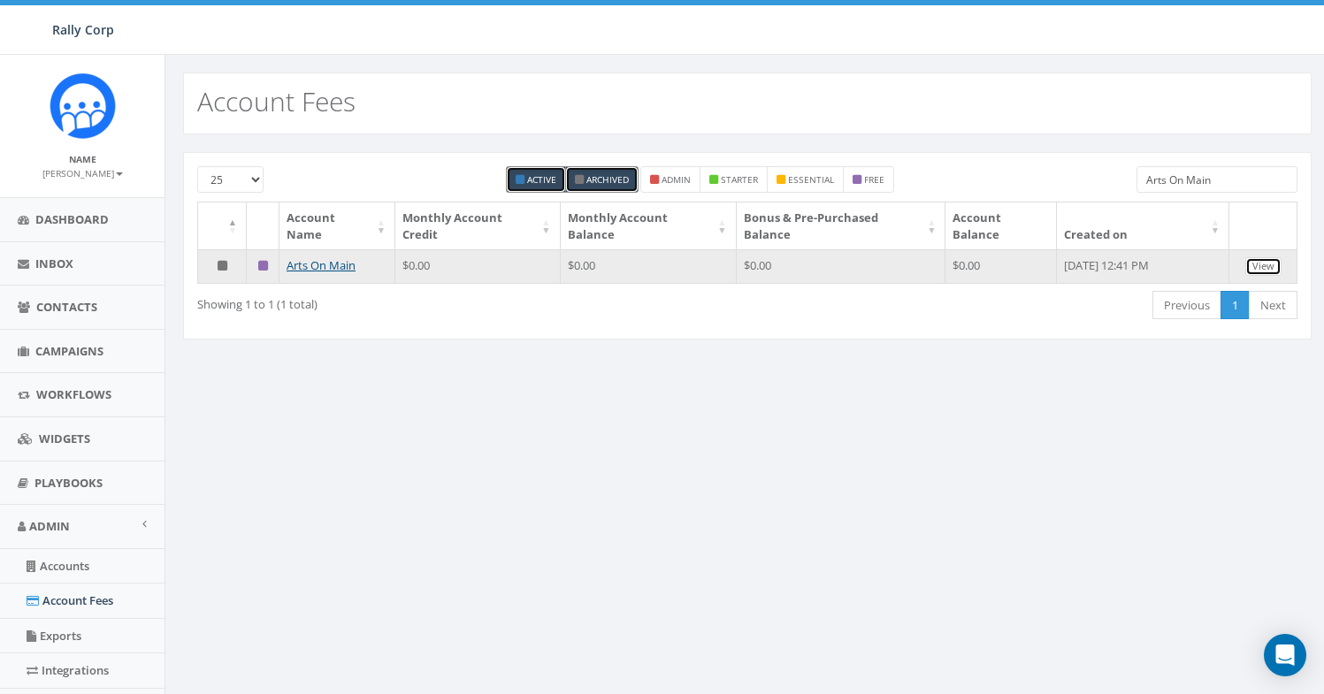
click at [1245, 268] on link "View" at bounding box center [1263, 266] width 36 height 19
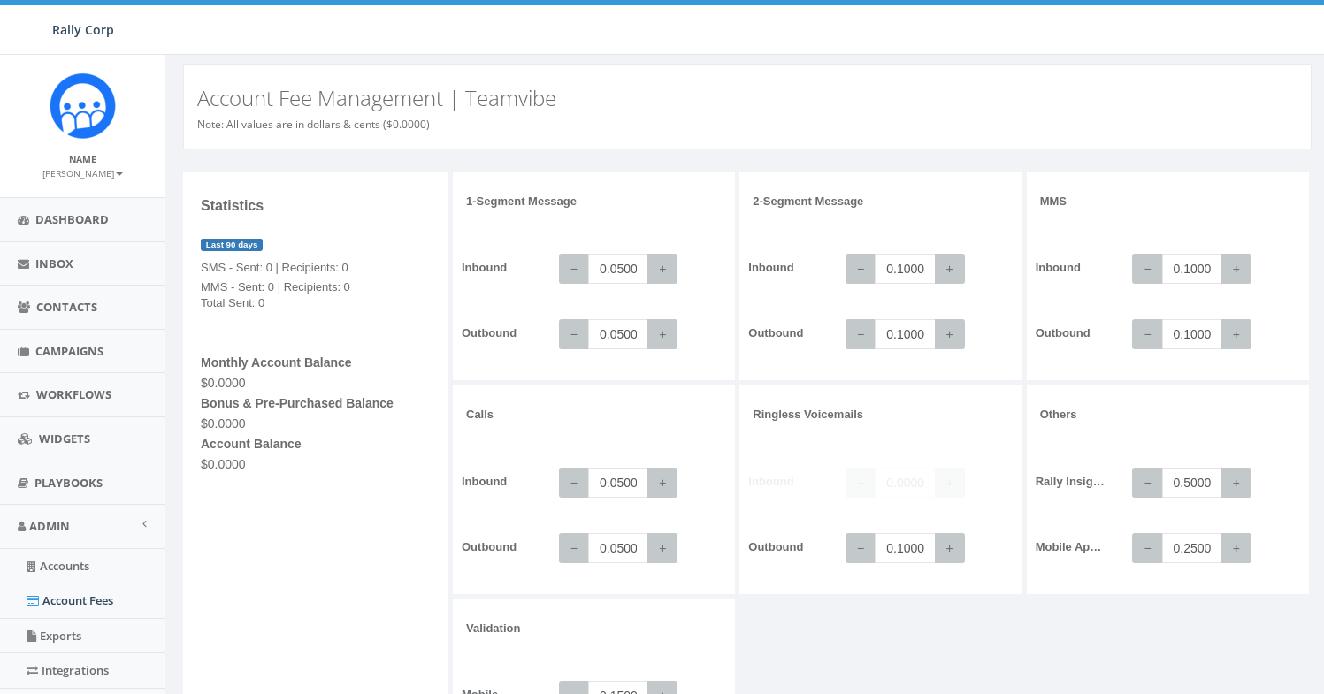
click at [513, 100] on h3 "Account Fee Management | Teamvibe" at bounding box center [747, 98] width 1100 height 23
copy h3 "Teamvibe"
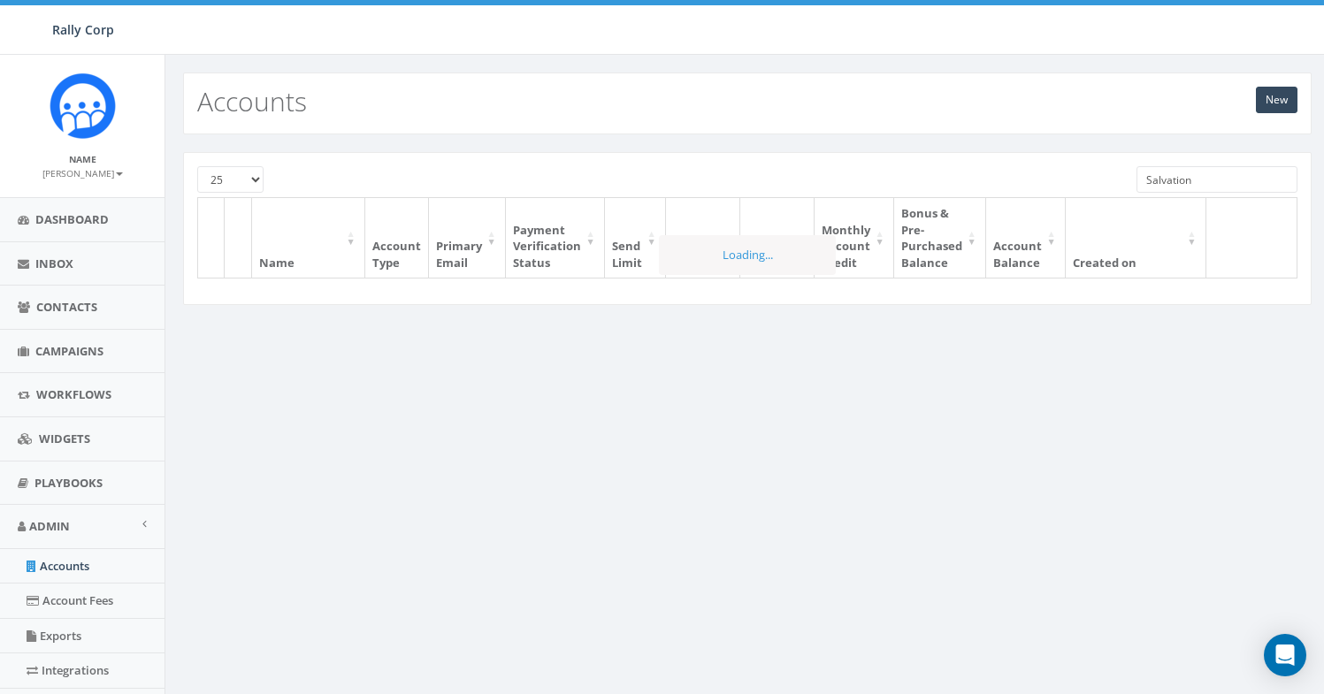
click at [1157, 185] on input "Salvation" at bounding box center [1216, 179] width 161 height 27
paste input "Teamvibe"
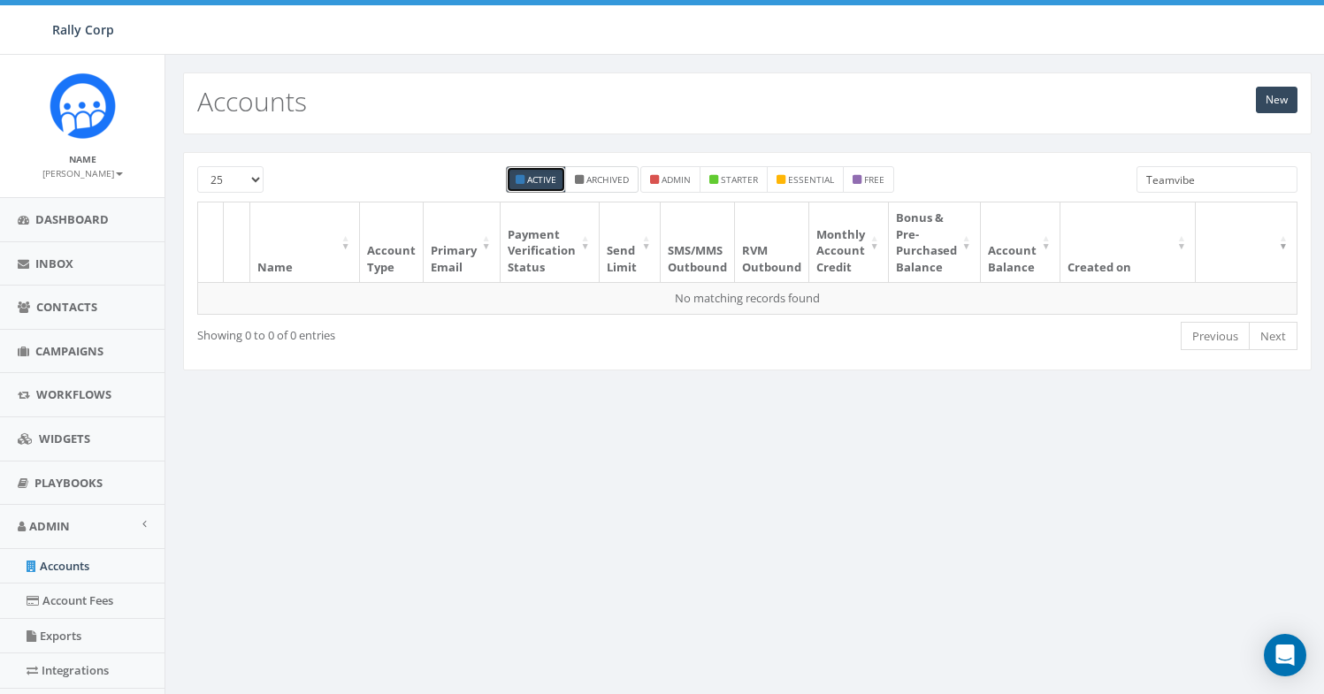
type input "Teamvibe"
click at [596, 186] on small "Archived" at bounding box center [607, 179] width 42 height 12
checkbox input "true"
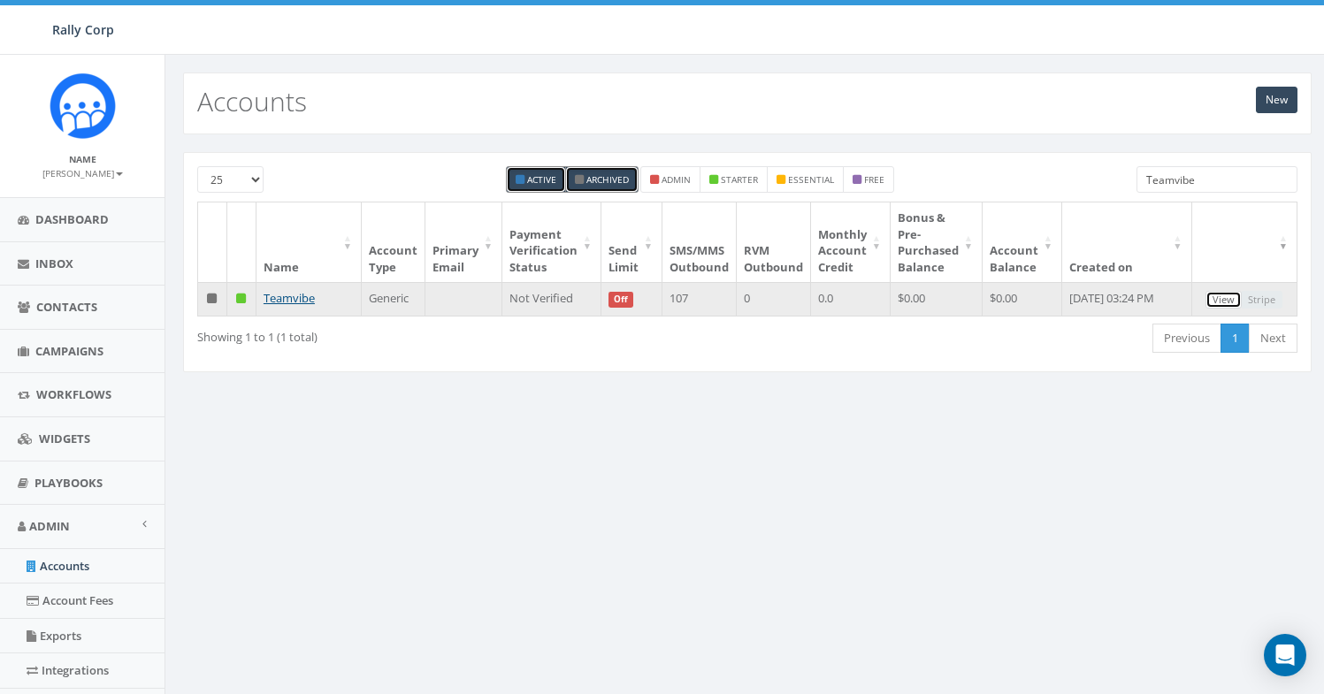
click at [1219, 304] on link "View" at bounding box center [1223, 300] width 36 height 19
